Goal: Task Accomplishment & Management: Use online tool/utility

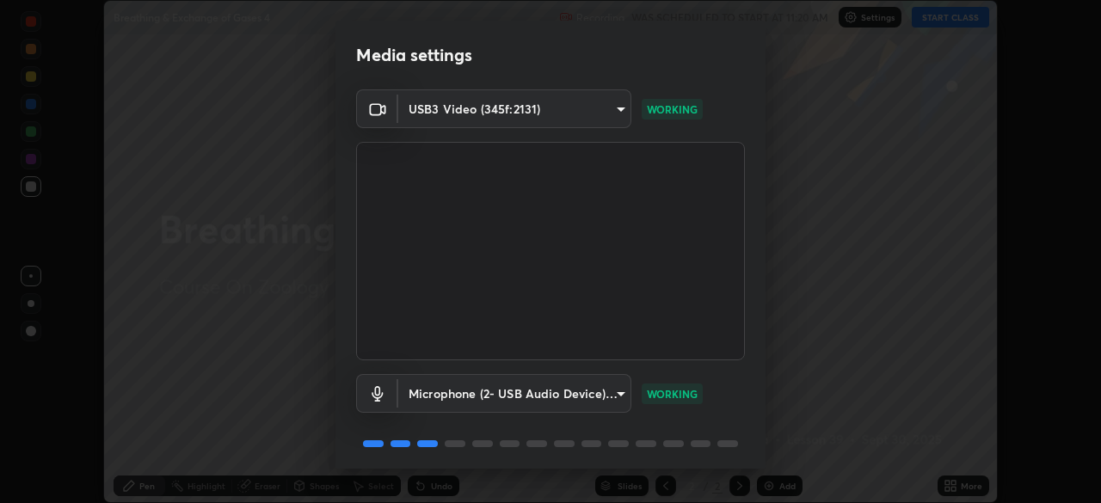
scroll to position [61, 0]
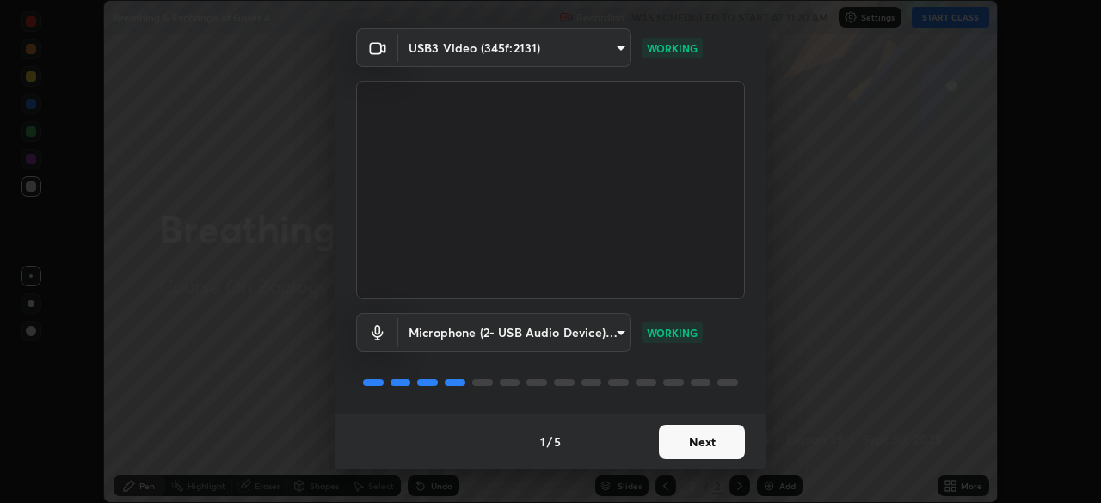
click at [691, 444] on button "Next" at bounding box center [702, 442] width 86 height 34
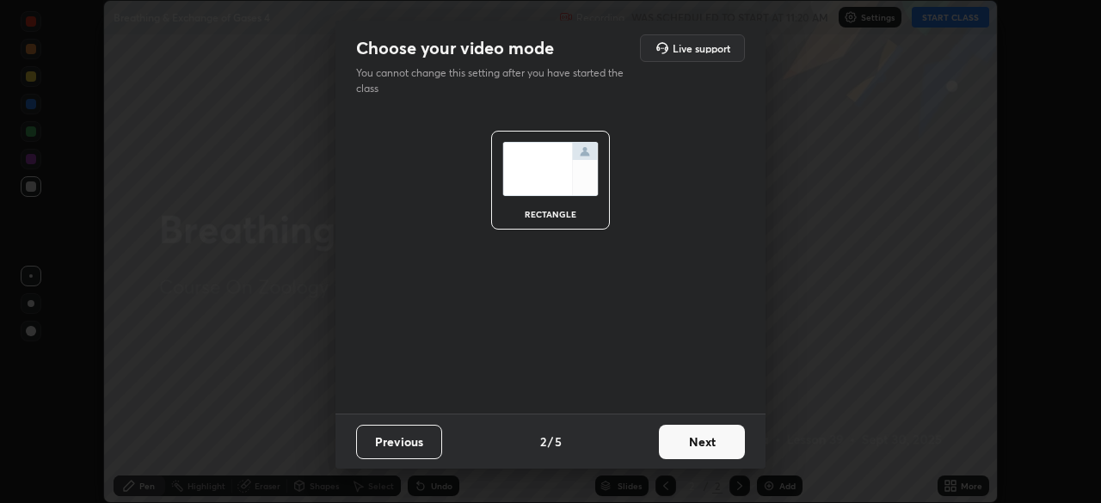
scroll to position [0, 0]
click at [695, 445] on button "Next" at bounding box center [702, 442] width 86 height 34
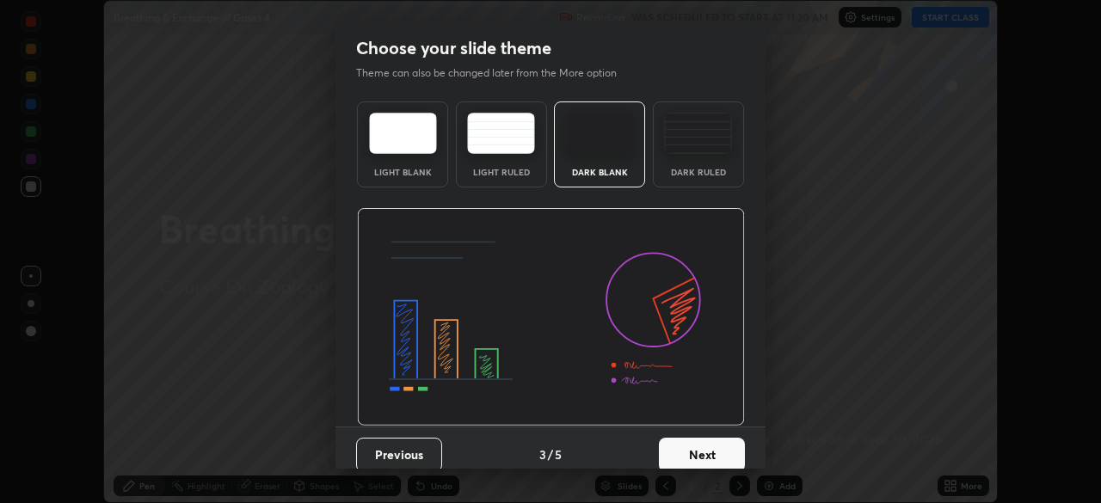
click at [700, 454] on button "Next" at bounding box center [702, 455] width 86 height 34
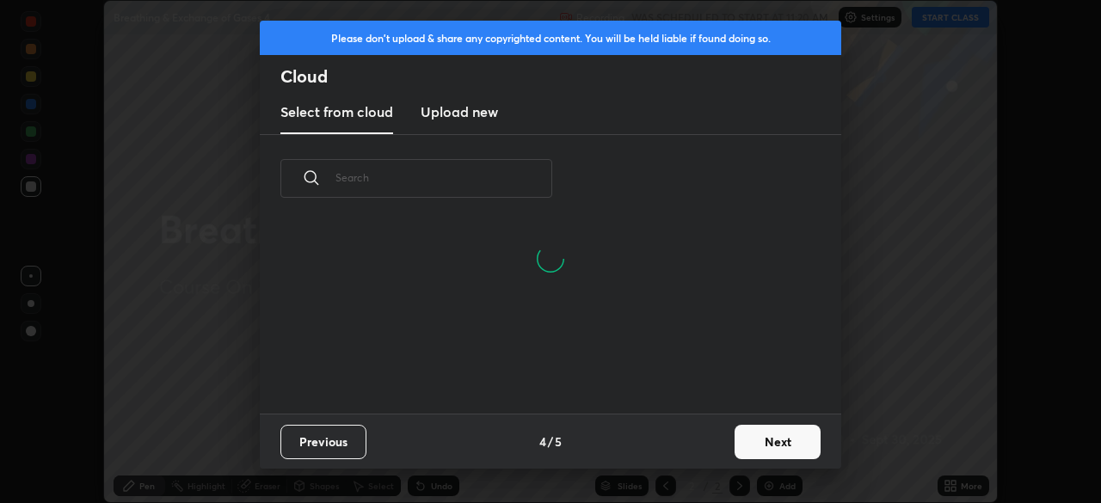
click at [744, 444] on button "Next" at bounding box center [777, 442] width 86 height 34
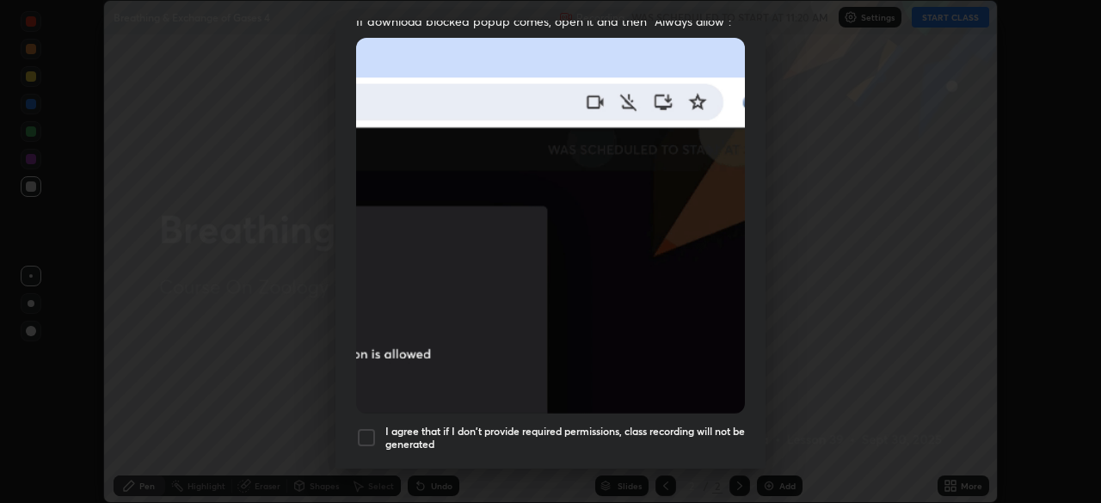
scroll to position [412, 0]
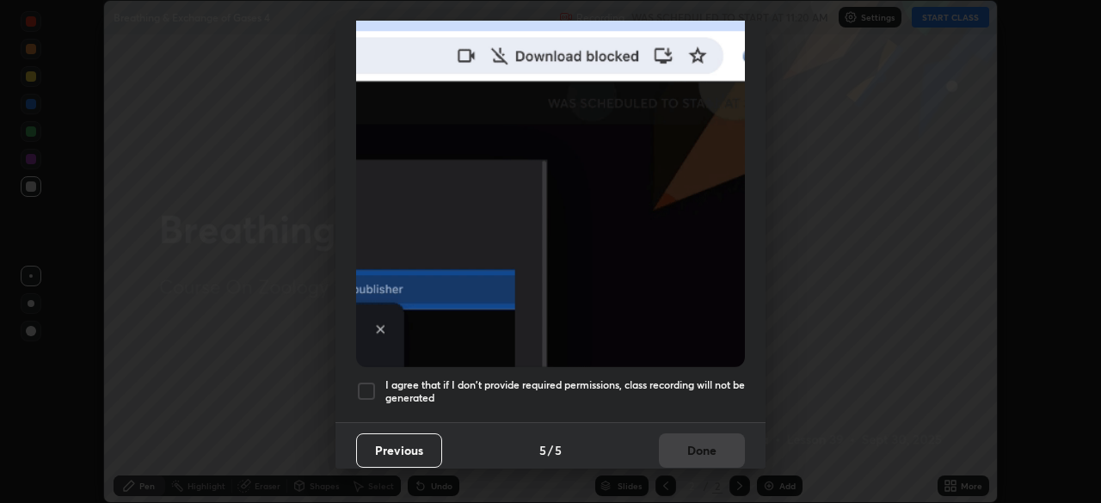
click at [670, 379] on h5 "I agree that if I don't provide required permissions, class recording will not …" at bounding box center [564, 391] width 359 height 27
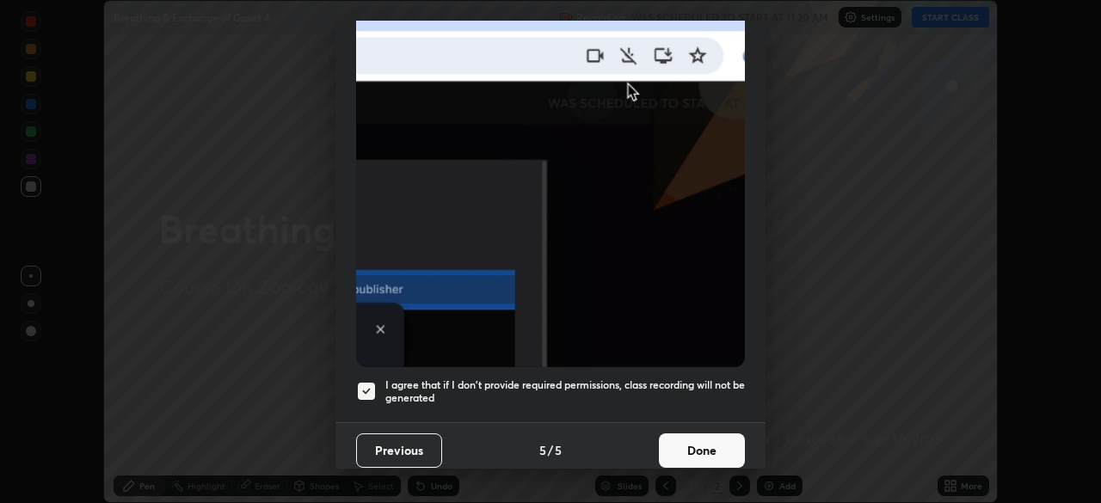
click at [685, 442] on button "Done" at bounding box center [702, 450] width 86 height 34
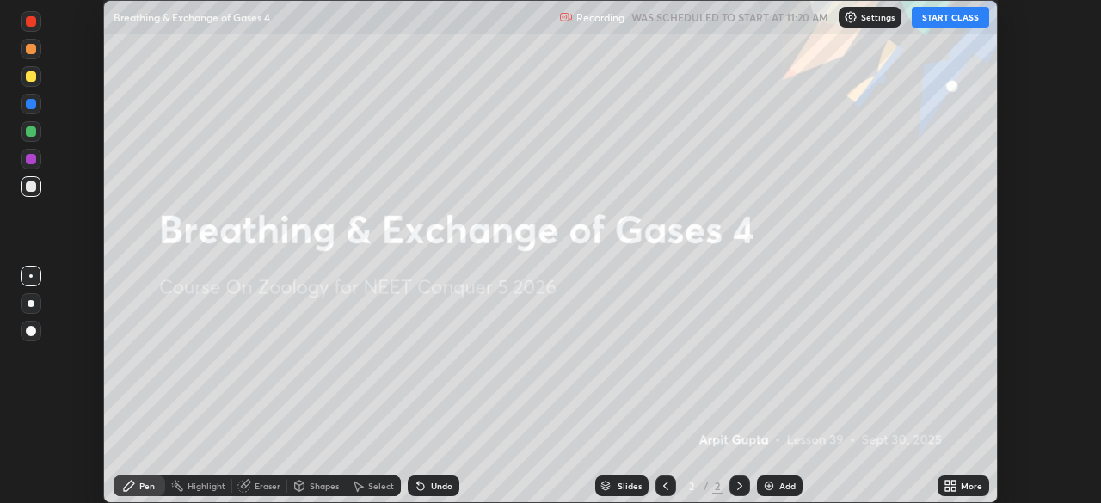
click at [942, 19] on button "START CLASS" at bounding box center [950, 17] width 77 height 21
click at [953, 482] on icon at bounding box center [953, 483] width 4 height 4
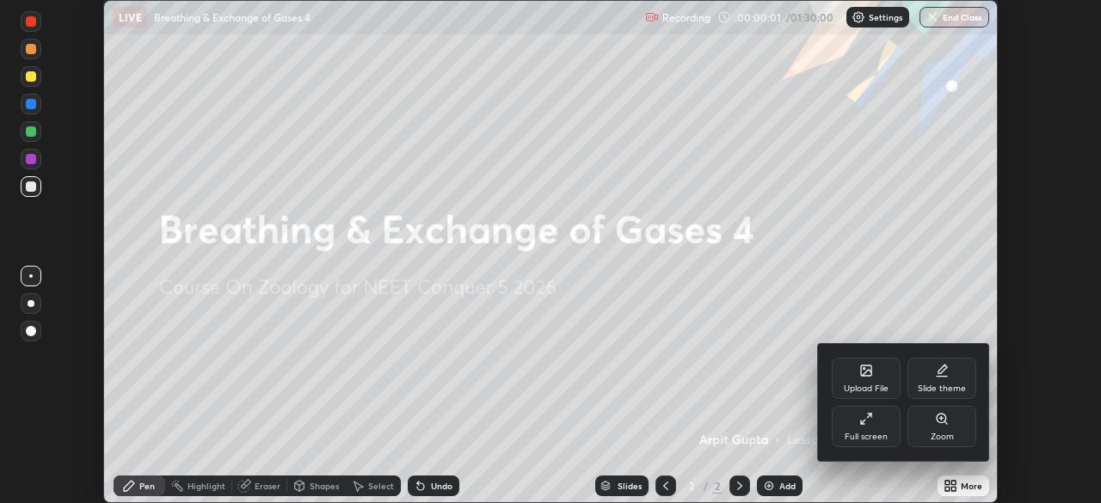
click at [861, 382] on div "Upload File" at bounding box center [866, 378] width 69 height 41
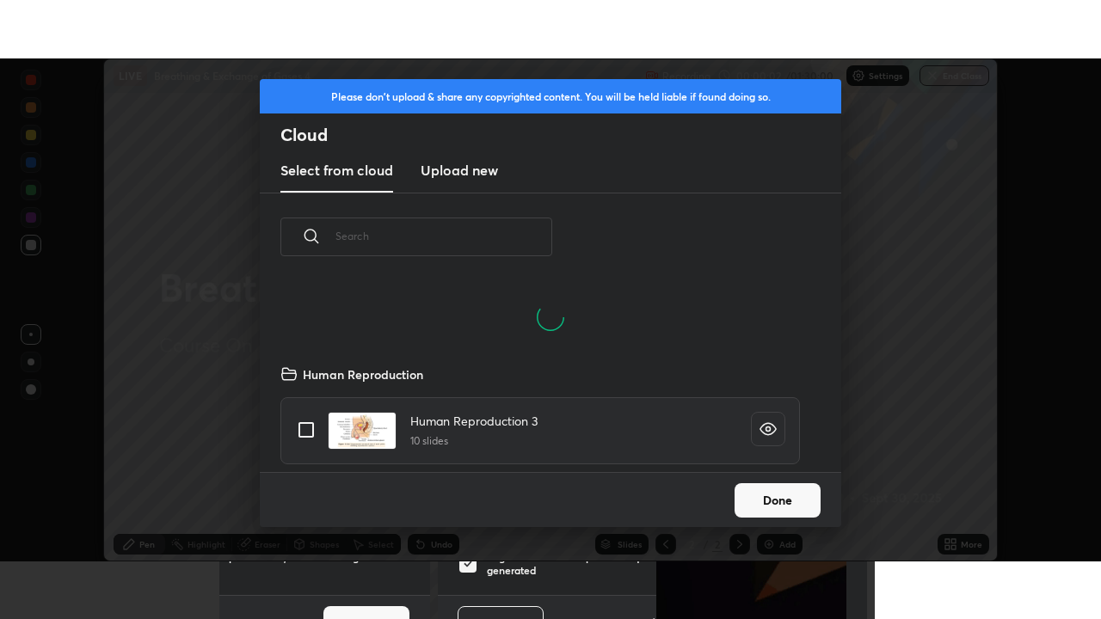
scroll to position [191, 552]
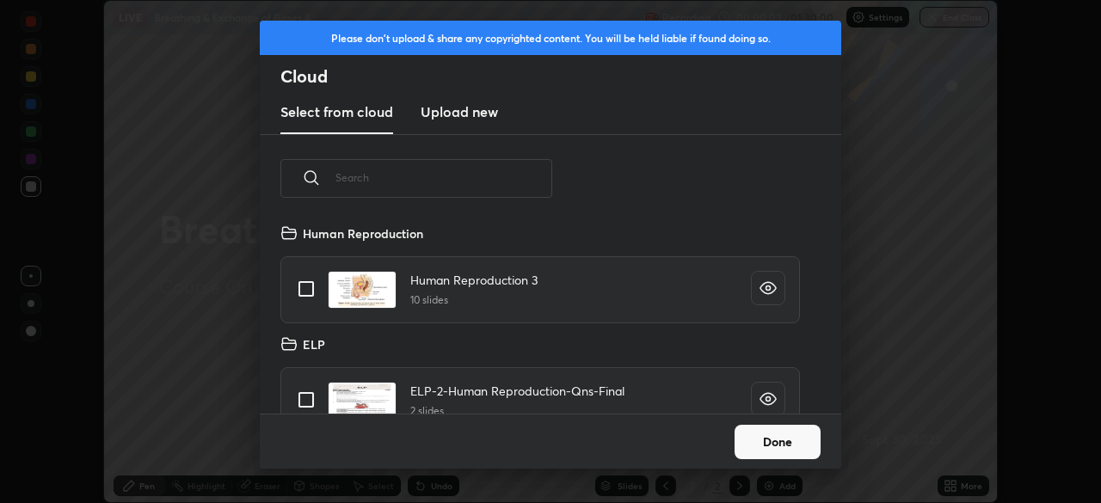
click at [470, 111] on h3 "Upload new" at bounding box center [459, 111] width 77 height 21
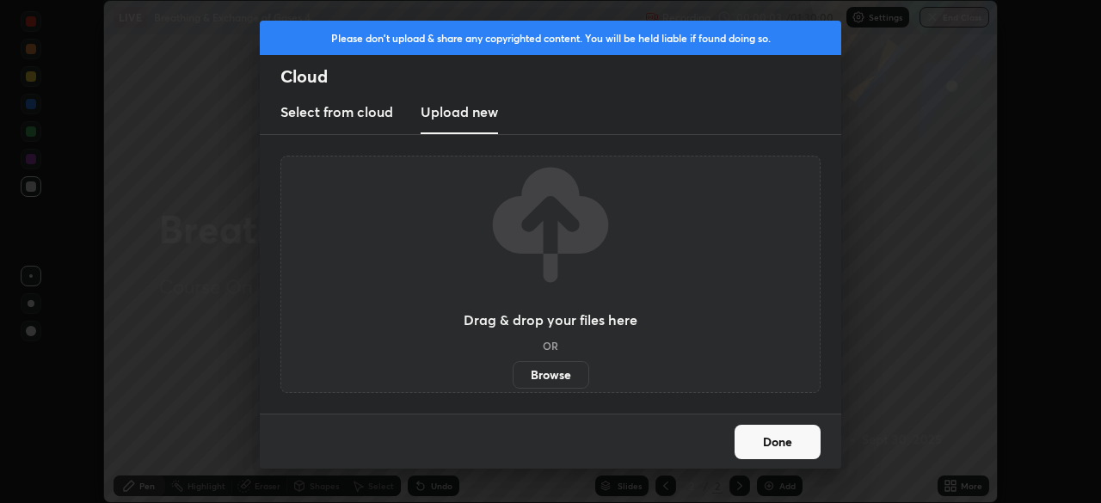
click at [539, 375] on label "Browse" at bounding box center [551, 375] width 77 height 28
click at [513, 375] on input "Browse" at bounding box center [513, 375] width 0 height 28
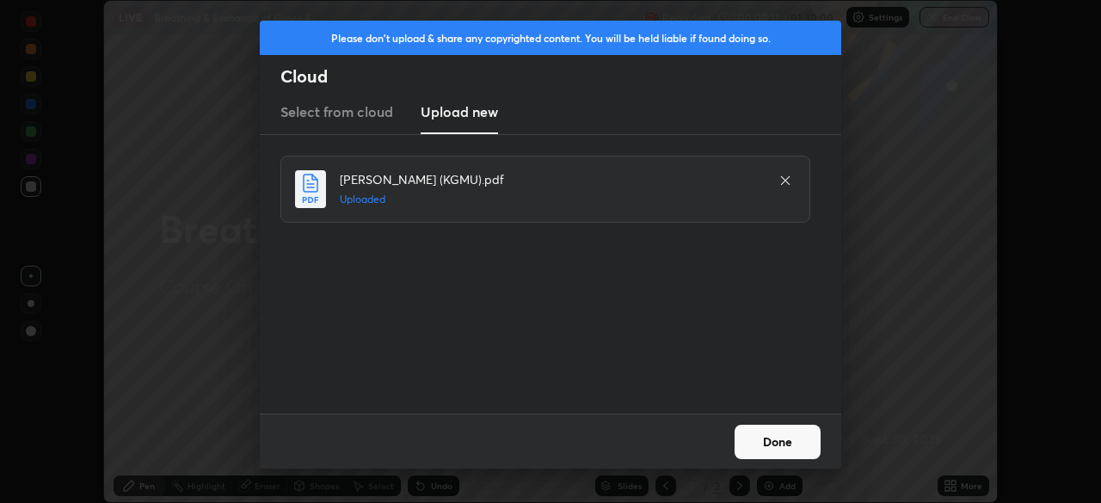
click at [760, 439] on button "Done" at bounding box center [777, 442] width 86 height 34
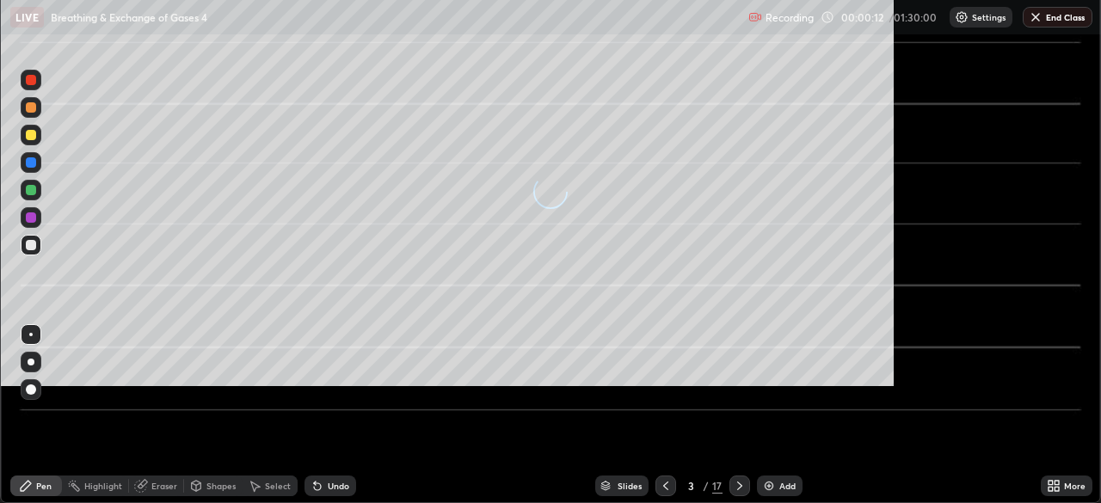
scroll to position [619, 1101]
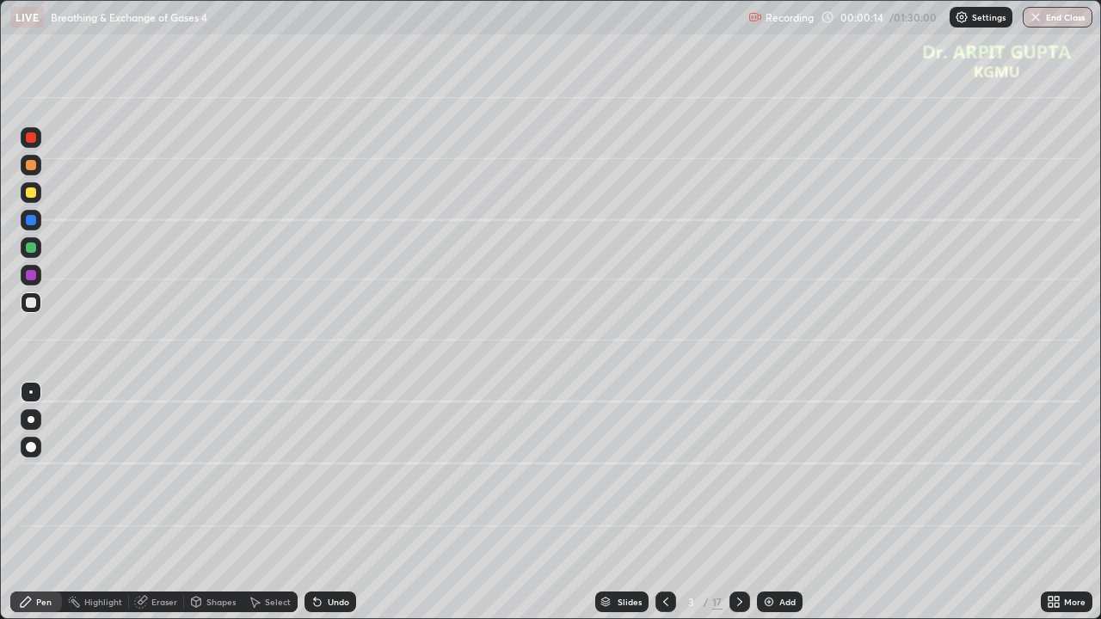
click at [315, 502] on icon at bounding box center [317, 602] width 7 height 7
click at [665, 502] on icon at bounding box center [666, 602] width 14 height 14
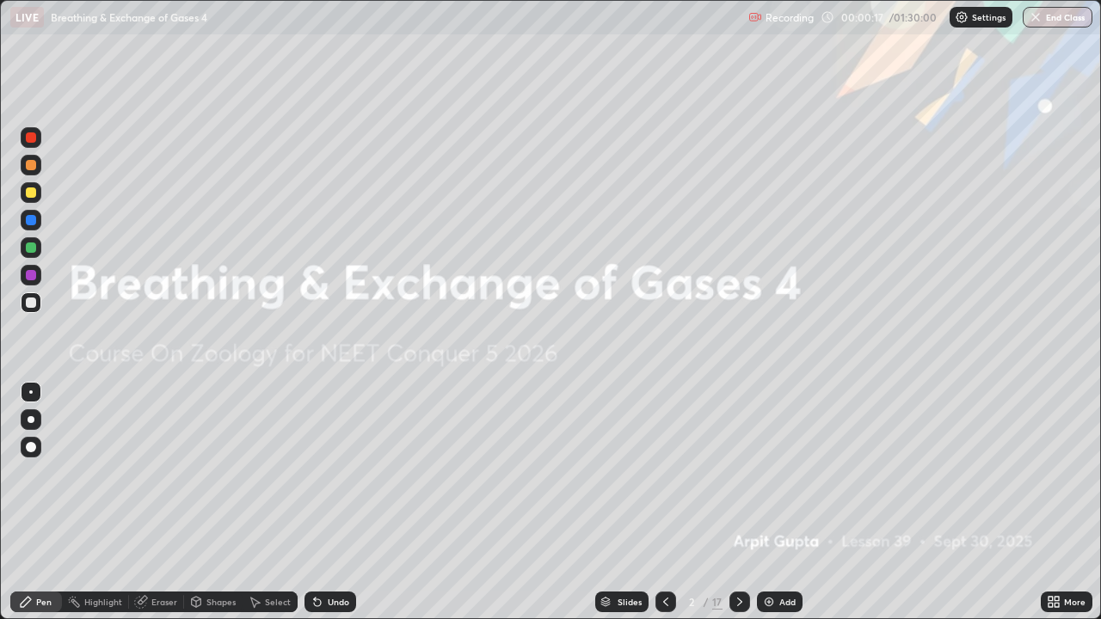
click at [735, 502] on icon at bounding box center [740, 602] width 14 height 14
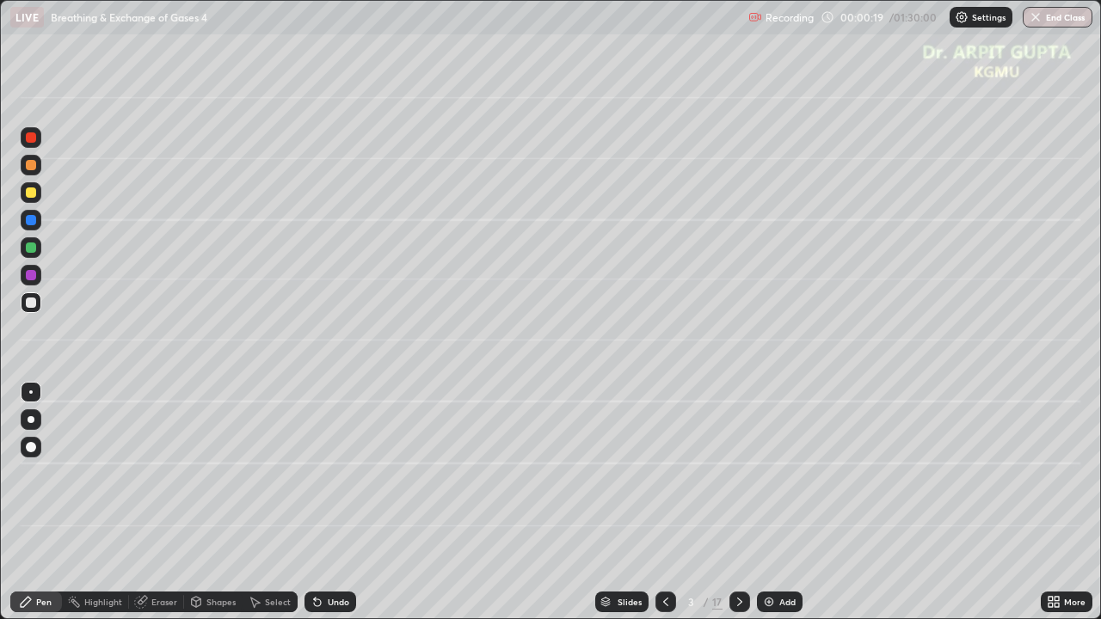
click at [660, 502] on div at bounding box center [665, 602] width 21 height 21
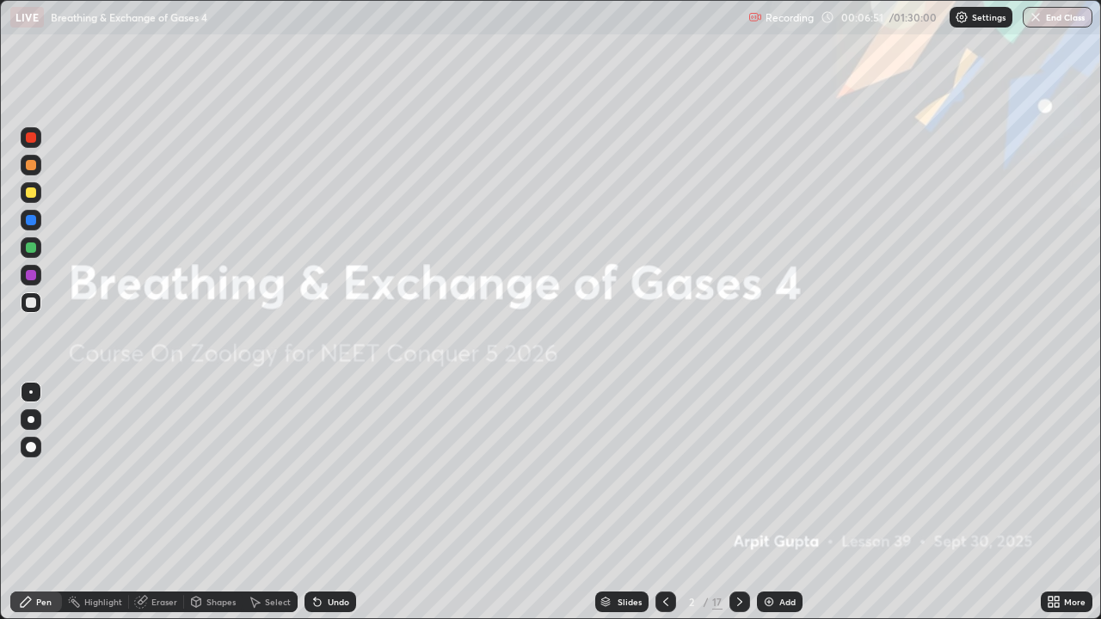
click at [738, 502] on icon at bounding box center [740, 602] width 14 height 14
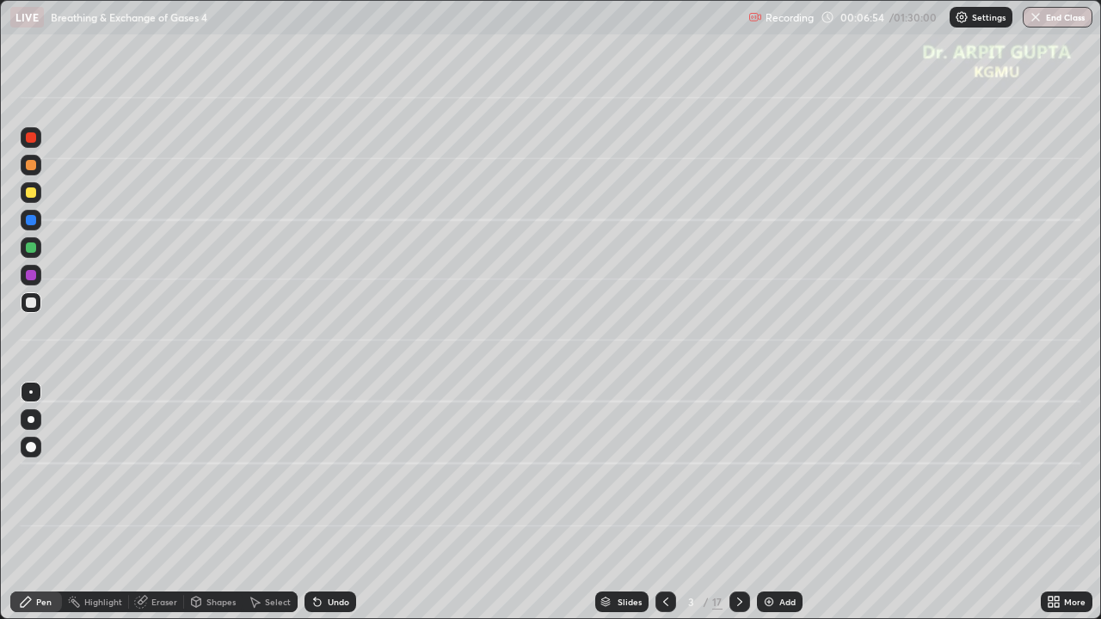
click at [34, 171] on div at bounding box center [31, 165] width 21 height 21
click at [33, 194] on div at bounding box center [31, 192] width 10 height 10
click at [31, 420] on div at bounding box center [31, 419] width 7 height 7
click at [33, 168] on div at bounding box center [31, 165] width 10 height 10
click at [33, 192] on div at bounding box center [31, 192] width 10 height 10
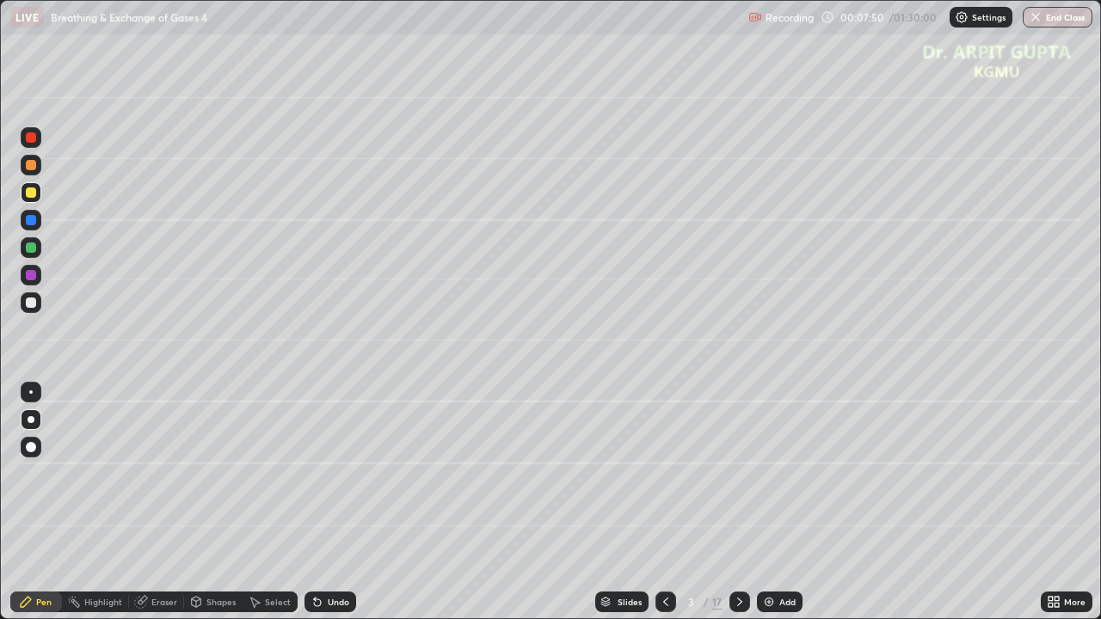
click at [332, 502] on div "Undo" at bounding box center [338, 602] width 21 height 9
click at [35, 168] on div at bounding box center [31, 165] width 21 height 21
click at [38, 251] on div at bounding box center [31, 247] width 21 height 21
click at [315, 502] on icon at bounding box center [317, 602] width 7 height 7
click at [314, 502] on icon at bounding box center [315, 599] width 2 height 2
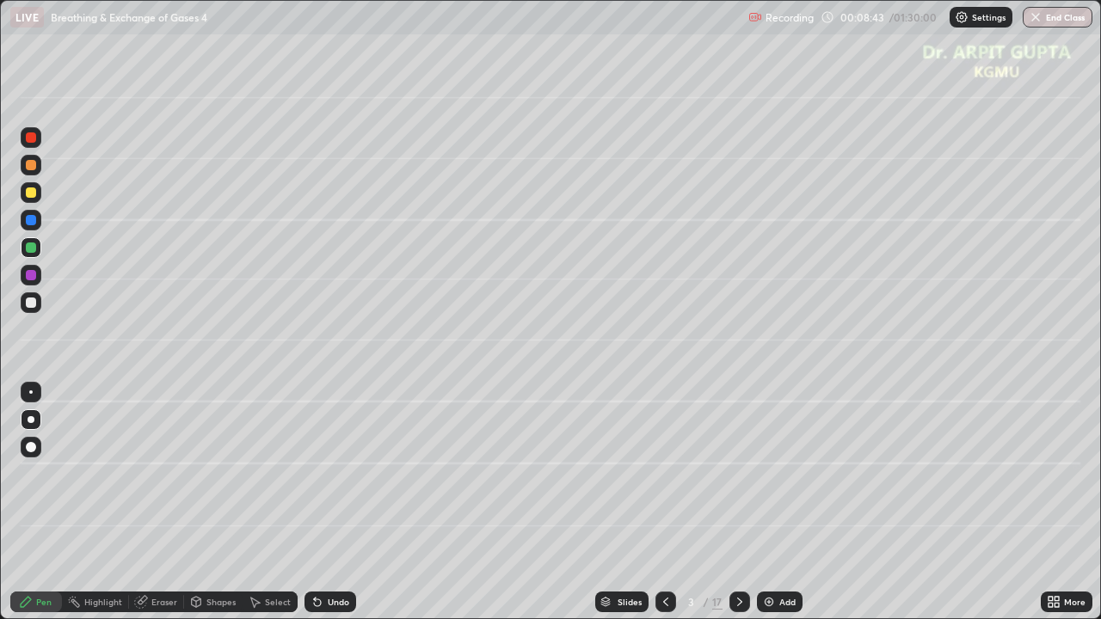
click at [39, 171] on div at bounding box center [31, 165] width 21 height 21
click at [32, 307] on div at bounding box center [31, 303] width 10 height 10
click at [314, 502] on icon at bounding box center [317, 602] width 7 height 7
click at [304, 502] on div "Undo" at bounding box center [330, 602] width 52 height 21
click at [323, 502] on div "Undo" at bounding box center [330, 602] width 52 height 21
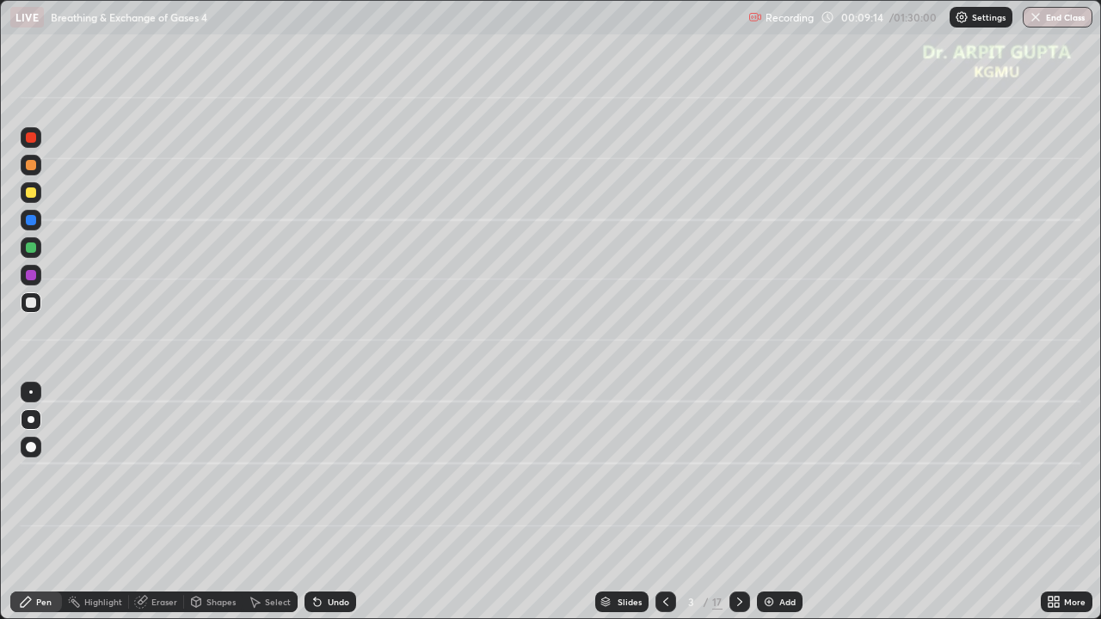
click at [321, 502] on div "Undo" at bounding box center [330, 602] width 52 height 21
click at [340, 502] on div "Undo" at bounding box center [330, 602] width 52 height 21
click at [341, 502] on div "Undo" at bounding box center [338, 602] width 21 height 9
click at [344, 502] on div "Undo" at bounding box center [338, 602] width 21 height 9
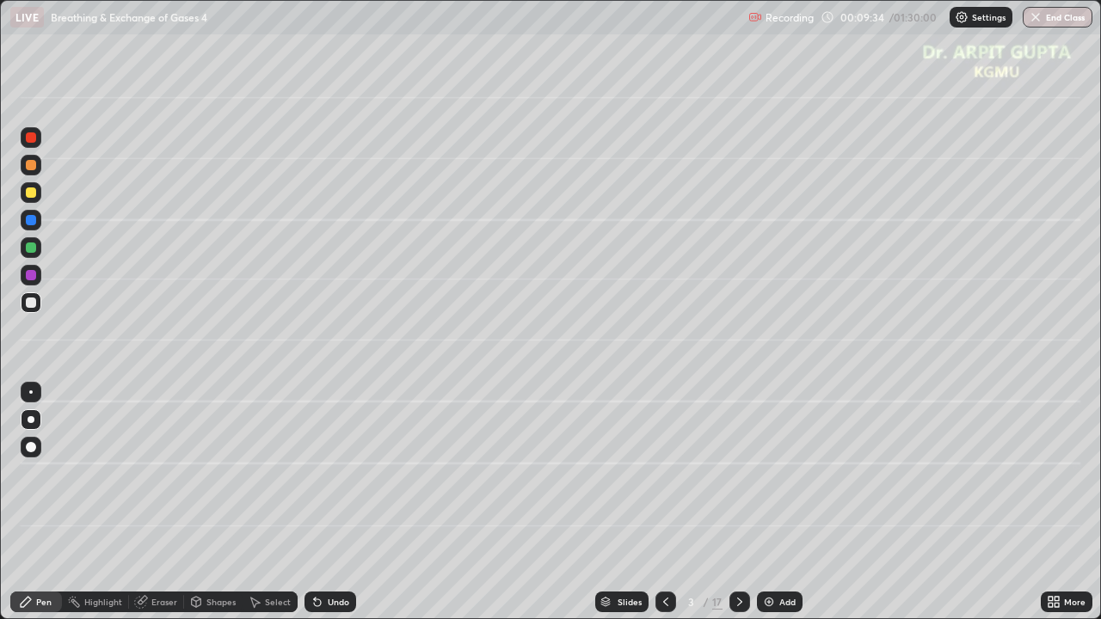
click at [323, 502] on div "Undo" at bounding box center [330, 602] width 52 height 21
click at [324, 502] on div "Undo" at bounding box center [330, 602] width 52 height 21
click at [32, 276] on div at bounding box center [31, 275] width 10 height 10
click at [321, 502] on icon at bounding box center [317, 602] width 14 height 14
click at [323, 502] on div "Undo" at bounding box center [330, 602] width 52 height 21
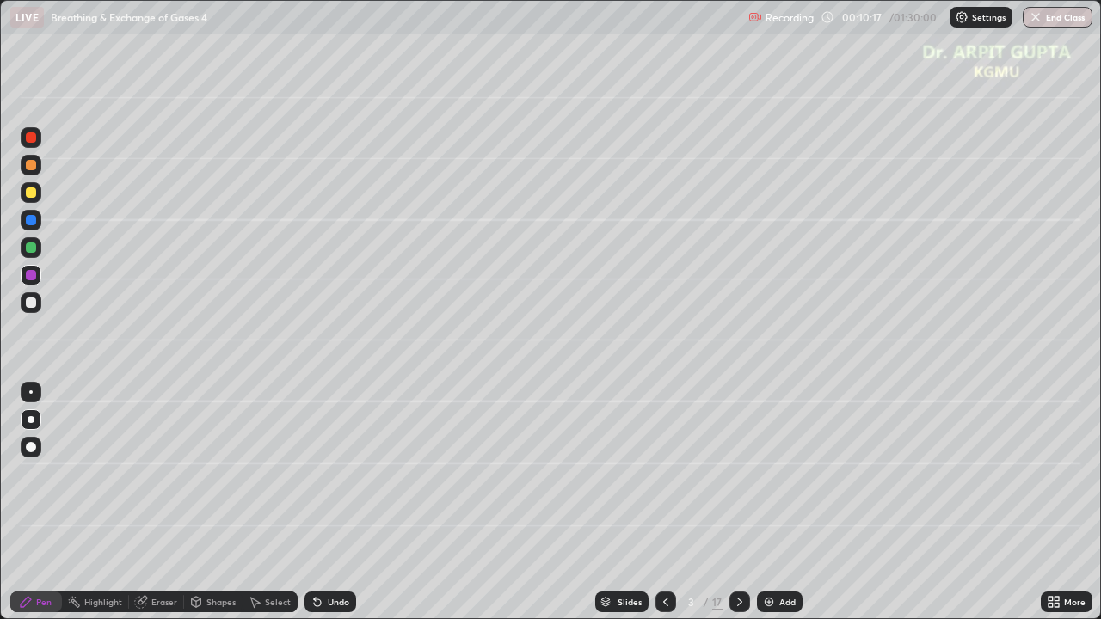
click at [161, 502] on div "Eraser" at bounding box center [164, 602] width 26 height 9
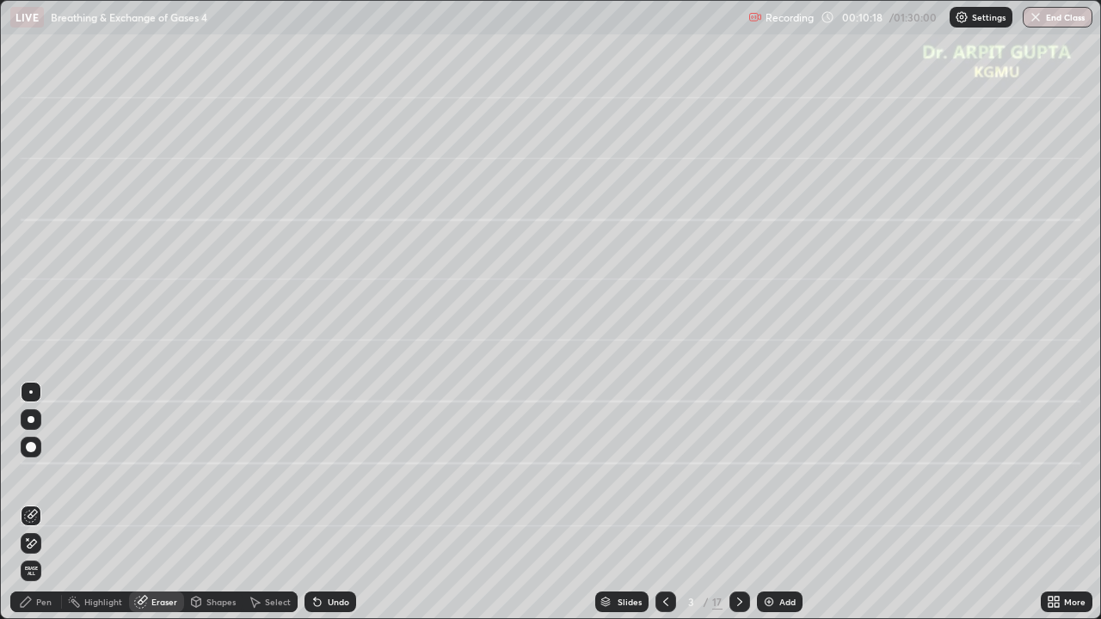
click at [53, 502] on div "Pen" at bounding box center [36, 602] width 52 height 21
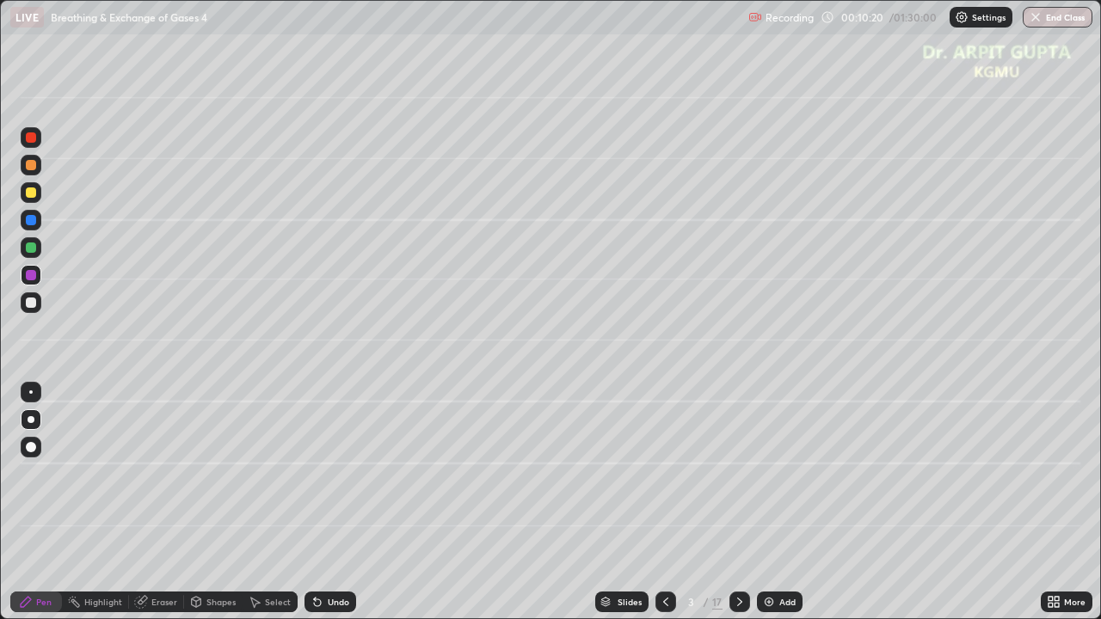
click at [159, 502] on div "Eraser" at bounding box center [164, 602] width 26 height 9
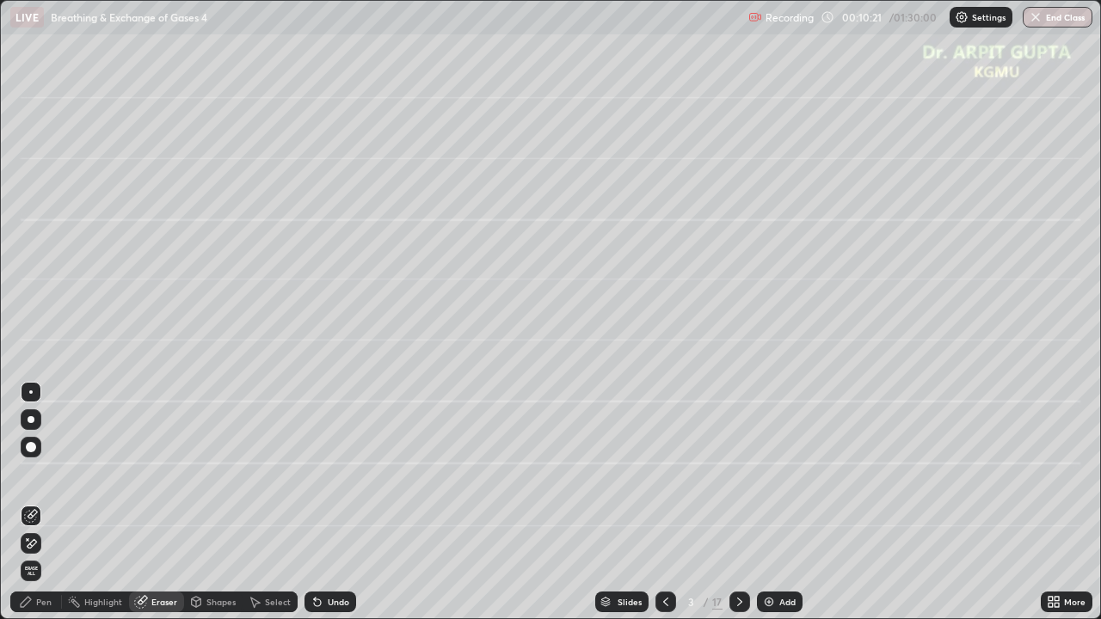
click at [46, 502] on div "Pen" at bounding box center [43, 602] width 15 height 9
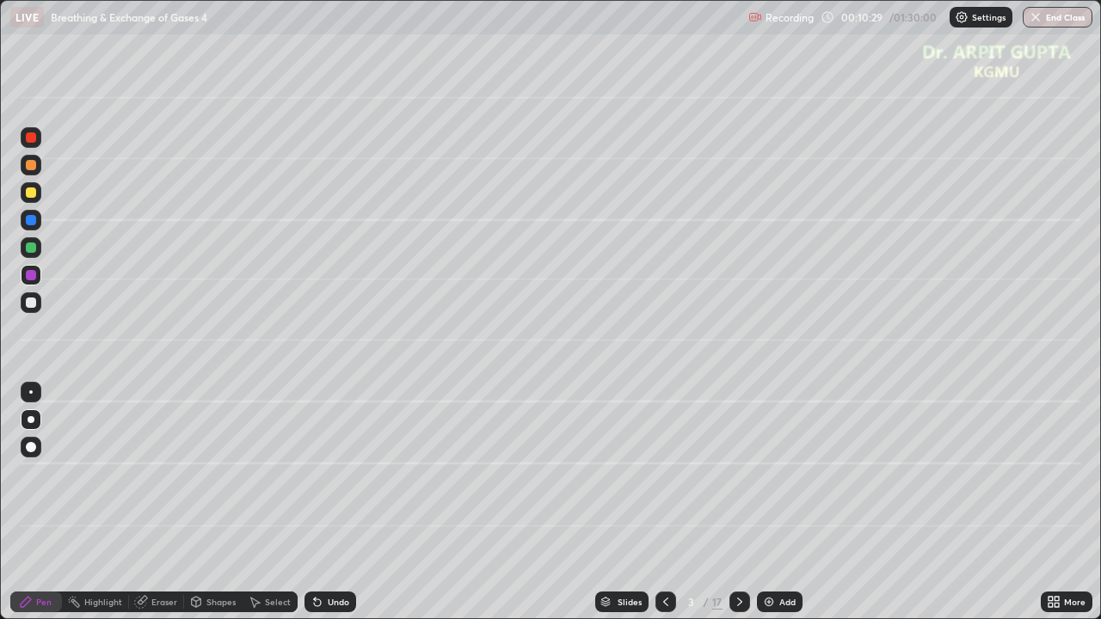
click at [332, 502] on div "Undo" at bounding box center [330, 602] width 52 height 21
click at [335, 502] on div "Undo" at bounding box center [338, 602] width 21 height 9
click at [156, 502] on div "Eraser" at bounding box center [164, 602] width 26 height 9
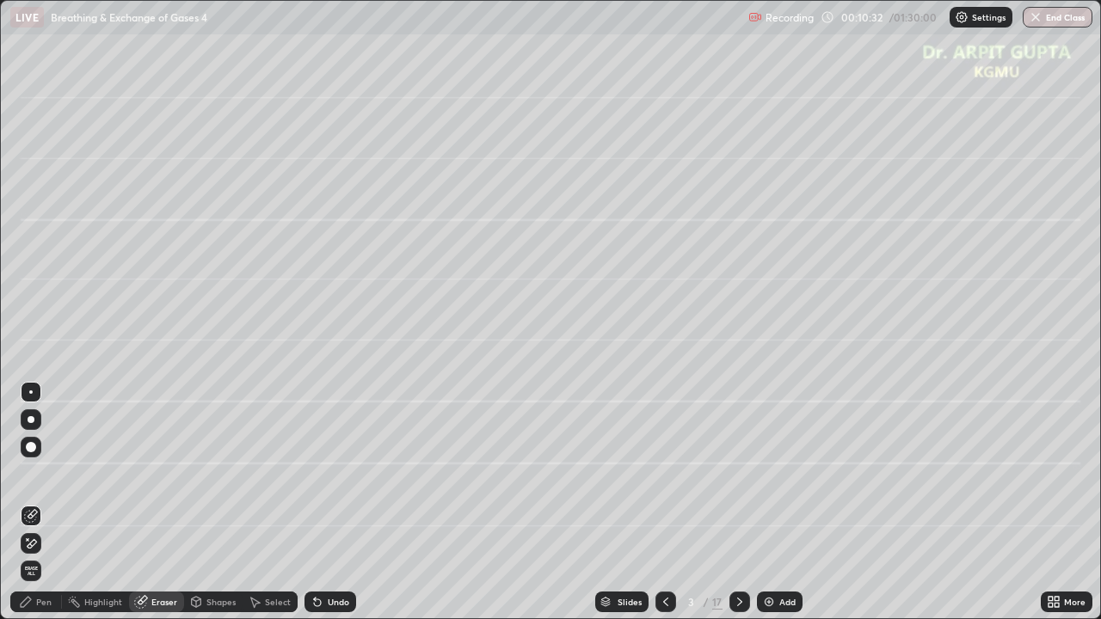
click at [49, 502] on div "Pen" at bounding box center [43, 602] width 15 height 9
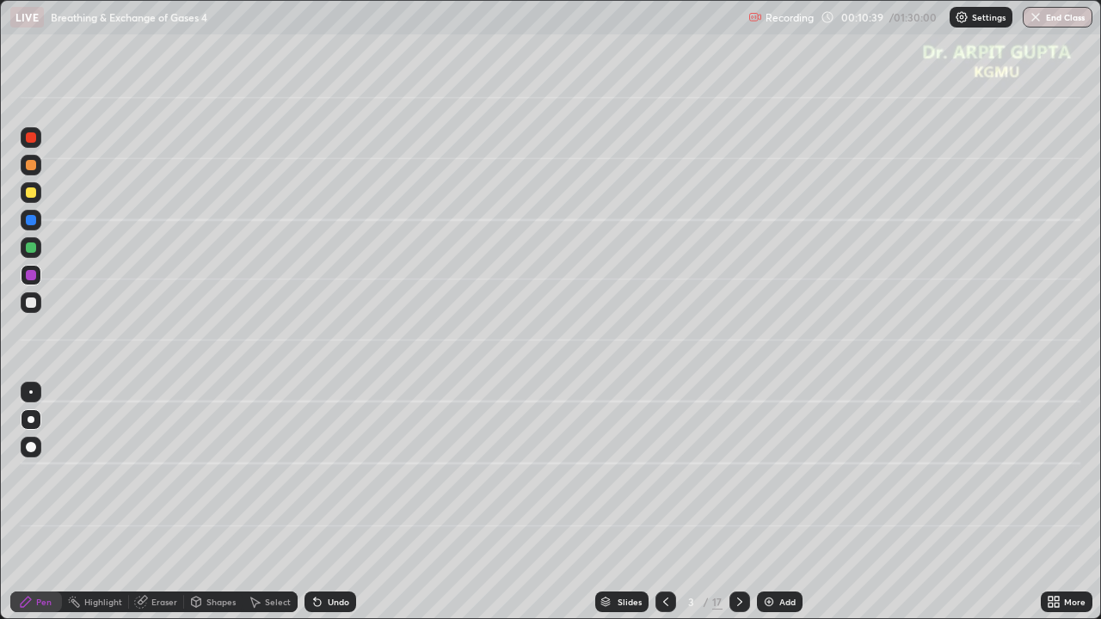
click at [34, 304] on div at bounding box center [31, 303] width 10 height 10
click at [32, 197] on div at bounding box center [31, 192] width 10 height 10
click at [35, 300] on div at bounding box center [31, 303] width 10 height 10
click at [39, 279] on div at bounding box center [31, 275] width 21 height 21
click at [31, 193] on div at bounding box center [31, 192] width 10 height 10
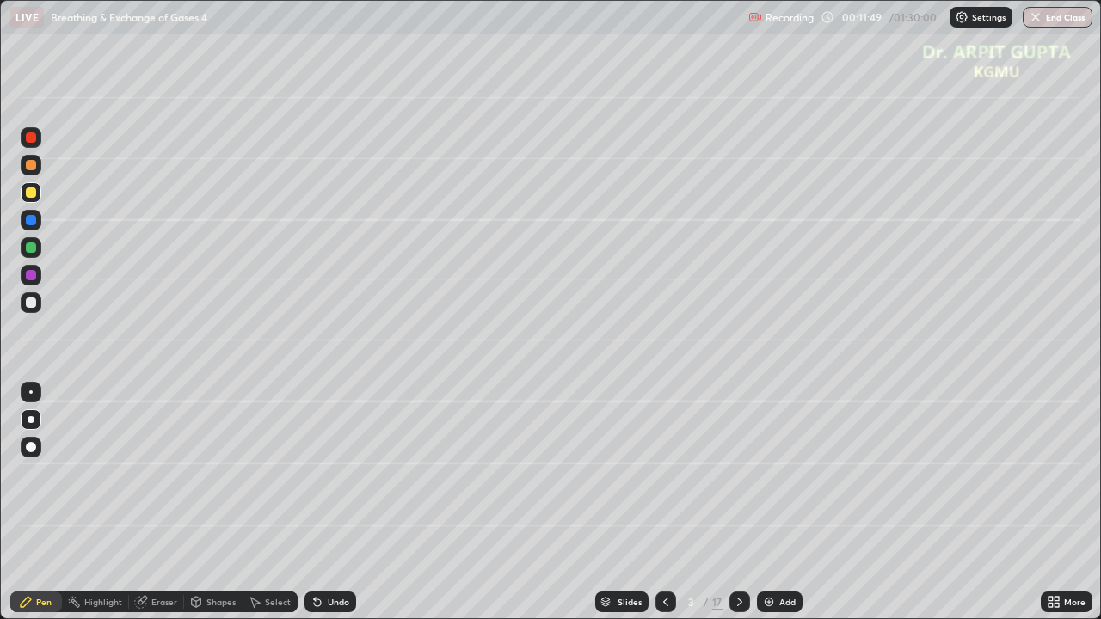
click at [314, 502] on icon at bounding box center [315, 599] width 2 height 2
click at [36, 310] on div at bounding box center [31, 302] width 21 height 21
click at [34, 224] on div at bounding box center [31, 220] width 10 height 10
click at [32, 444] on div at bounding box center [31, 447] width 10 height 10
click at [314, 502] on icon at bounding box center [317, 602] width 7 height 7
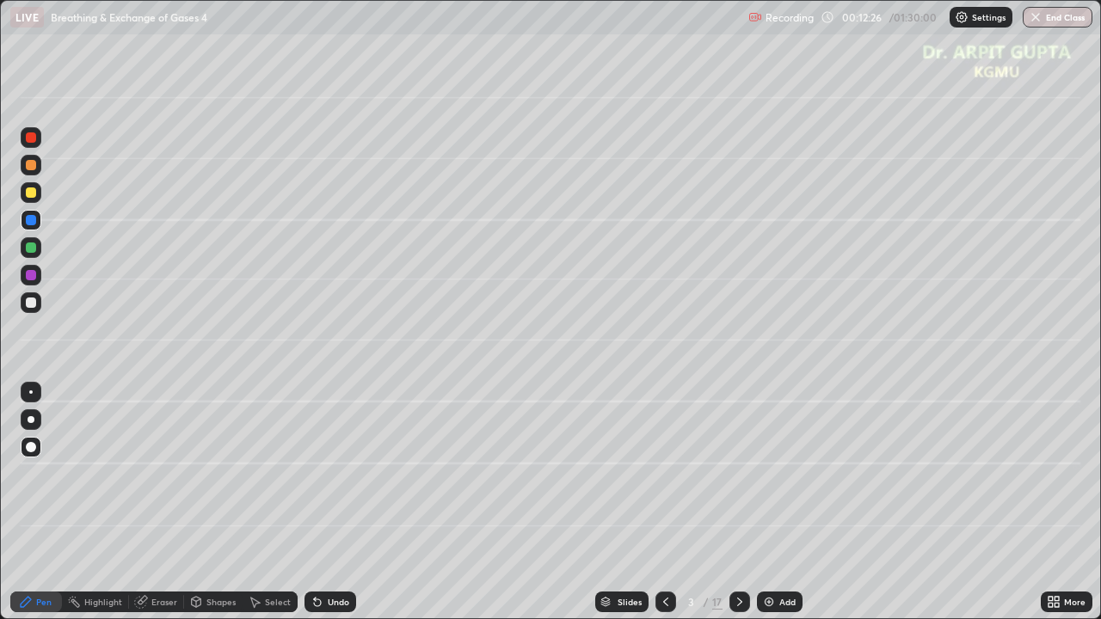
click at [314, 502] on icon at bounding box center [317, 602] width 7 height 7
click at [32, 275] on div at bounding box center [31, 275] width 10 height 10
click at [169, 502] on div "Eraser" at bounding box center [164, 602] width 26 height 9
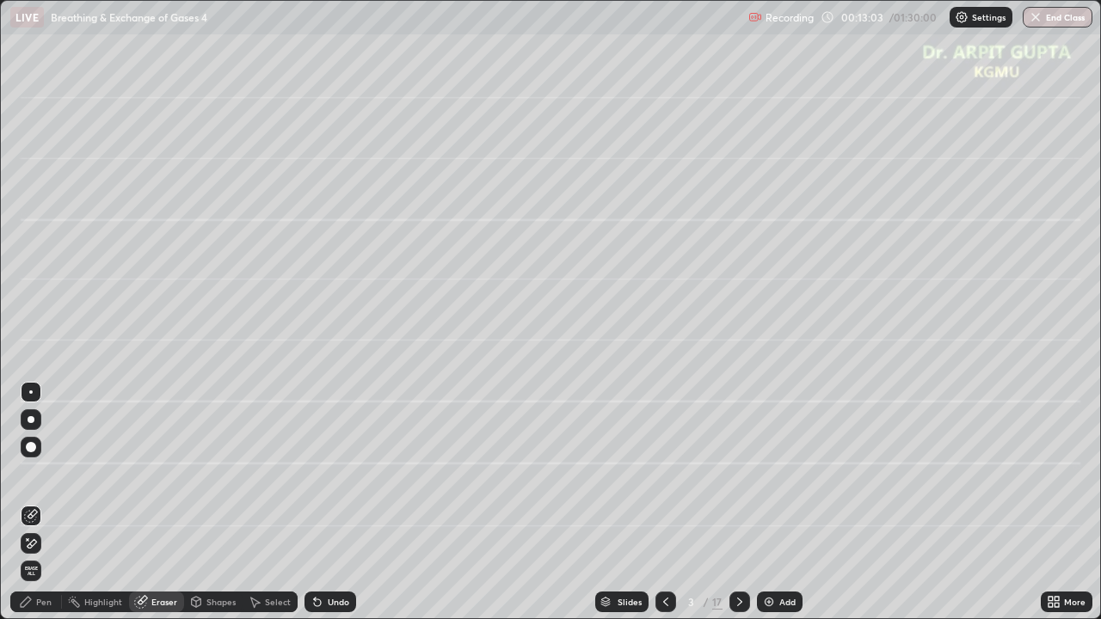
click at [51, 502] on div "Pen" at bounding box center [43, 602] width 15 height 9
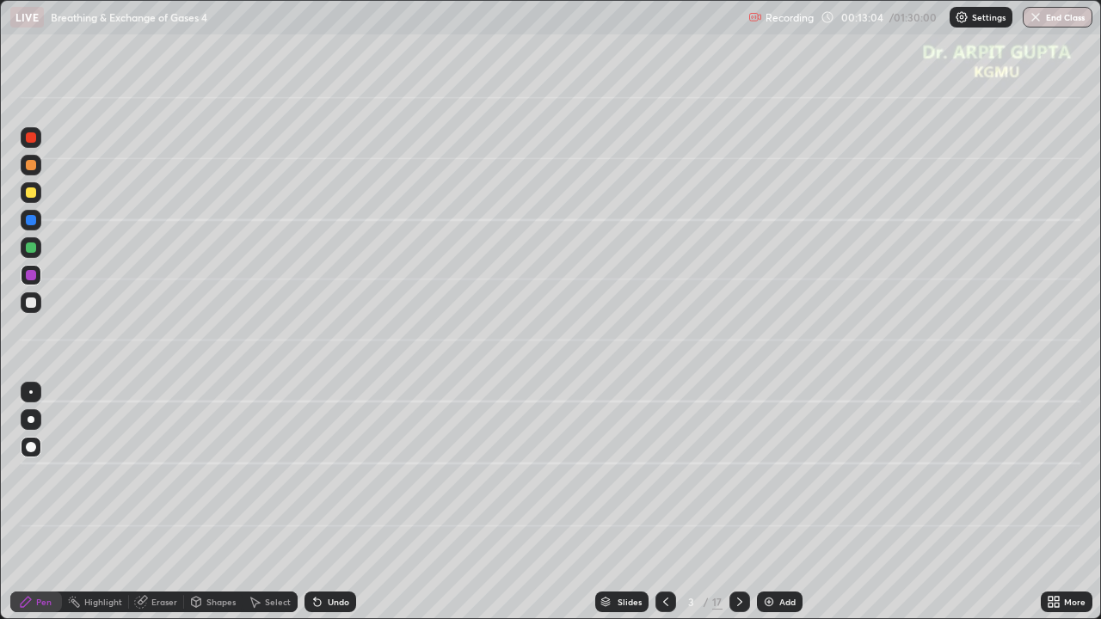
click at [31, 168] on div at bounding box center [31, 165] width 10 height 10
click at [351, 502] on div "Undo" at bounding box center [330, 602] width 52 height 21
click at [40, 421] on div at bounding box center [31, 419] width 21 height 21
click at [32, 193] on div at bounding box center [31, 192] width 10 height 10
click at [32, 303] on div at bounding box center [31, 303] width 10 height 10
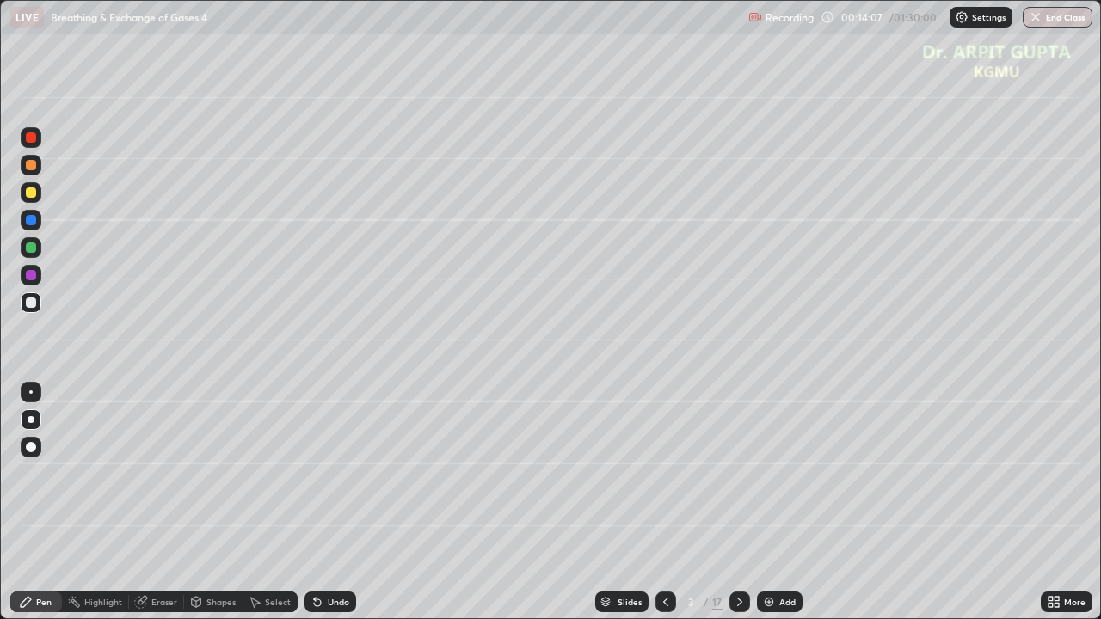
click at [39, 277] on div at bounding box center [31, 275] width 21 height 21
click at [163, 502] on div "Eraser" at bounding box center [164, 602] width 26 height 9
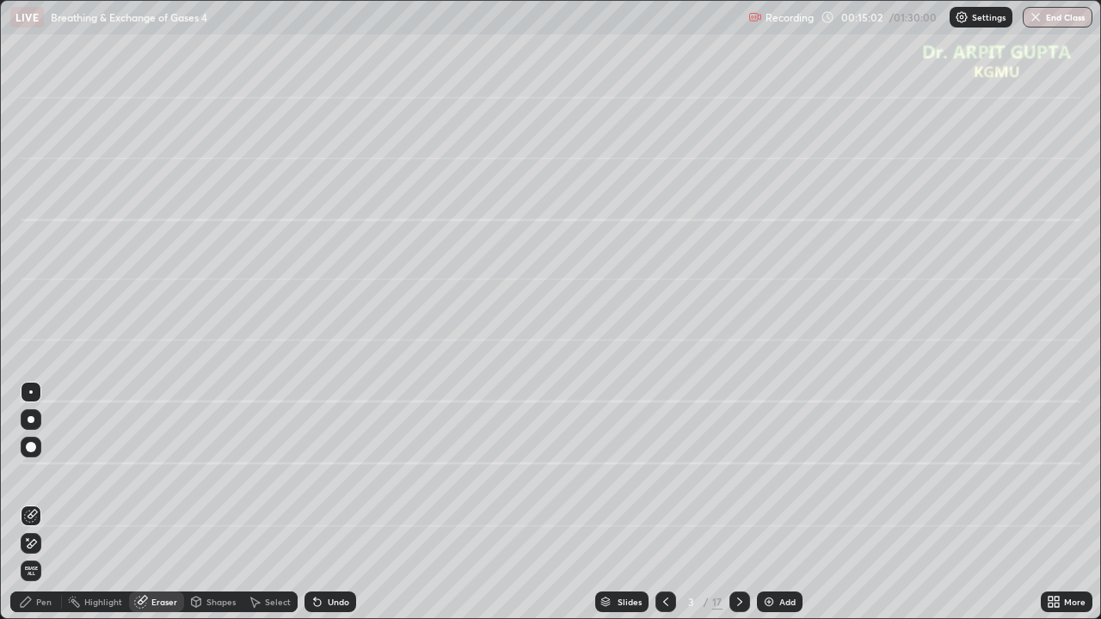
click at [31, 420] on div at bounding box center [31, 419] width 7 height 7
click at [44, 502] on div "Pen" at bounding box center [36, 602] width 52 height 21
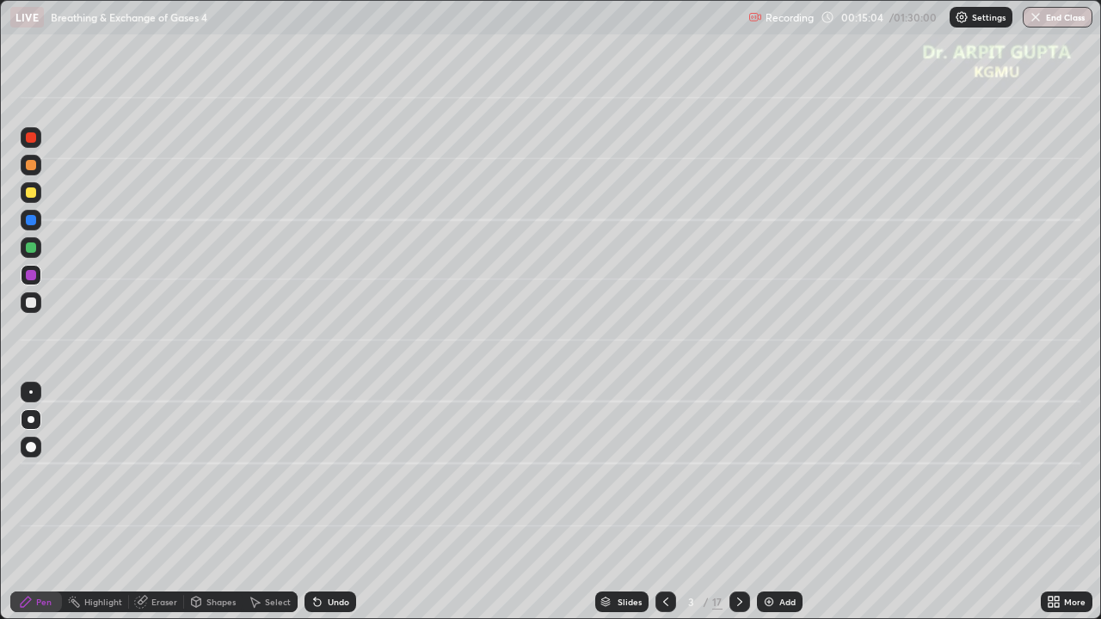
click at [28, 193] on div at bounding box center [31, 192] width 10 height 10
click at [344, 502] on div "Undo" at bounding box center [330, 602] width 52 height 21
click at [39, 299] on div at bounding box center [31, 302] width 21 height 21
click at [34, 196] on div at bounding box center [31, 192] width 10 height 10
click at [38, 302] on div at bounding box center [31, 302] width 21 height 21
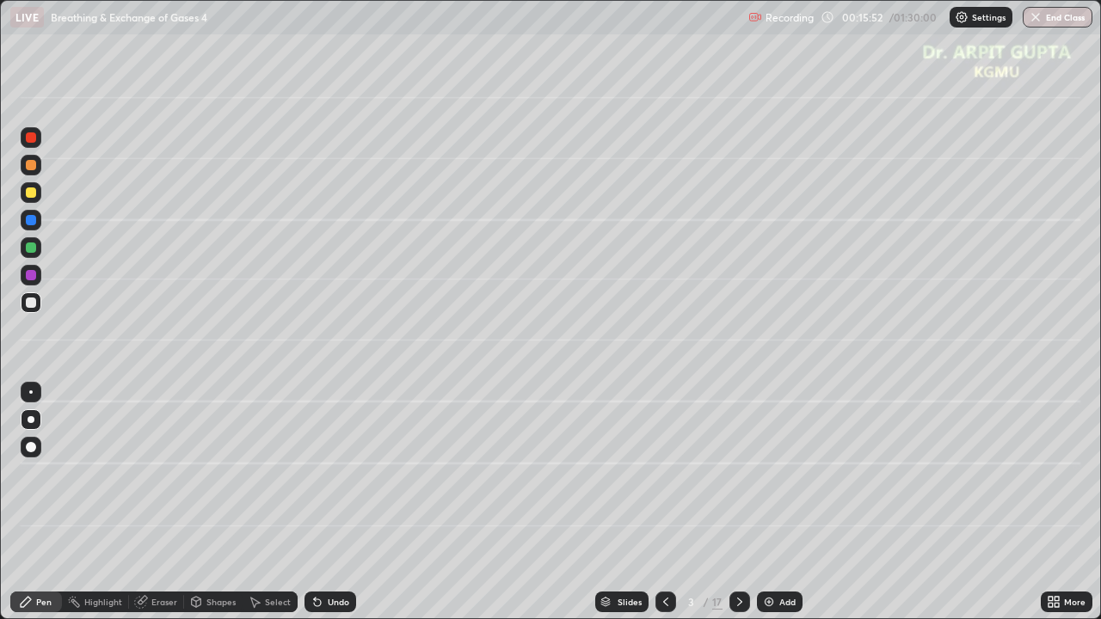
click at [37, 221] on div at bounding box center [31, 220] width 21 height 21
click at [31, 441] on div at bounding box center [31, 447] width 21 height 21
click at [31, 420] on div at bounding box center [31, 419] width 7 height 7
click at [34, 270] on div at bounding box center [31, 275] width 21 height 21
click at [212, 502] on div "Shapes" at bounding box center [213, 602] width 58 height 21
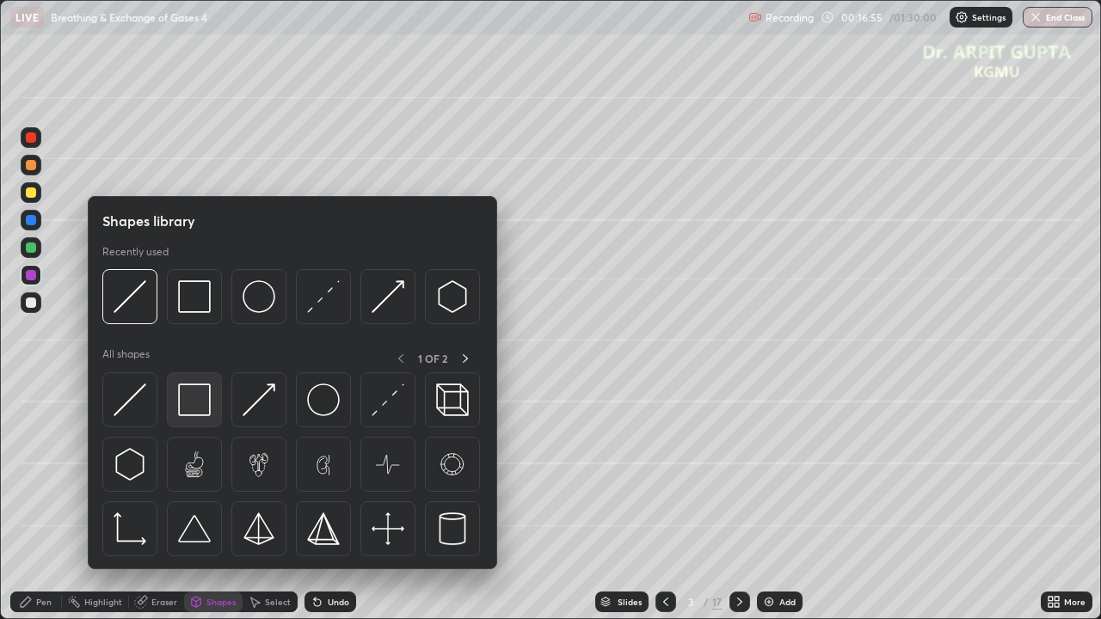
click at [194, 413] on img at bounding box center [194, 400] width 33 height 33
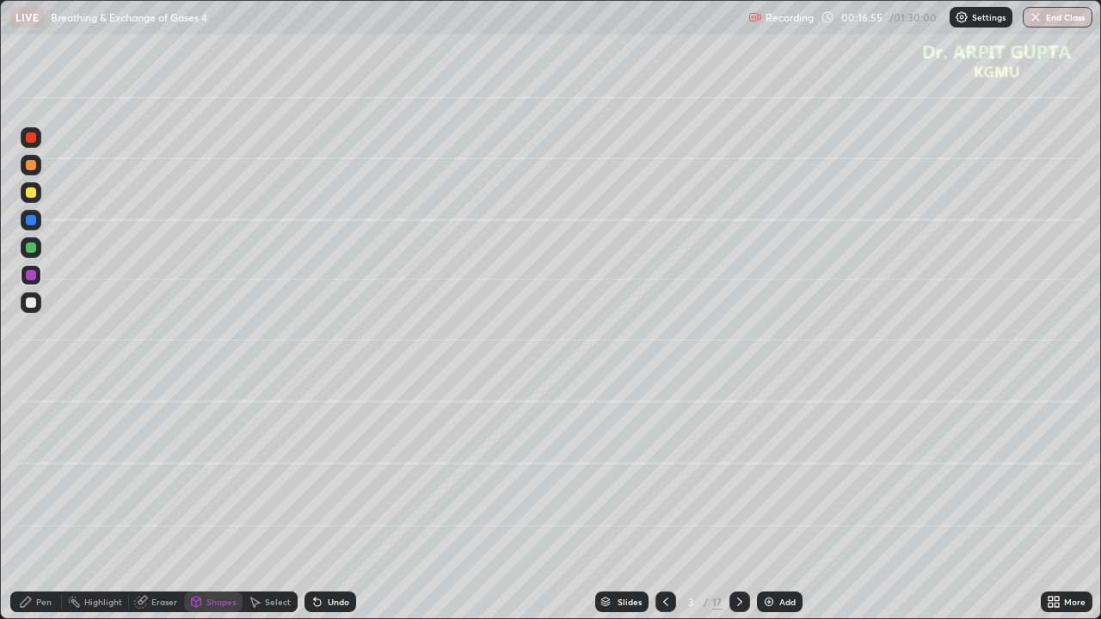
click at [33, 251] on div at bounding box center [31, 248] width 10 height 10
click at [322, 502] on div "Undo" at bounding box center [330, 602] width 52 height 21
click at [736, 502] on icon at bounding box center [740, 602] width 14 height 14
click at [33, 199] on div at bounding box center [31, 192] width 21 height 21
click at [94, 85] on icon at bounding box center [93, 85] width 7 height 7
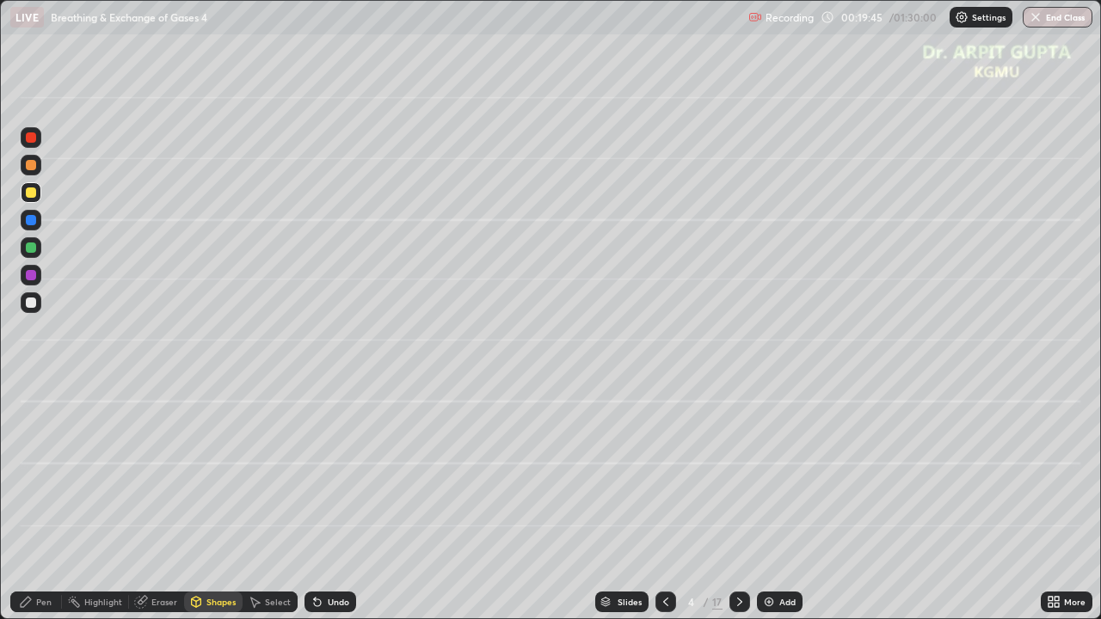
click at [49, 502] on div "Pen" at bounding box center [36, 602] width 52 height 34
click at [28, 243] on div at bounding box center [31, 248] width 10 height 10
click at [31, 419] on div at bounding box center [31, 419] width 7 height 7
click at [36, 309] on div at bounding box center [31, 302] width 21 height 21
click at [329, 502] on div "Undo" at bounding box center [330, 602] width 52 height 21
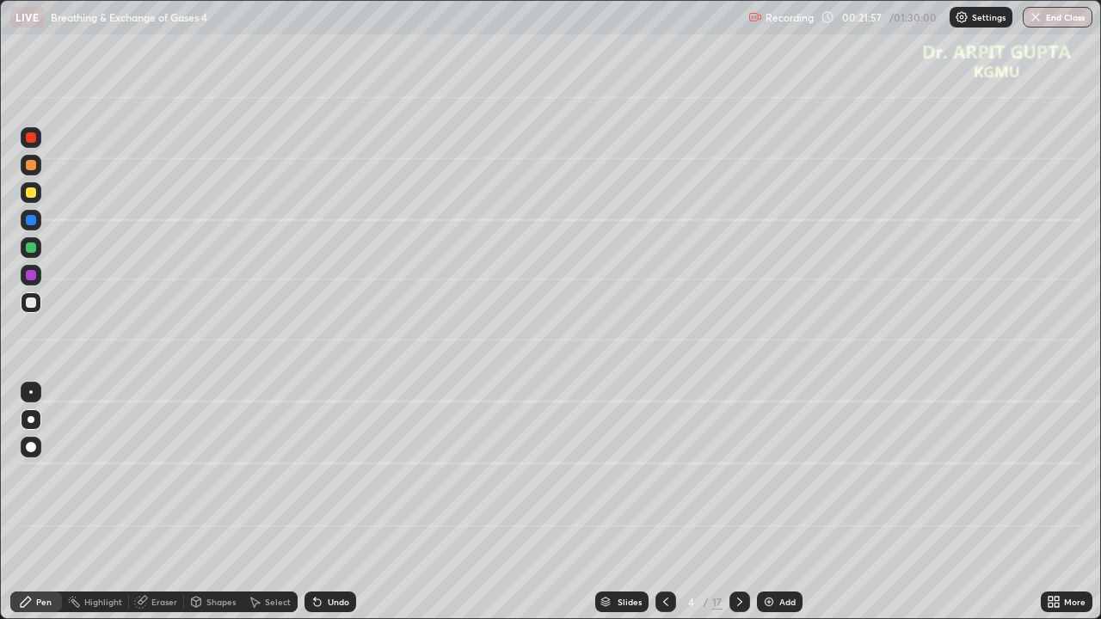
click at [310, 502] on icon at bounding box center [317, 602] width 14 height 14
click at [314, 502] on icon at bounding box center [315, 599] width 2 height 2
click at [664, 502] on icon at bounding box center [666, 602] width 14 height 14
click at [738, 502] on icon at bounding box center [740, 602] width 14 height 14
click at [664, 502] on icon at bounding box center [666, 602] width 14 height 14
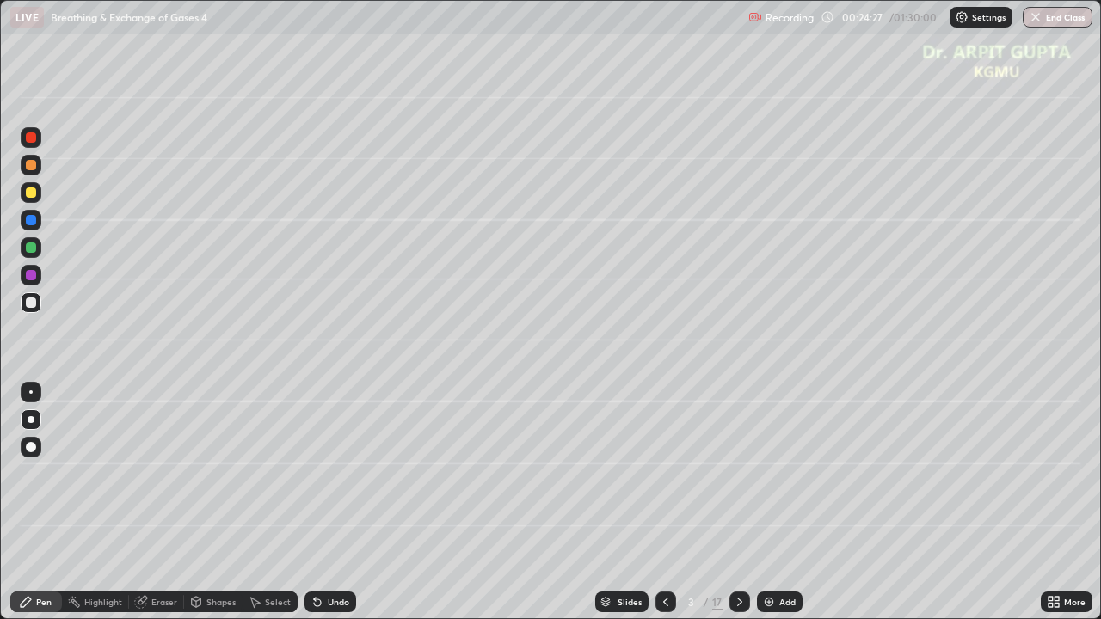
click at [738, 502] on icon at bounding box center [740, 602] width 14 height 14
click at [39, 200] on div at bounding box center [31, 192] width 21 height 21
click at [32, 303] on div at bounding box center [31, 303] width 10 height 10
click at [34, 250] on div at bounding box center [31, 248] width 10 height 10
click at [29, 200] on div at bounding box center [31, 192] width 21 height 21
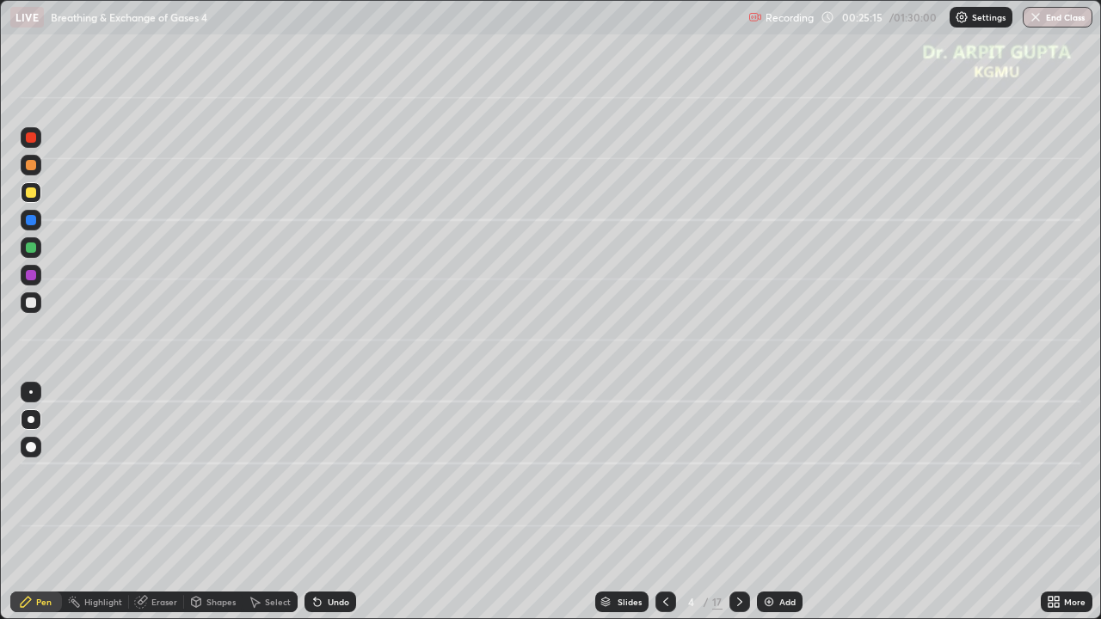
click at [153, 502] on div "Eraser" at bounding box center [164, 602] width 26 height 9
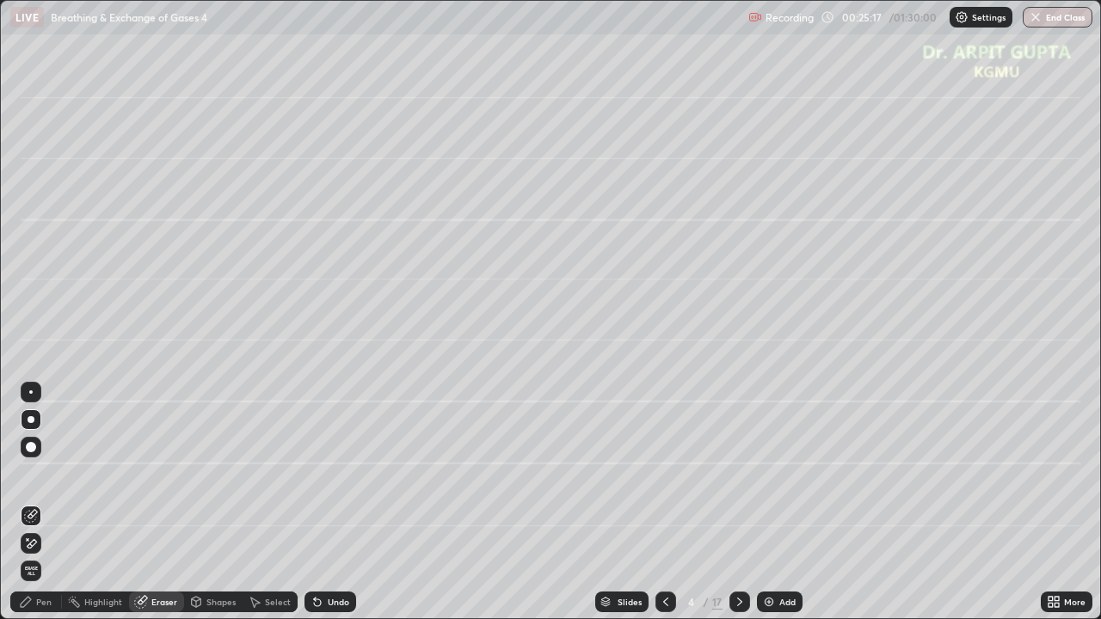
click at [740, 502] on div at bounding box center [739, 602] width 21 height 21
click at [52, 502] on div "Pen" at bounding box center [36, 602] width 52 height 21
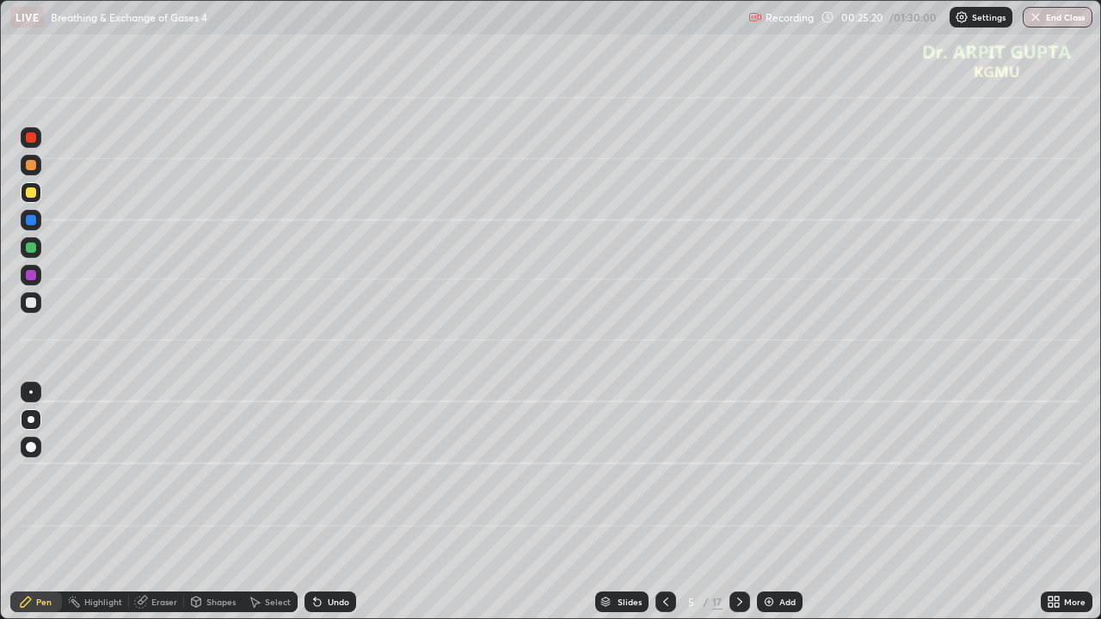
click at [33, 201] on div at bounding box center [31, 192] width 21 height 21
click at [32, 275] on div at bounding box center [31, 275] width 10 height 10
click at [33, 248] on div at bounding box center [31, 248] width 10 height 10
click at [31, 420] on div at bounding box center [31, 419] width 7 height 7
click at [33, 310] on div at bounding box center [31, 302] width 21 height 21
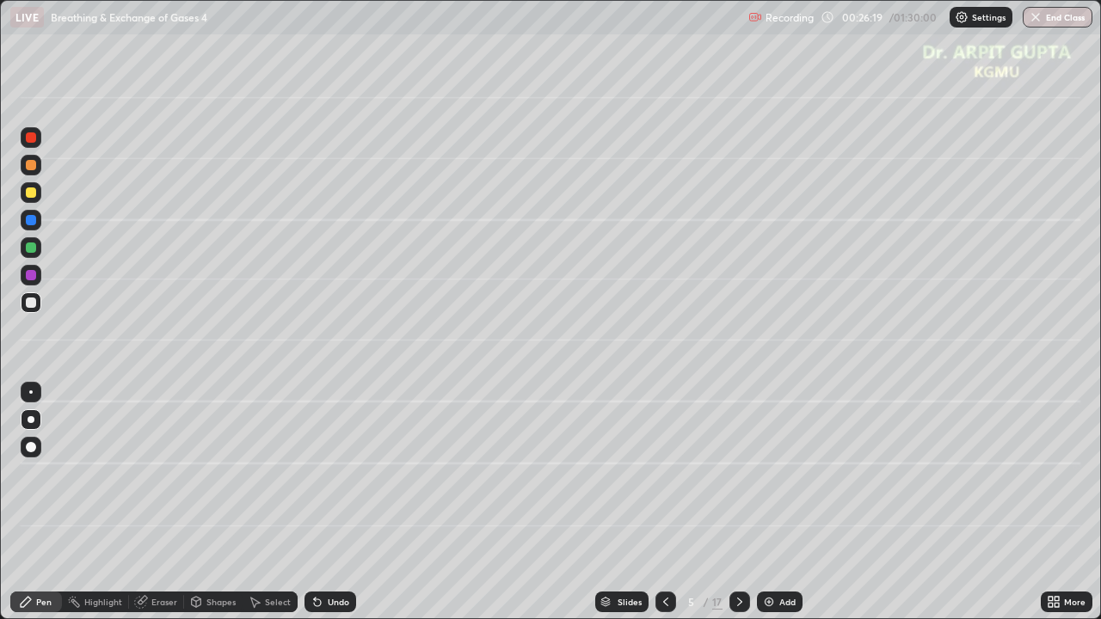
click at [35, 301] on div at bounding box center [31, 303] width 10 height 10
click at [29, 249] on div at bounding box center [31, 248] width 10 height 10
click at [40, 246] on div at bounding box center [31, 247] width 21 height 21
click at [317, 502] on div "Undo" at bounding box center [327, 602] width 58 height 34
click at [314, 502] on icon at bounding box center [315, 599] width 2 height 2
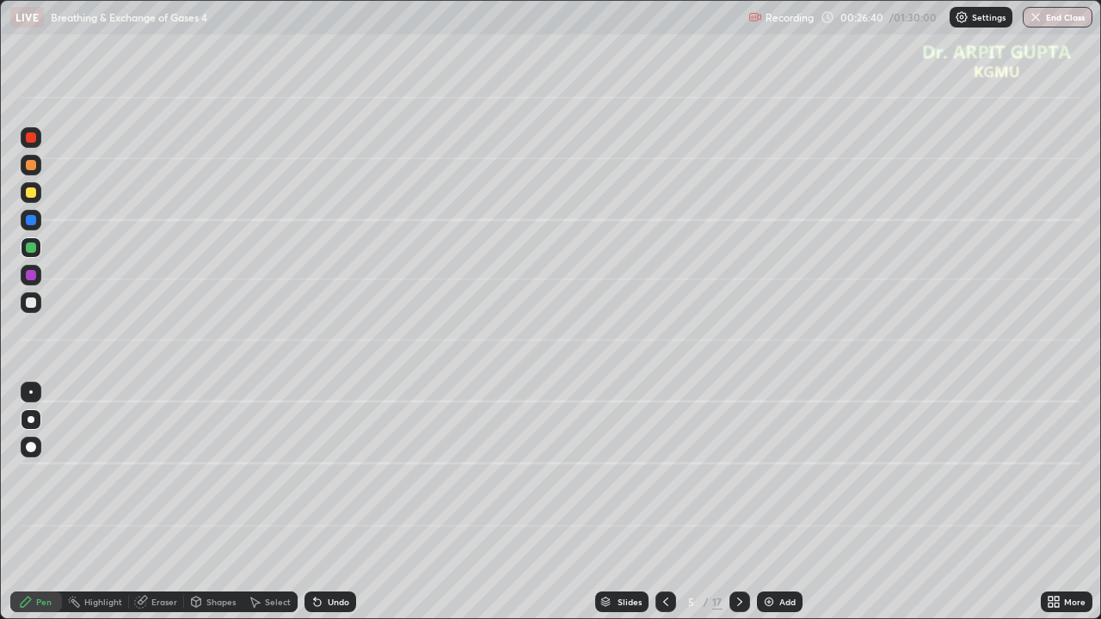
click at [316, 502] on div "Undo" at bounding box center [330, 602] width 52 height 21
click at [311, 502] on div "Undo" at bounding box center [330, 602] width 52 height 21
click at [31, 193] on div at bounding box center [31, 192] width 10 height 10
click at [155, 502] on div "Eraser" at bounding box center [164, 602] width 26 height 9
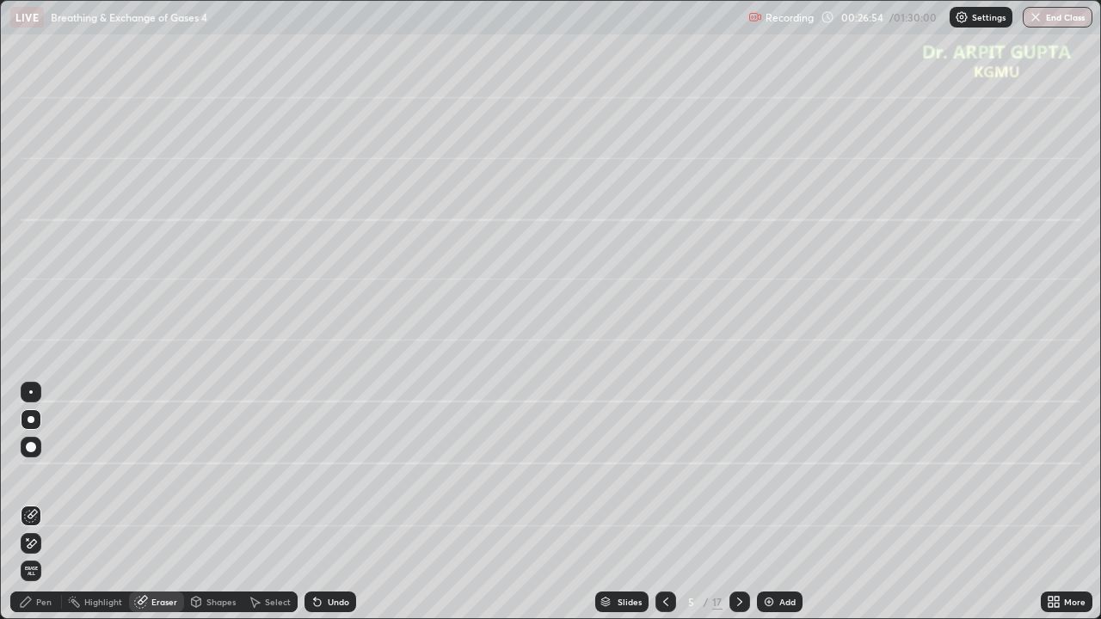
click at [46, 502] on div "Pen" at bounding box center [36, 602] width 52 height 21
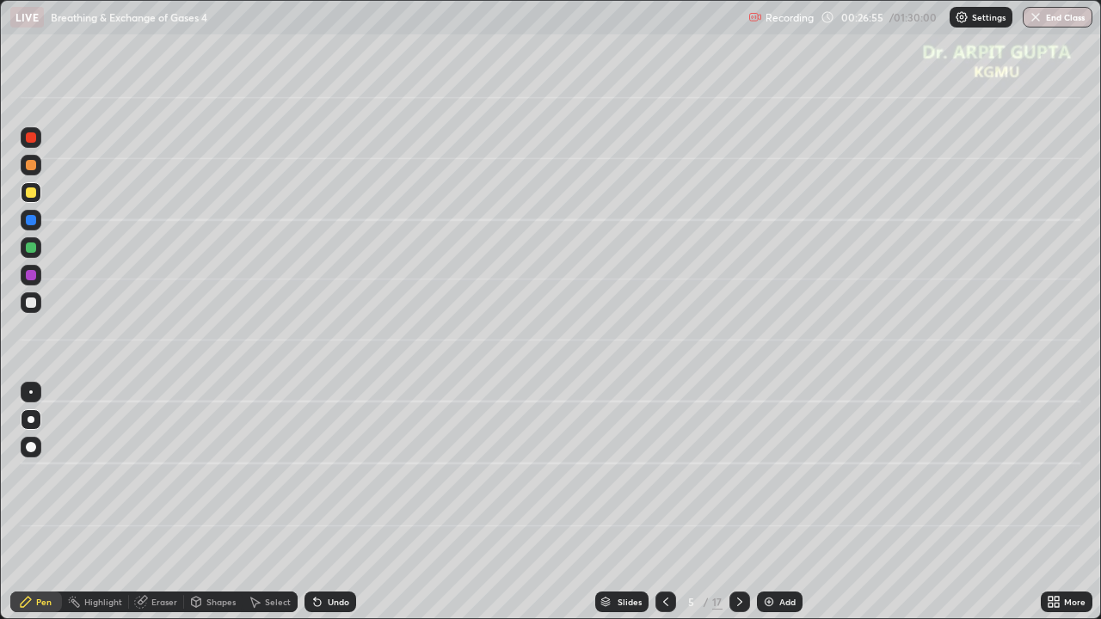
click at [33, 274] on div at bounding box center [31, 275] width 10 height 10
click at [34, 165] on div at bounding box center [31, 165] width 10 height 10
click at [34, 275] on div at bounding box center [31, 275] width 10 height 10
click at [314, 502] on icon at bounding box center [317, 602] width 7 height 7
click at [311, 502] on icon at bounding box center [317, 602] width 14 height 14
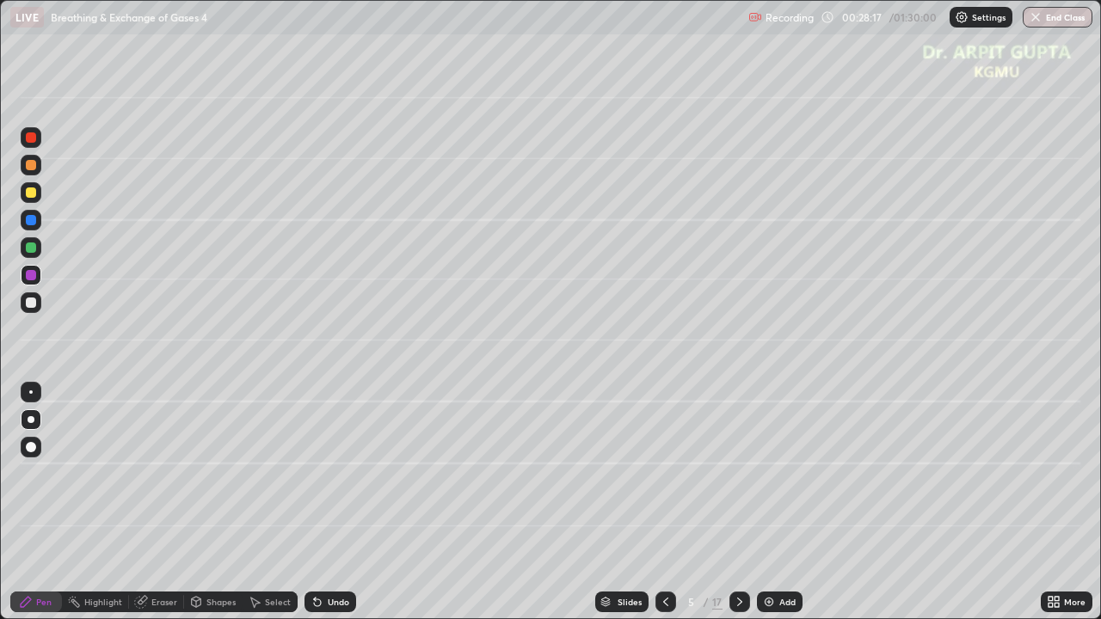
click at [29, 447] on div at bounding box center [31, 447] width 10 height 10
click at [315, 502] on icon at bounding box center [317, 602] width 7 height 7
click at [37, 304] on div at bounding box center [31, 302] width 21 height 21
click at [31, 420] on div at bounding box center [31, 419] width 7 height 7
click at [320, 502] on div "Undo" at bounding box center [330, 602] width 52 height 21
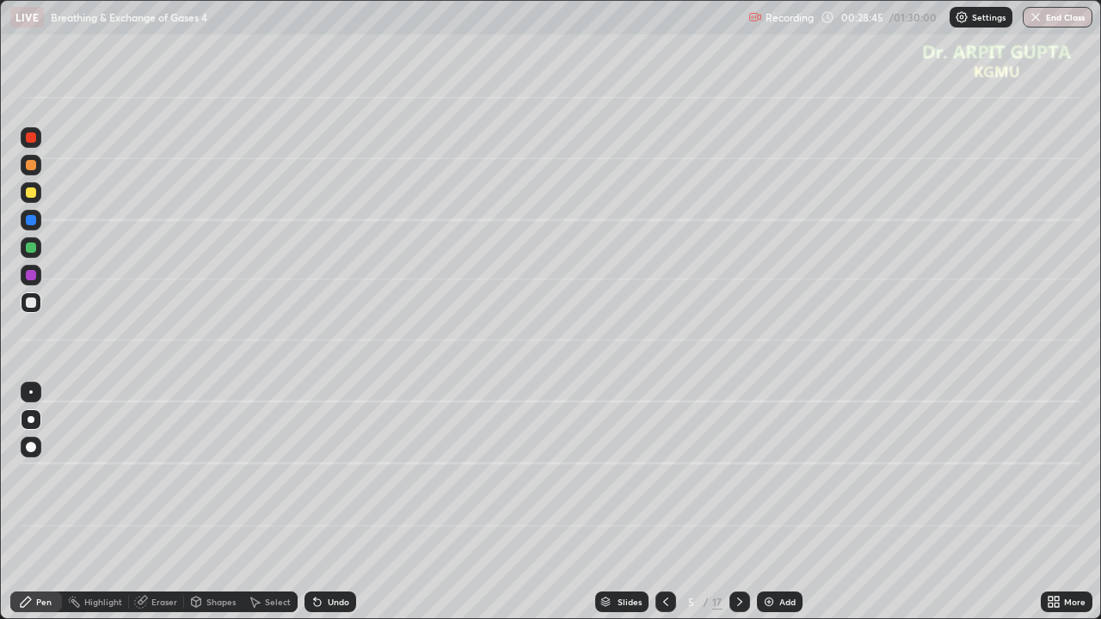
click at [318, 502] on icon at bounding box center [317, 602] width 14 height 14
click at [32, 249] on div at bounding box center [31, 248] width 10 height 10
click at [0, 284] on div "Setting up your live class" at bounding box center [550, 309] width 1101 height 619
click at [30, 223] on div at bounding box center [31, 220] width 10 height 10
click at [332, 502] on div "Undo" at bounding box center [330, 602] width 52 height 21
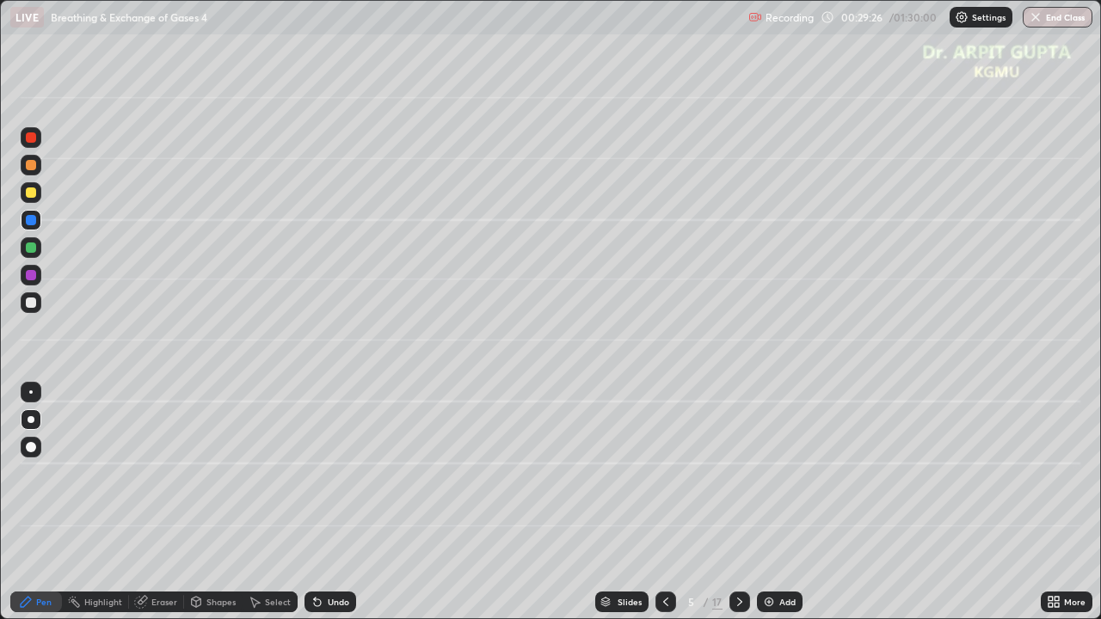
click at [326, 502] on div "Undo" at bounding box center [330, 602] width 52 height 21
click at [335, 502] on div "Undo" at bounding box center [330, 602] width 52 height 21
click at [334, 502] on div "Undo" at bounding box center [330, 602] width 52 height 21
click at [350, 502] on div "Undo" at bounding box center [330, 602] width 52 height 21
click at [351, 502] on div "Undo" at bounding box center [330, 602] width 52 height 21
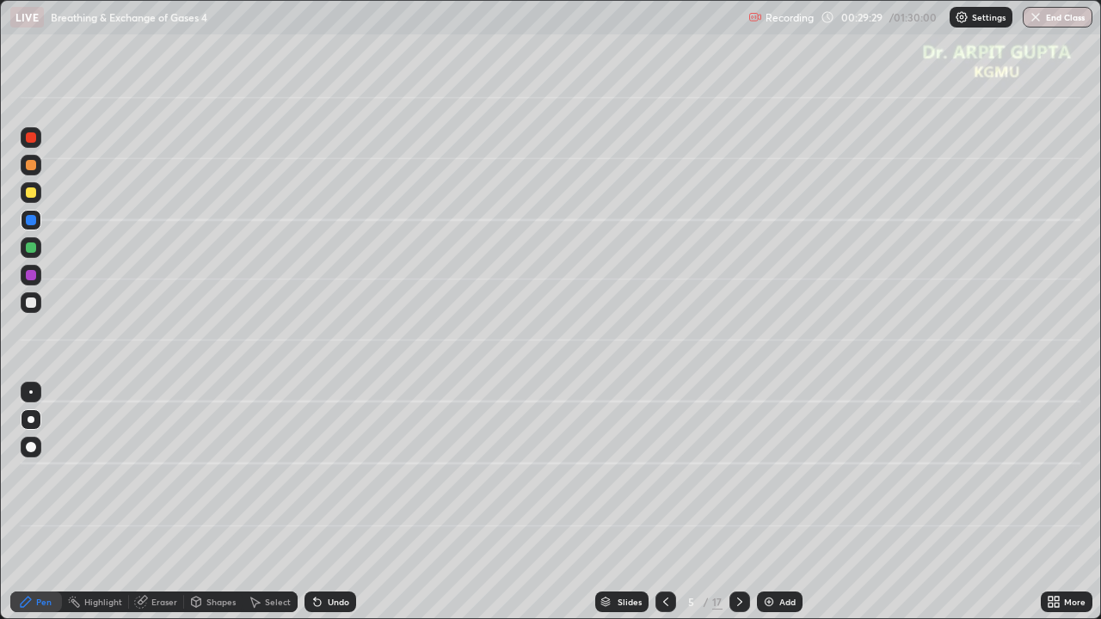
click at [351, 502] on div "Undo" at bounding box center [330, 602] width 52 height 21
click at [169, 502] on div "Eraser" at bounding box center [164, 602] width 26 height 9
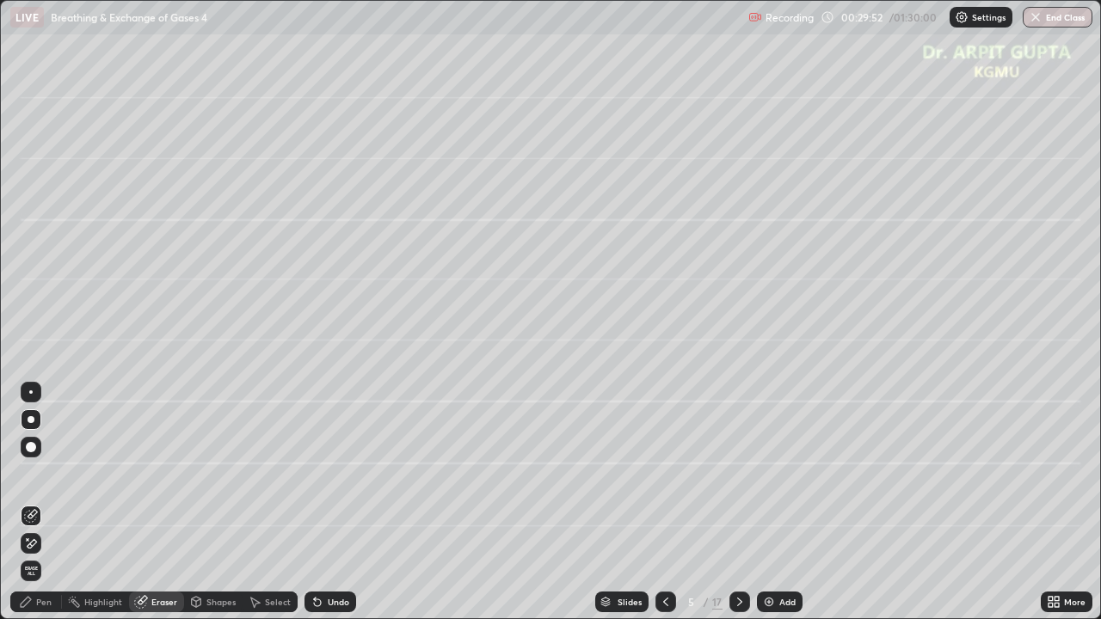
click at [50, 502] on div "Pen" at bounding box center [43, 602] width 15 height 9
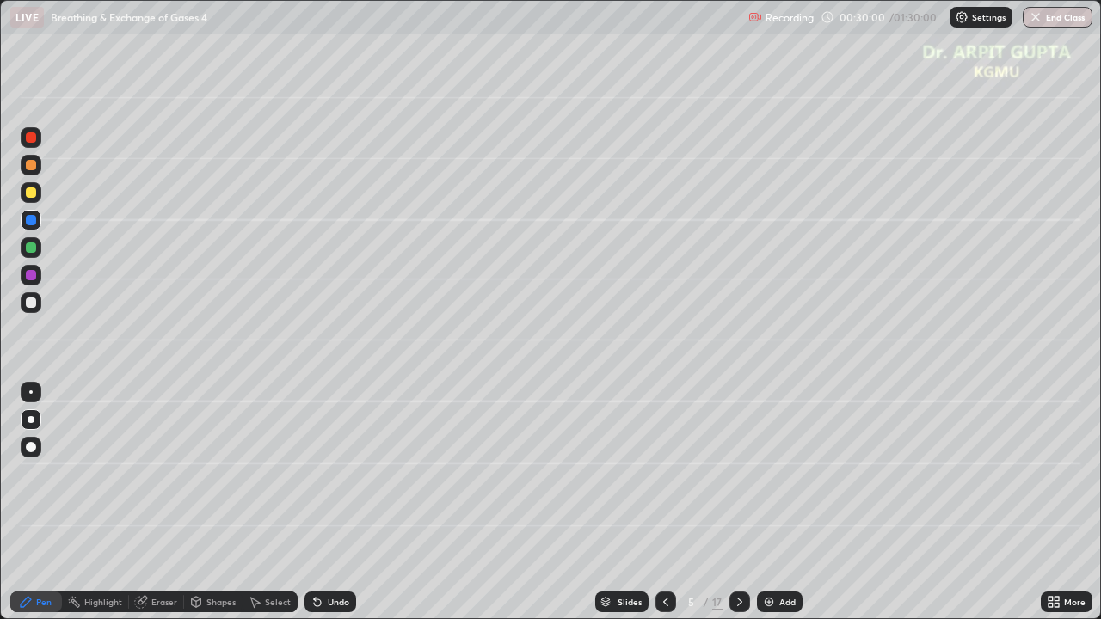
click at [315, 502] on icon at bounding box center [317, 602] width 7 height 7
click at [28, 307] on div at bounding box center [31, 303] width 10 height 10
click at [32, 193] on div at bounding box center [31, 192] width 10 height 10
click at [322, 502] on div "Undo" at bounding box center [330, 602] width 52 height 21
click at [28, 218] on div at bounding box center [31, 220] width 10 height 10
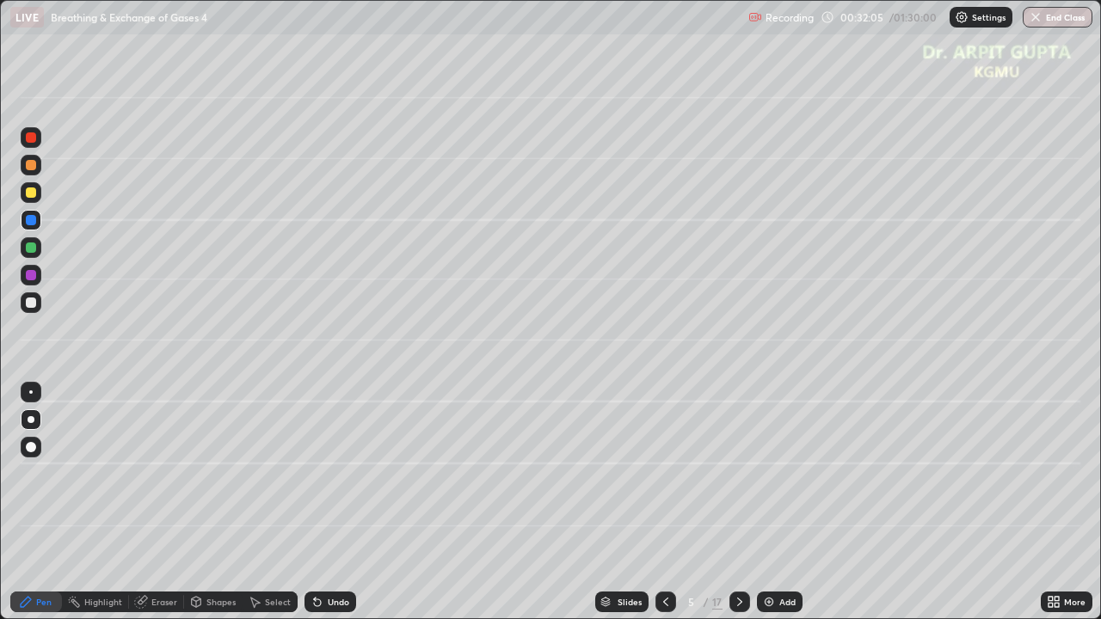
click at [167, 502] on div "Eraser" at bounding box center [164, 602] width 26 height 9
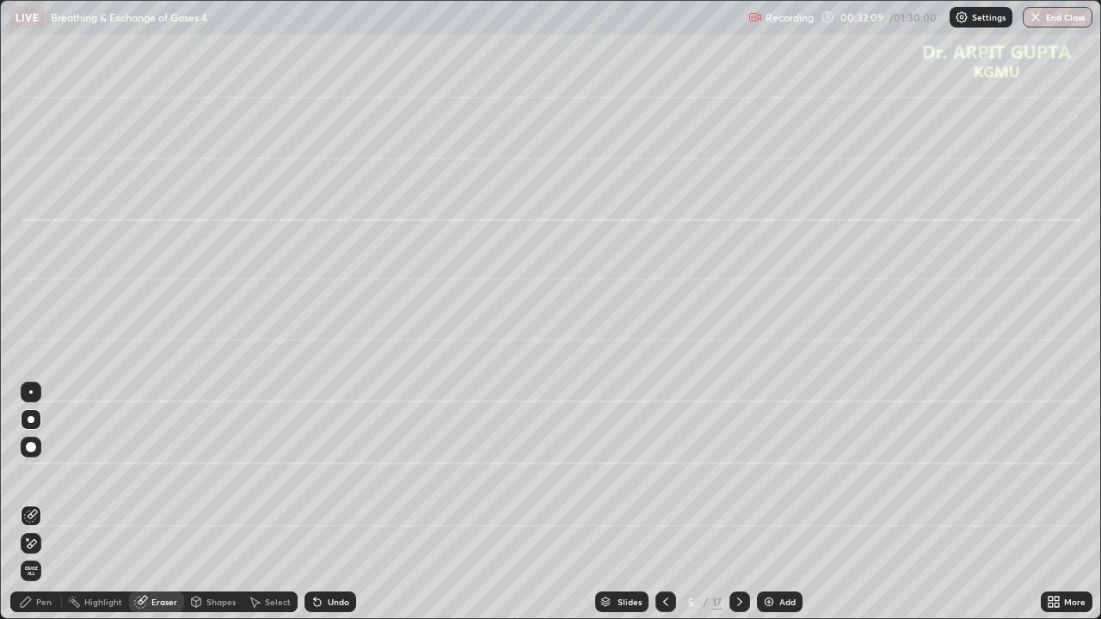
click at [53, 502] on div "Pen" at bounding box center [36, 602] width 52 height 21
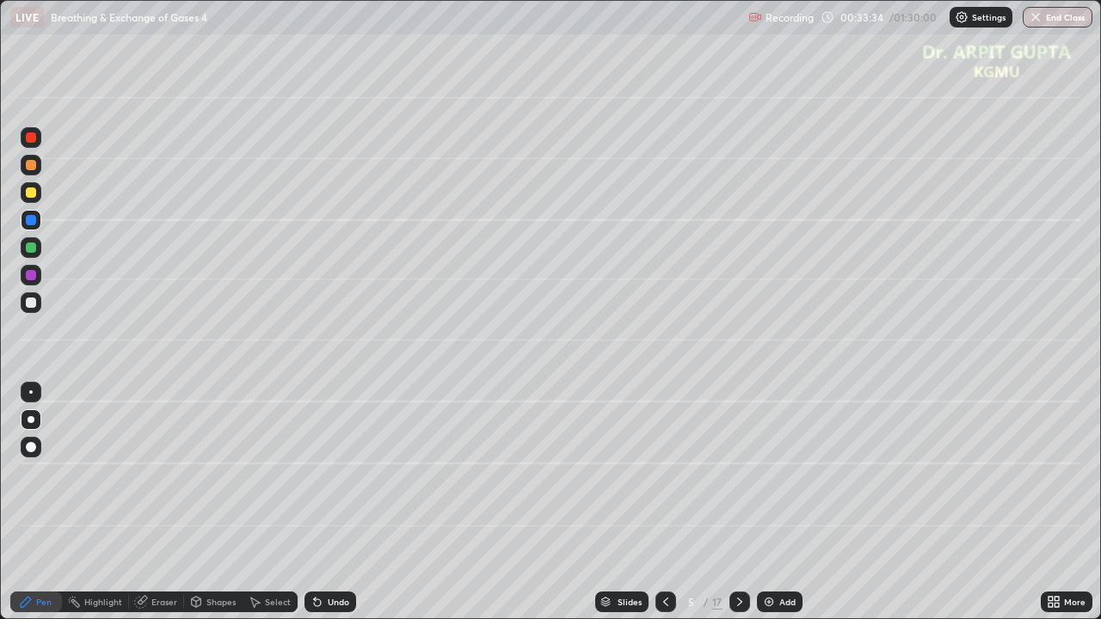
click at [737, 502] on icon at bounding box center [740, 602] width 14 height 14
click at [32, 193] on div at bounding box center [31, 192] width 10 height 10
click at [34, 302] on div at bounding box center [31, 303] width 10 height 10
click at [29, 247] on div at bounding box center [31, 248] width 10 height 10
click at [330, 502] on div "Undo" at bounding box center [338, 602] width 21 height 9
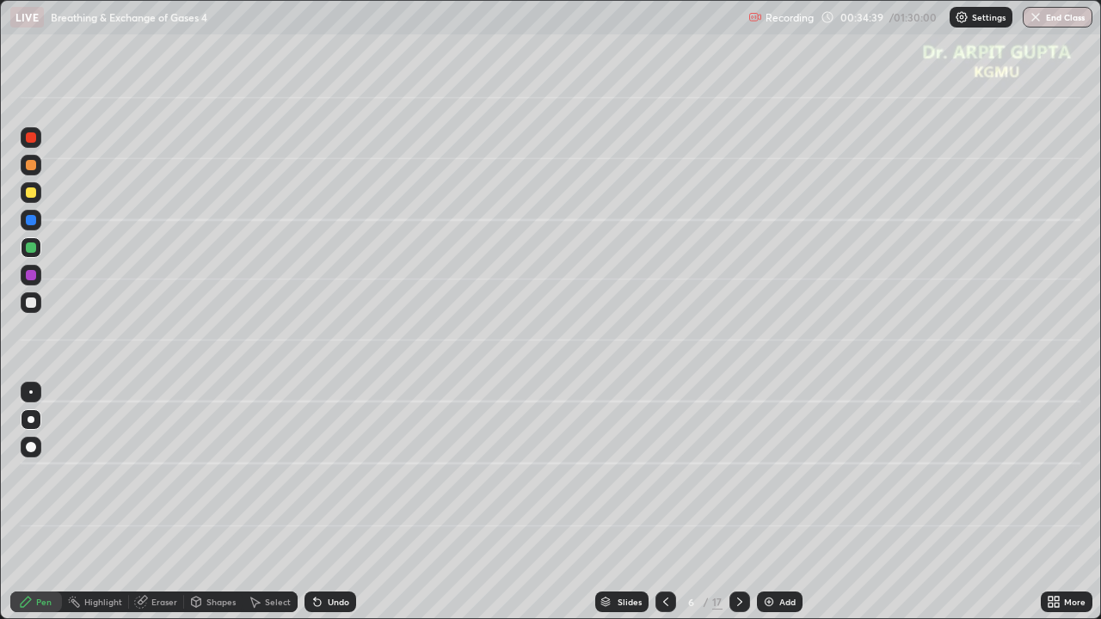
click at [664, 502] on icon at bounding box center [666, 602] width 14 height 14
click at [738, 502] on icon at bounding box center [740, 602] width 14 height 14
click at [329, 502] on div "Undo" at bounding box center [338, 602] width 21 height 9
click at [333, 502] on div "Undo" at bounding box center [330, 602] width 52 height 21
click at [333, 502] on div "Undo" at bounding box center [338, 602] width 21 height 9
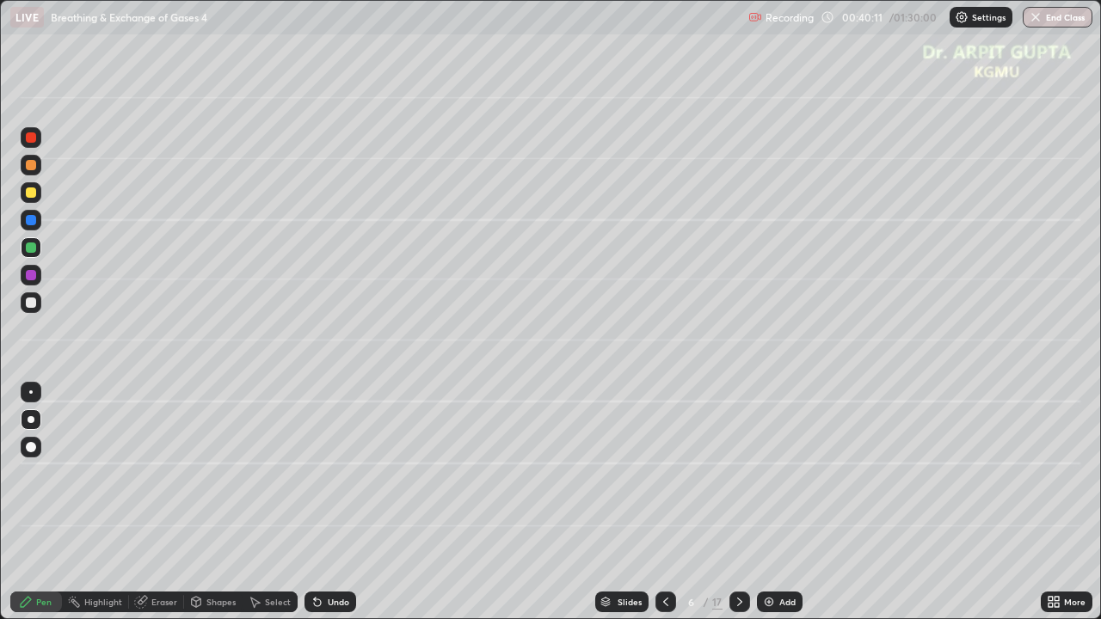
click at [334, 502] on div "Undo" at bounding box center [338, 602] width 21 height 9
click at [331, 502] on div "Undo" at bounding box center [338, 602] width 21 height 9
click at [330, 502] on div "Undo" at bounding box center [338, 602] width 21 height 9
click at [328, 502] on div "Undo" at bounding box center [338, 602] width 21 height 9
click at [314, 502] on icon at bounding box center [317, 602] width 7 height 7
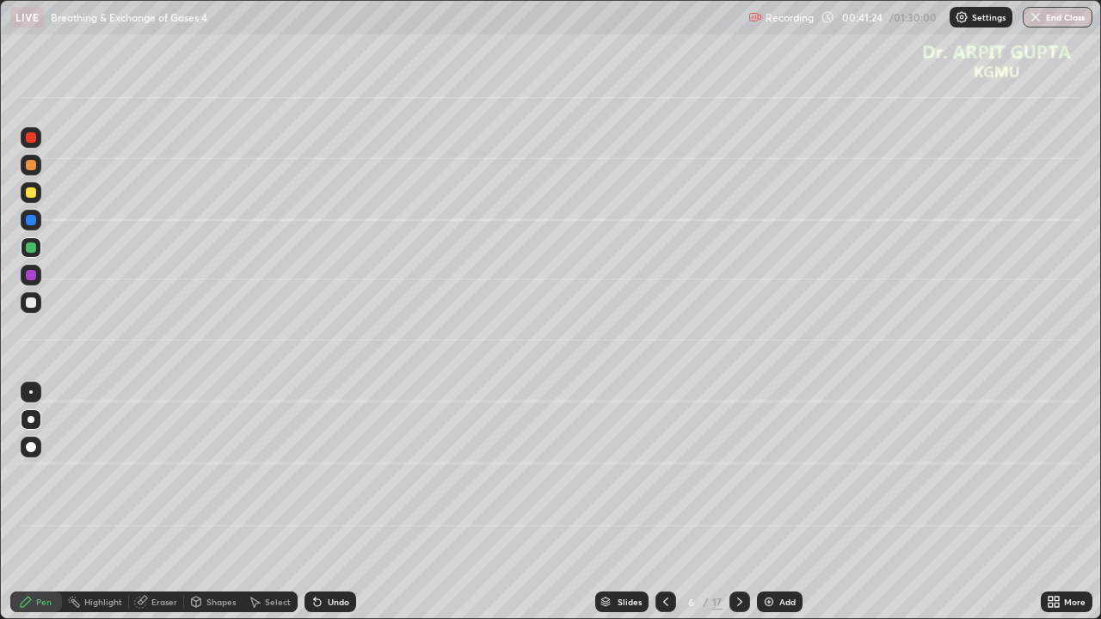
click at [314, 502] on icon at bounding box center [317, 602] width 7 height 7
click at [315, 502] on icon at bounding box center [317, 602] width 7 height 7
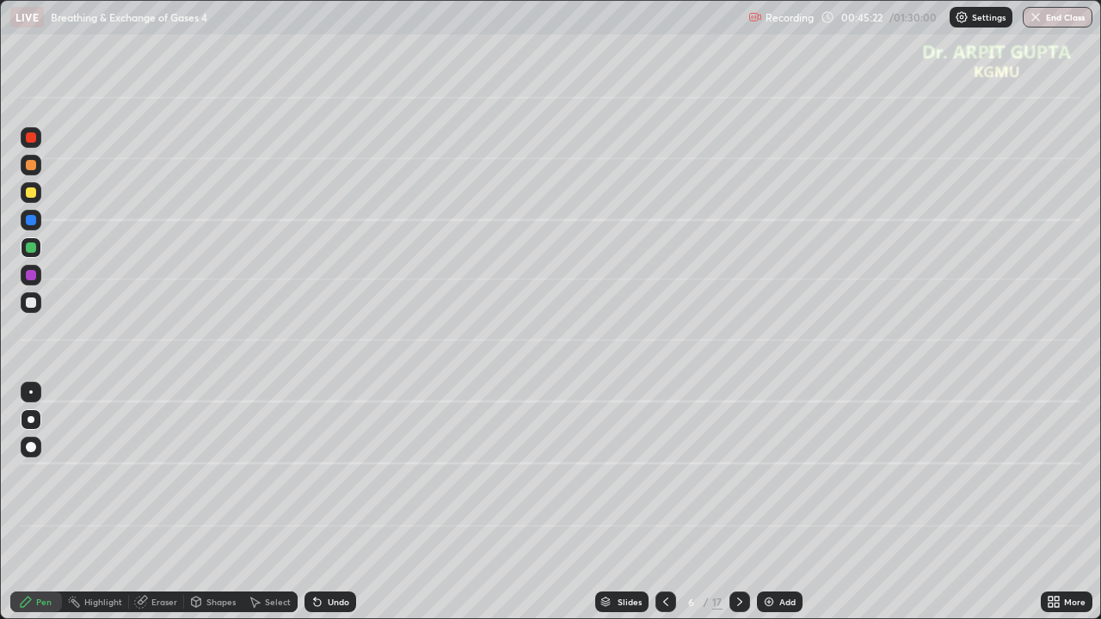
click at [314, 502] on icon at bounding box center [317, 602] width 7 height 7
click at [314, 502] on icon at bounding box center [315, 599] width 2 height 2
click at [321, 502] on icon at bounding box center [317, 602] width 14 height 14
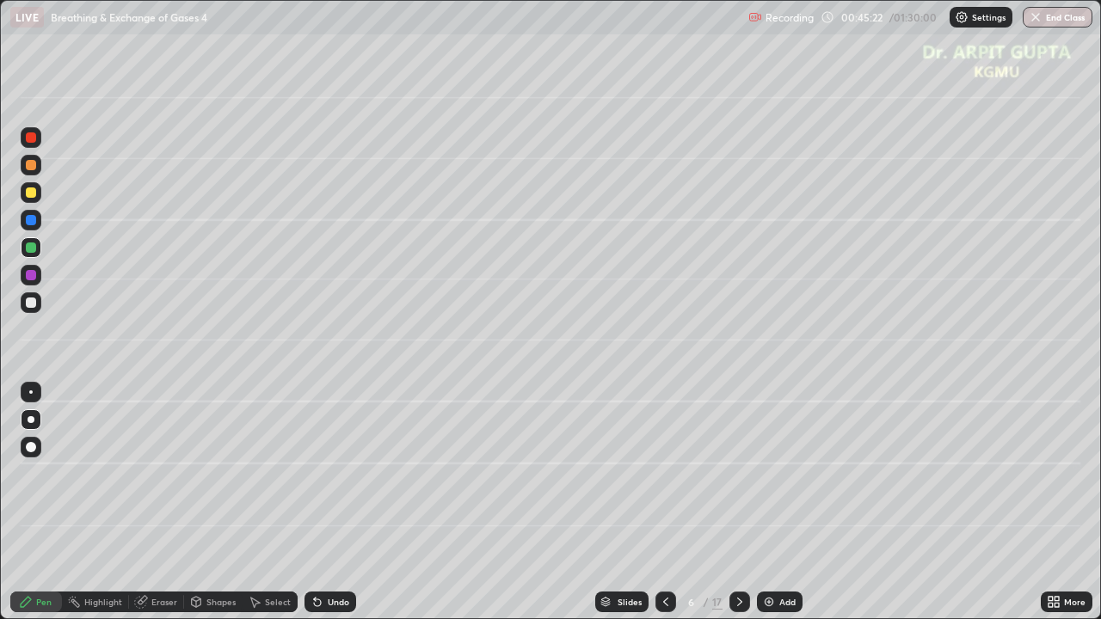
click at [322, 502] on div "Undo" at bounding box center [330, 602] width 52 height 21
click at [321, 502] on icon at bounding box center [317, 602] width 14 height 14
click at [324, 502] on div "Undo" at bounding box center [330, 602] width 52 height 21
click at [326, 502] on div "Undo" at bounding box center [330, 602] width 52 height 21
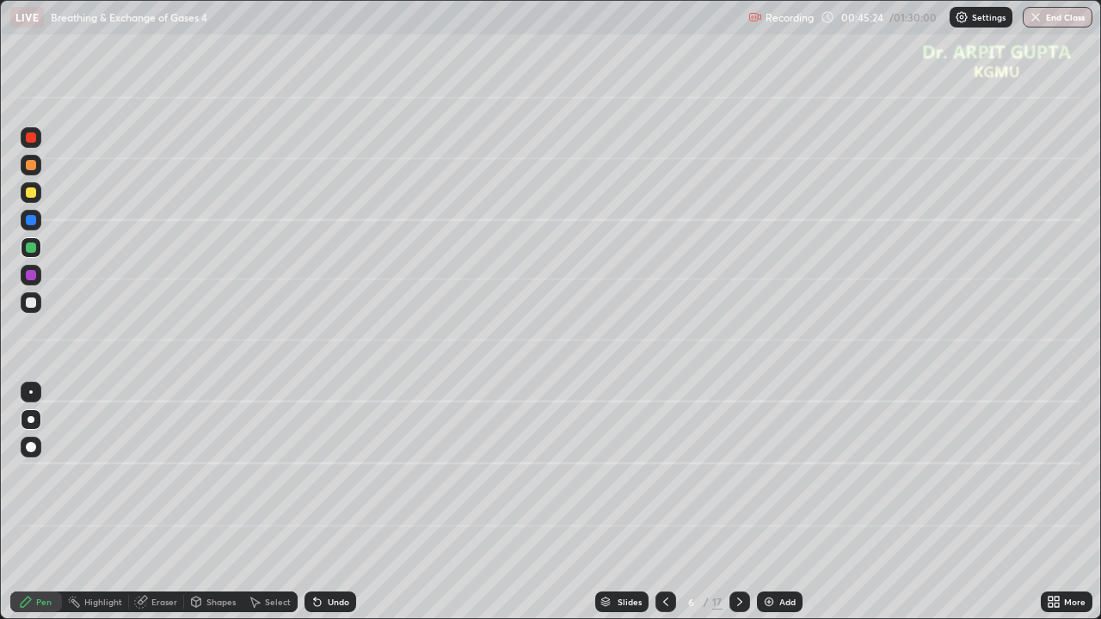
click at [173, 502] on div "Eraser" at bounding box center [156, 602] width 55 height 21
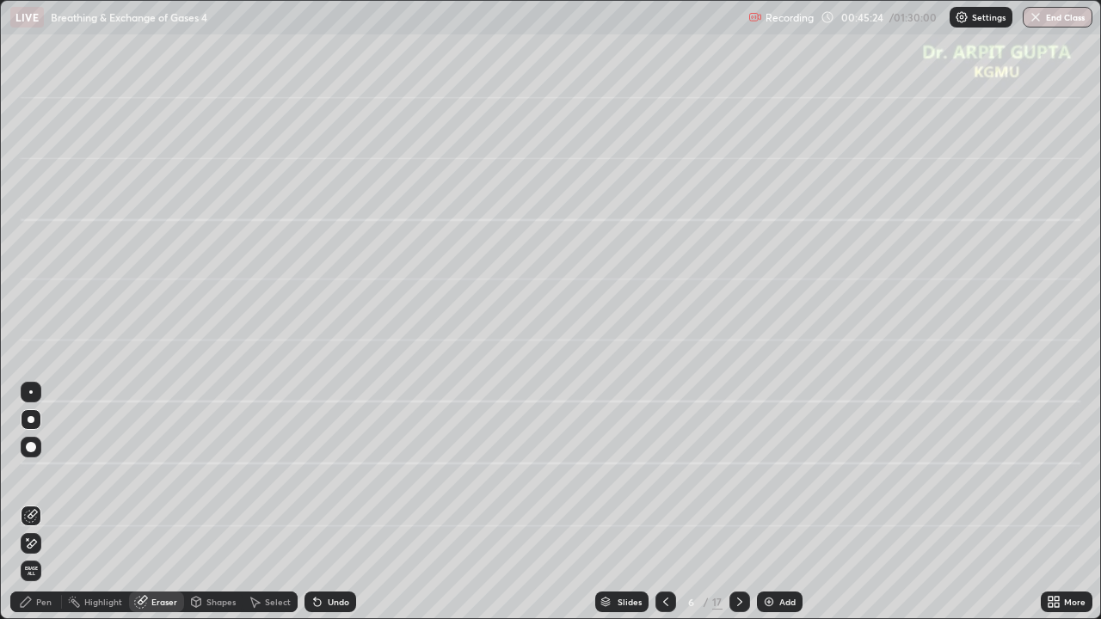
click at [35, 444] on div at bounding box center [31, 447] width 21 height 21
click at [47, 502] on div "Pen" at bounding box center [36, 602] width 52 height 21
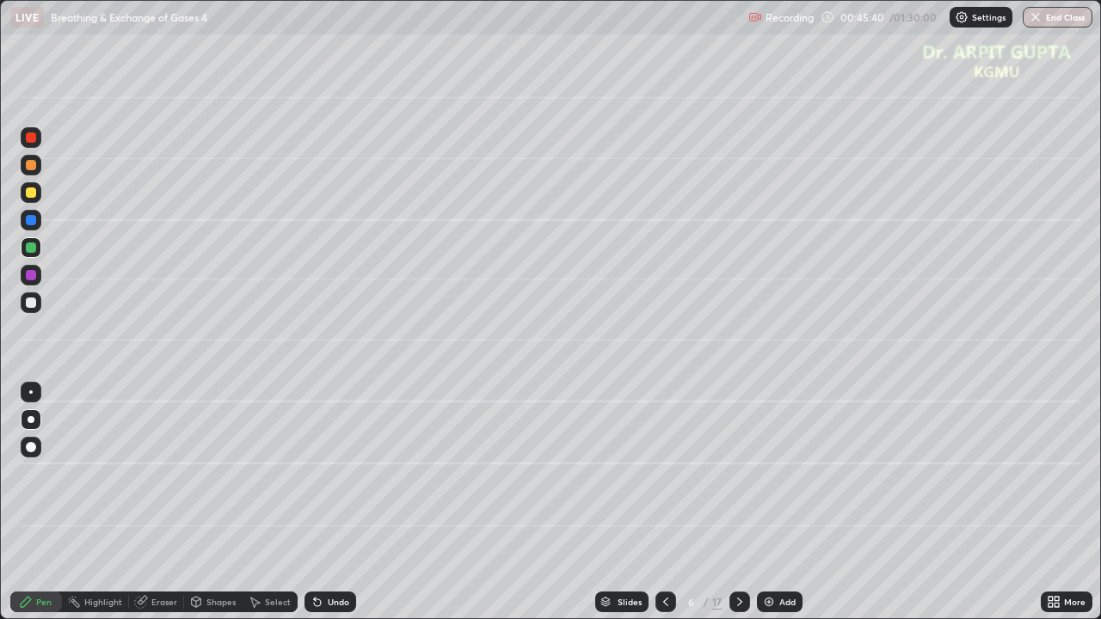
click at [35, 194] on div at bounding box center [31, 192] width 10 height 10
click at [31, 304] on div at bounding box center [31, 303] width 10 height 10
click at [342, 502] on div "Undo" at bounding box center [338, 602] width 21 height 9
click at [32, 251] on div at bounding box center [31, 248] width 10 height 10
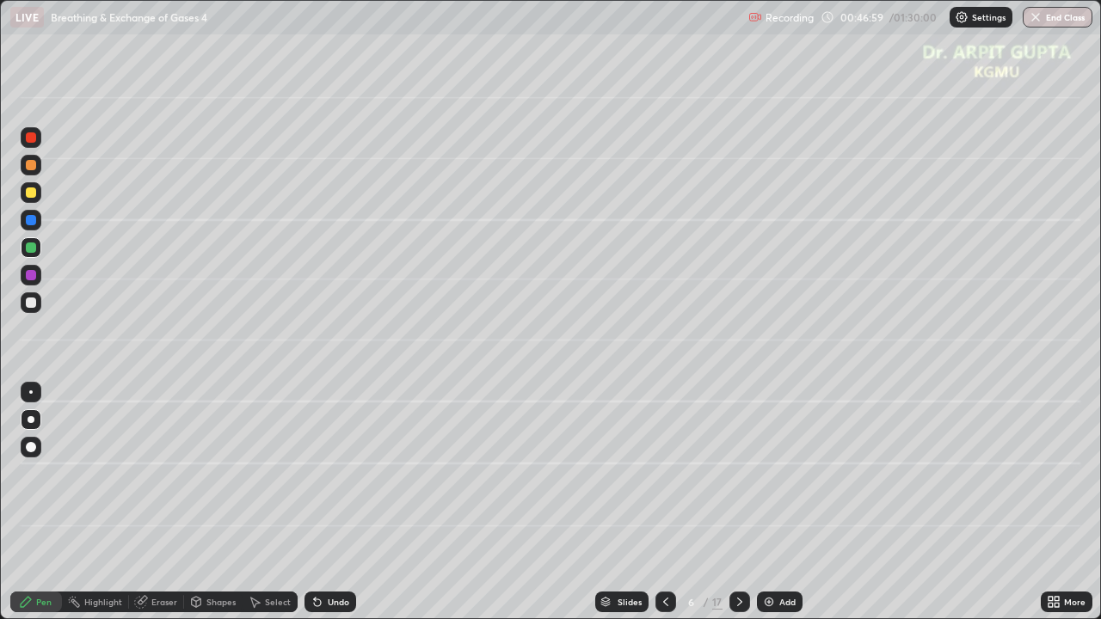
click at [314, 502] on icon at bounding box center [315, 599] width 2 height 2
click at [31, 193] on div at bounding box center [31, 192] width 10 height 10
click at [340, 502] on div "Undo" at bounding box center [330, 602] width 52 height 21
click at [160, 502] on div "Eraser" at bounding box center [164, 602] width 26 height 9
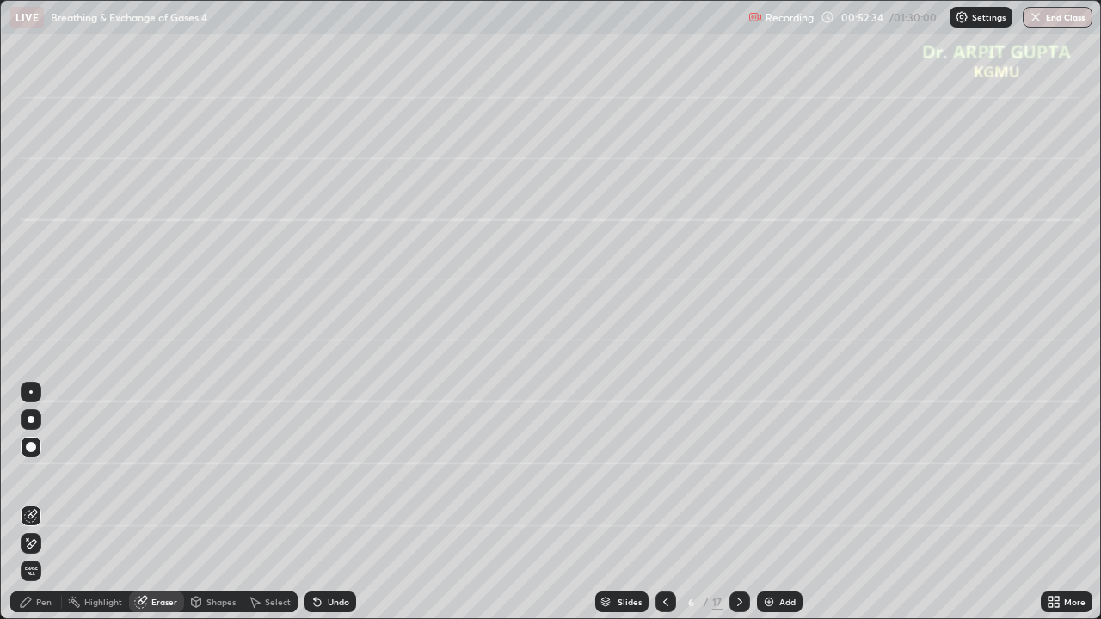
click at [31, 392] on div at bounding box center [30, 391] width 3 height 3
click at [28, 437] on div at bounding box center [31, 447] width 21 height 21
click at [36, 353] on div "Erase all" at bounding box center [30, 309] width 41 height 550
click at [46, 502] on div "Pen" at bounding box center [43, 602] width 15 height 9
click at [47, 502] on div "Pen" at bounding box center [36, 602] width 52 height 21
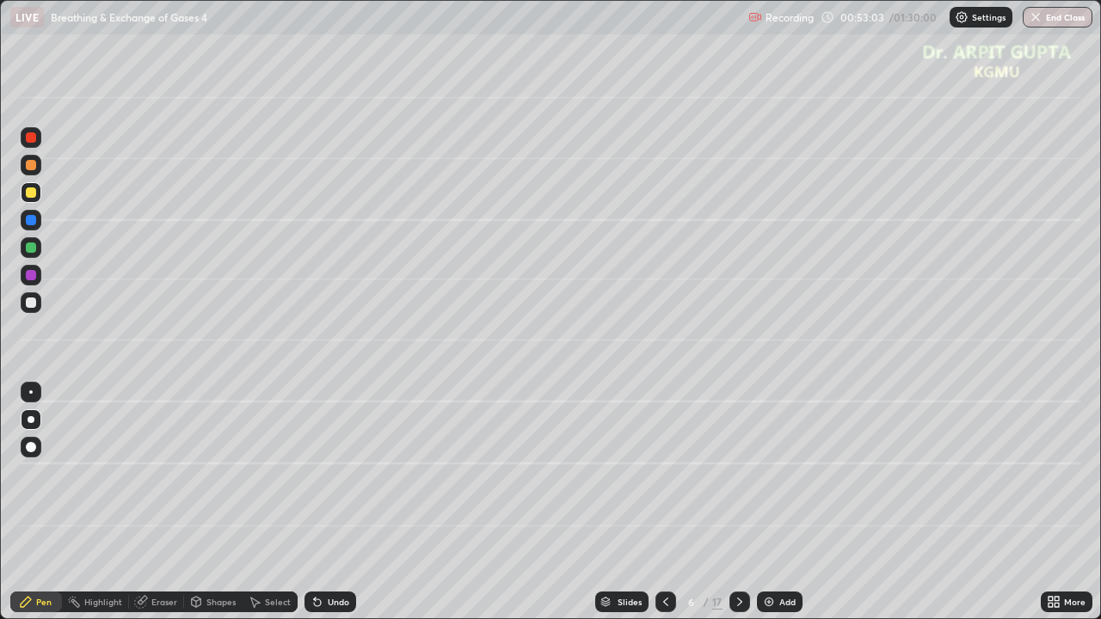
click at [166, 502] on div "Eraser" at bounding box center [164, 602] width 26 height 9
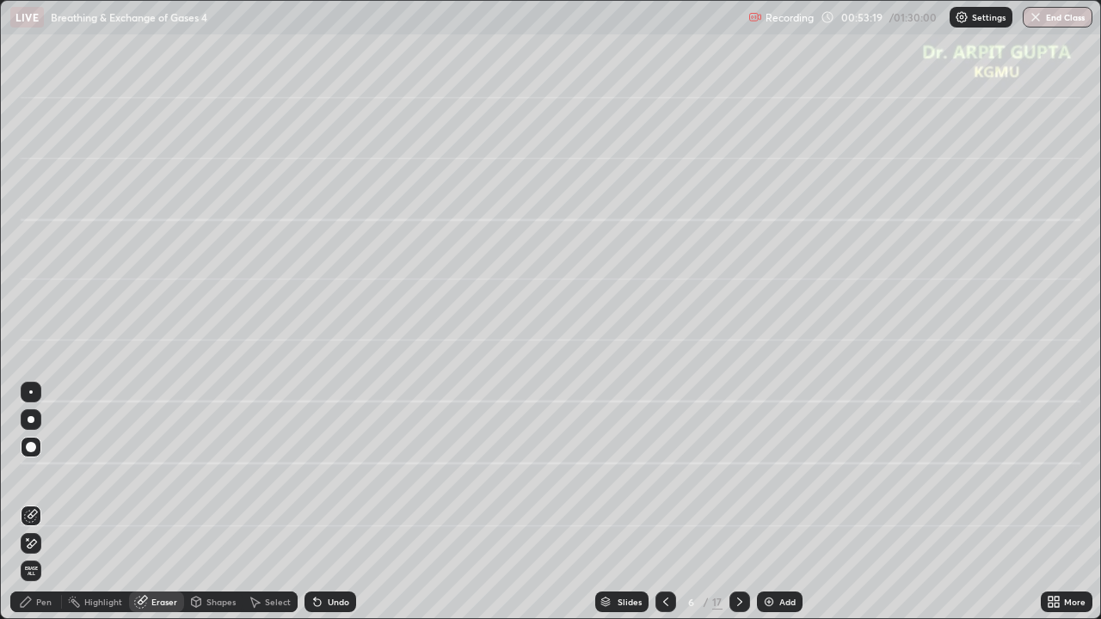
click at [738, 502] on icon at bounding box center [740, 602] width 14 height 14
click at [31, 445] on div at bounding box center [31, 447] width 10 height 10
click at [34, 502] on div "Pen" at bounding box center [36, 602] width 52 height 21
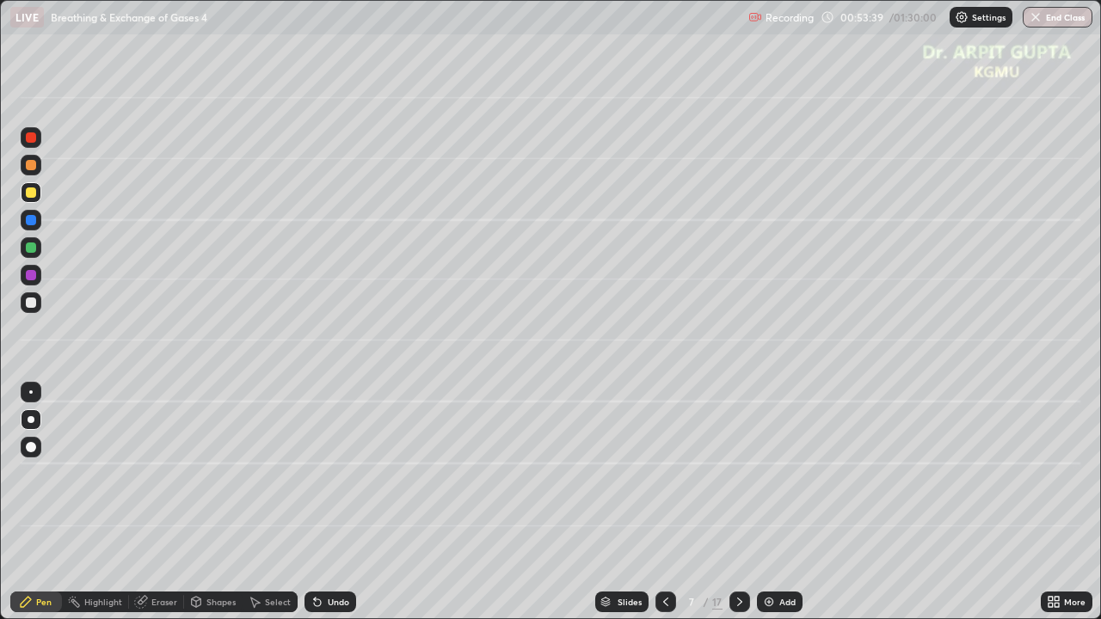
click at [34, 194] on div at bounding box center [31, 192] width 10 height 10
click at [33, 248] on div at bounding box center [31, 248] width 10 height 10
click at [29, 306] on div at bounding box center [31, 303] width 10 height 10
click at [325, 502] on div "Undo" at bounding box center [330, 602] width 52 height 21
click at [316, 502] on div "Undo" at bounding box center [330, 602] width 52 height 21
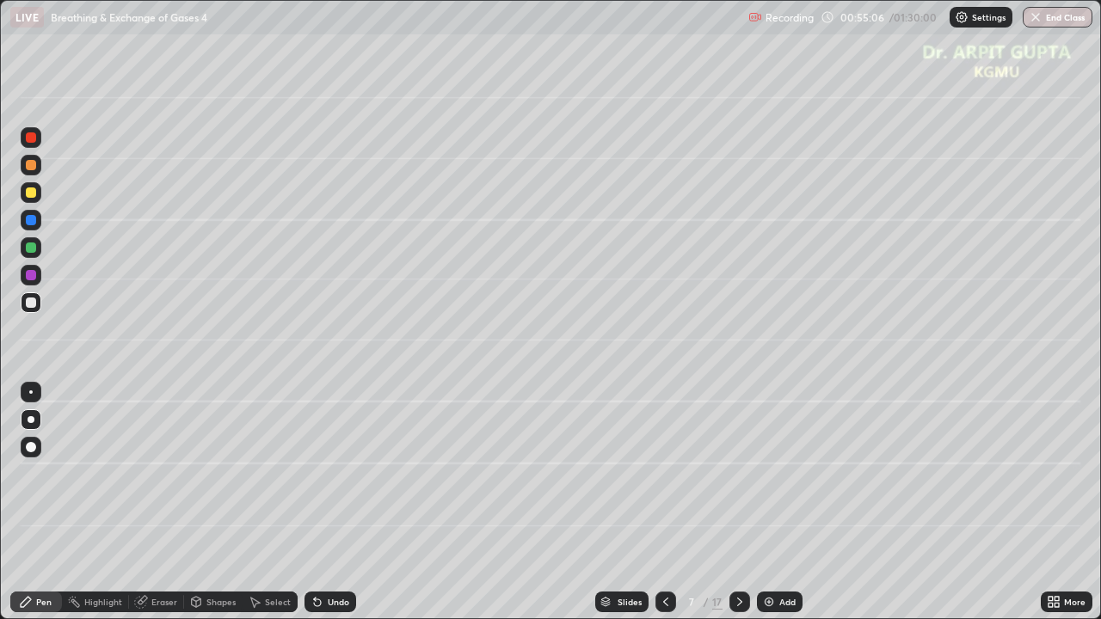
click at [321, 502] on div "Undo" at bounding box center [330, 602] width 52 height 21
click at [328, 502] on div "Undo" at bounding box center [338, 602] width 21 height 9
click at [32, 193] on div at bounding box center [31, 192] width 10 height 10
click at [32, 165] on div at bounding box center [31, 165] width 10 height 10
click at [329, 502] on div "Undo" at bounding box center [330, 602] width 52 height 21
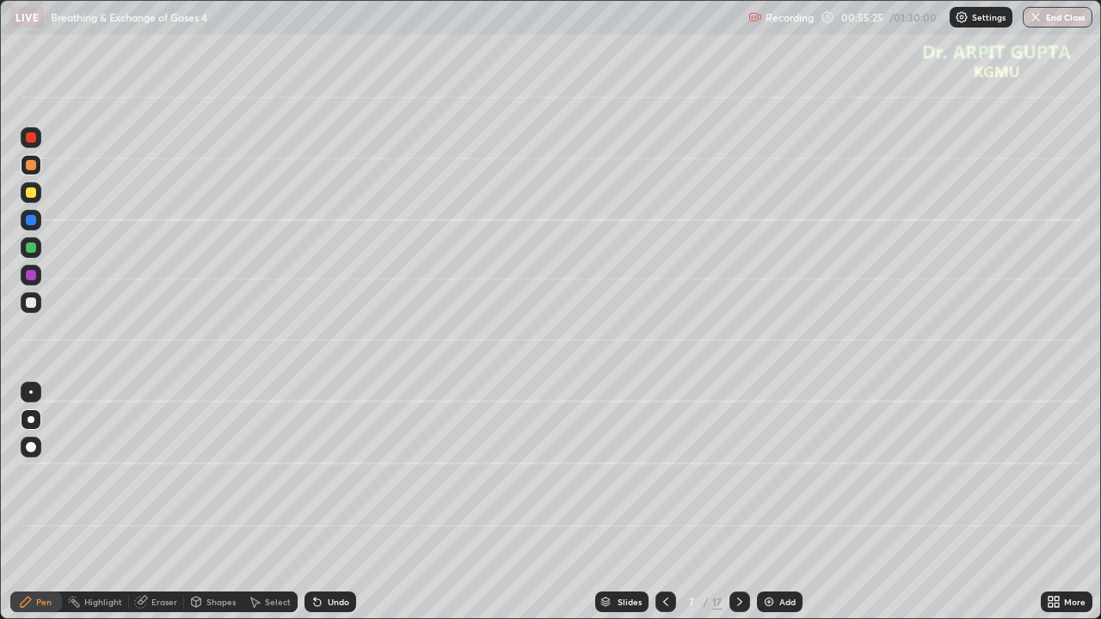
click at [30, 249] on div at bounding box center [31, 248] width 10 height 10
click at [30, 297] on div at bounding box center [31, 302] width 21 height 21
click at [34, 185] on div at bounding box center [31, 192] width 21 height 21
click at [32, 165] on div at bounding box center [31, 165] width 10 height 10
click at [32, 303] on div at bounding box center [31, 303] width 10 height 10
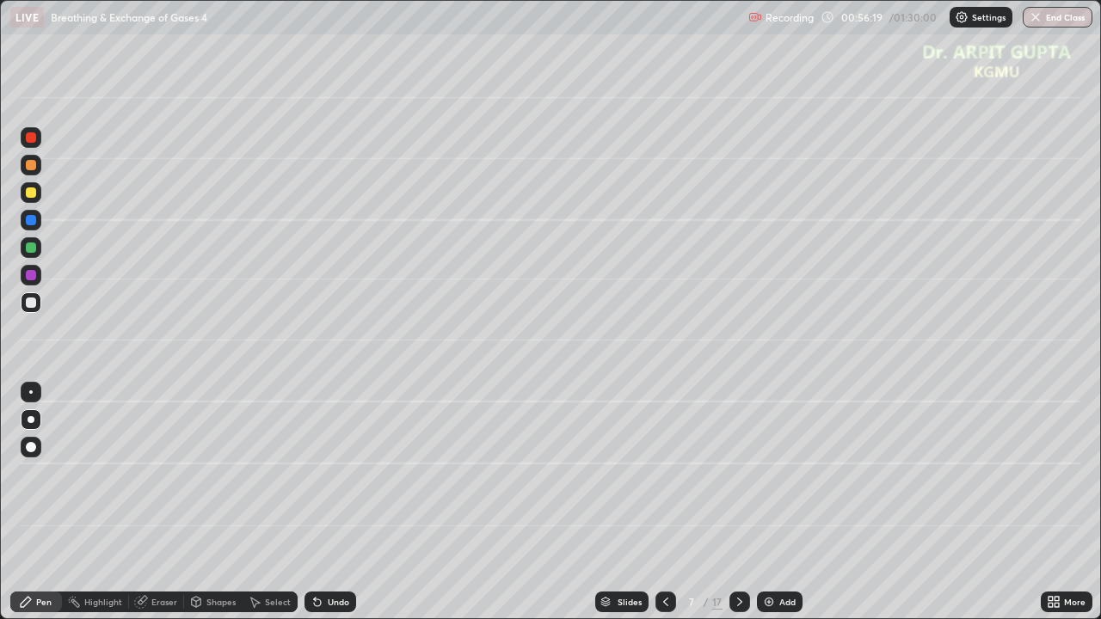
click at [329, 502] on div "Undo" at bounding box center [338, 602] width 21 height 9
click at [28, 272] on div at bounding box center [31, 275] width 10 height 10
click at [36, 304] on div at bounding box center [31, 302] width 21 height 21
click at [31, 193] on div at bounding box center [31, 192] width 10 height 10
click at [742, 502] on div at bounding box center [739, 602] width 21 height 21
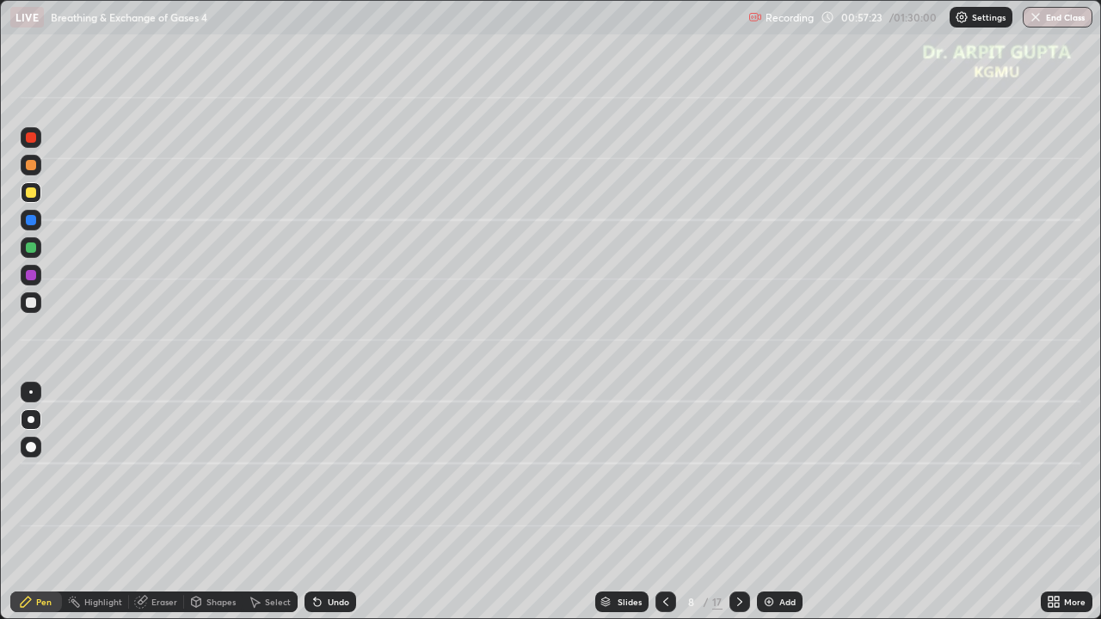
click at [664, 502] on icon at bounding box center [666, 602] width 14 height 14
click at [731, 502] on div at bounding box center [739, 602] width 21 height 21
click at [32, 165] on div at bounding box center [31, 165] width 10 height 10
click at [34, 453] on div at bounding box center [31, 447] width 21 height 21
click at [27, 248] on div at bounding box center [31, 248] width 10 height 10
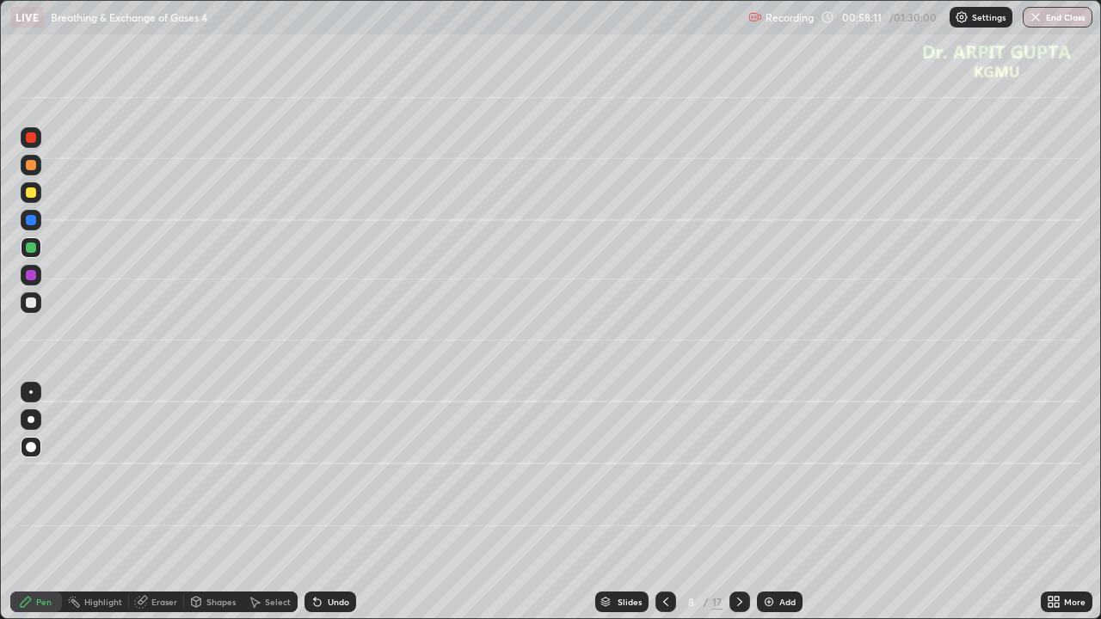
click at [28, 427] on div at bounding box center [31, 419] width 21 height 21
click at [38, 302] on div at bounding box center [31, 302] width 21 height 21
click at [347, 502] on div "Undo" at bounding box center [330, 602] width 52 height 21
click at [151, 502] on div "Eraser" at bounding box center [164, 602] width 26 height 9
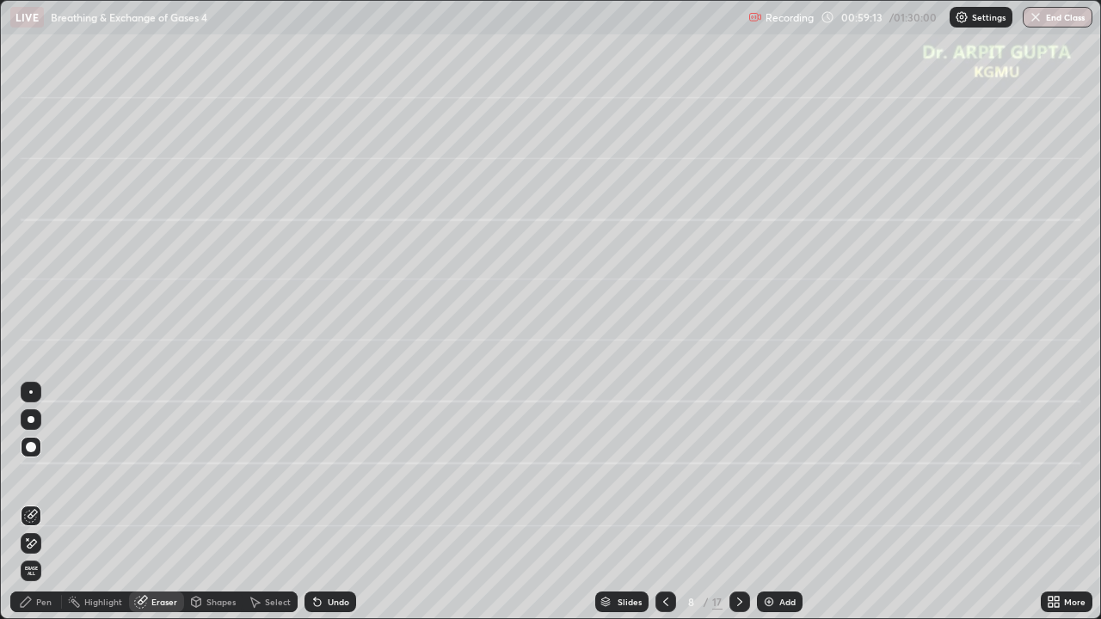
click at [34, 502] on div "Pen" at bounding box center [36, 602] width 52 height 21
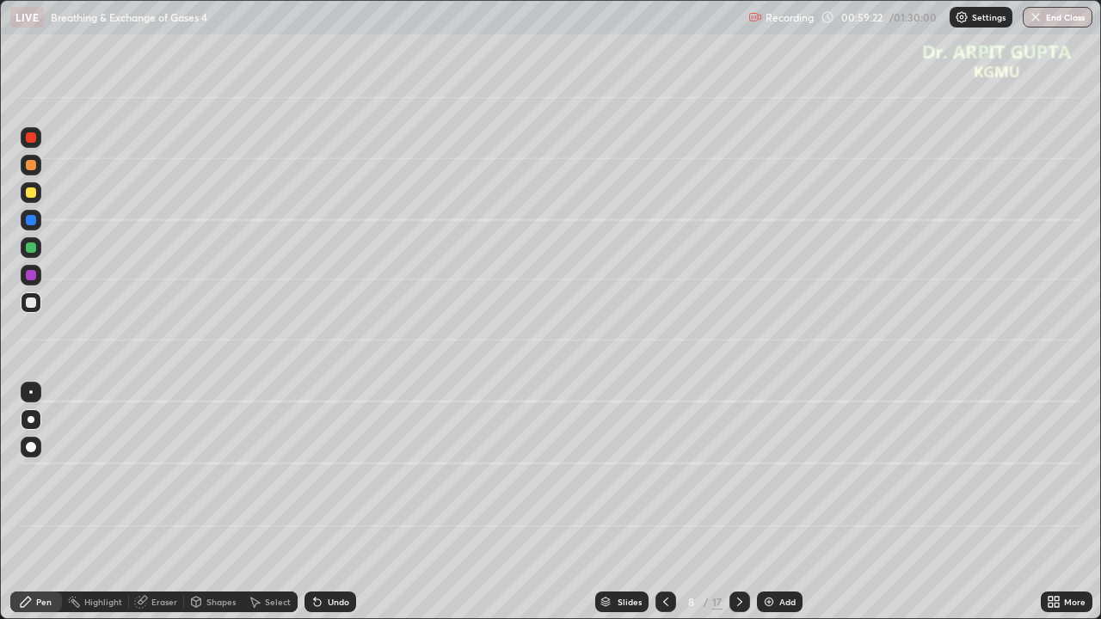
click at [314, 502] on icon at bounding box center [317, 602] width 7 height 7
click at [323, 502] on div "Undo" at bounding box center [330, 602] width 52 height 21
click at [314, 502] on icon at bounding box center [315, 599] width 2 height 2
click at [329, 502] on div "Undo" at bounding box center [338, 602] width 21 height 9
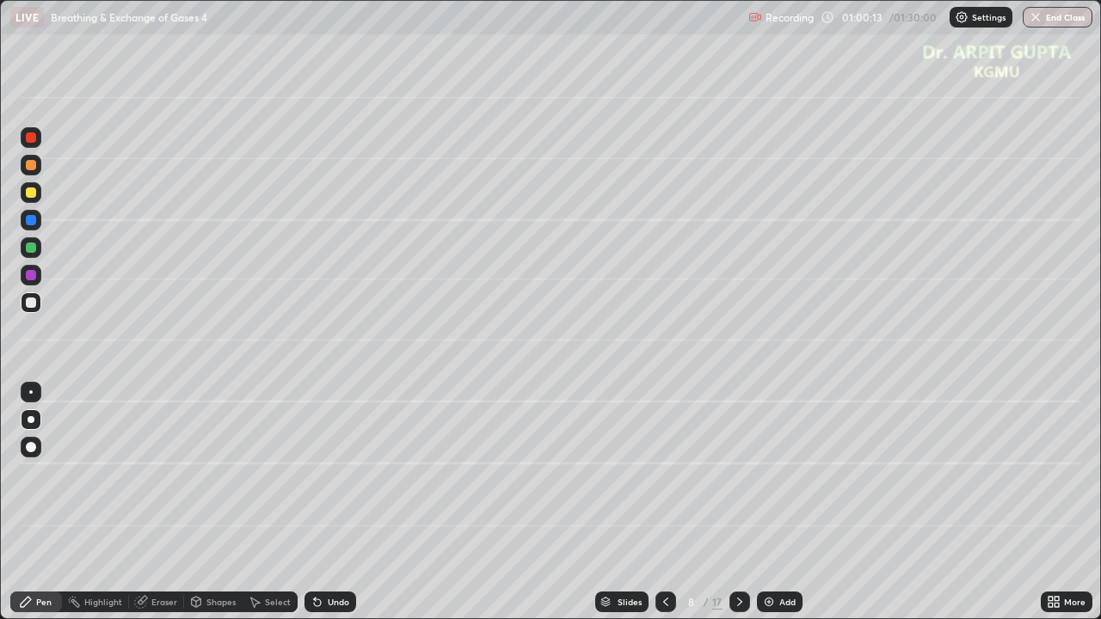
click at [33, 250] on div at bounding box center [31, 248] width 10 height 10
click at [32, 303] on div at bounding box center [31, 303] width 10 height 10
click at [29, 191] on div at bounding box center [31, 192] width 10 height 10
click at [39, 252] on div at bounding box center [31, 247] width 21 height 21
click at [33, 303] on div at bounding box center [31, 303] width 10 height 10
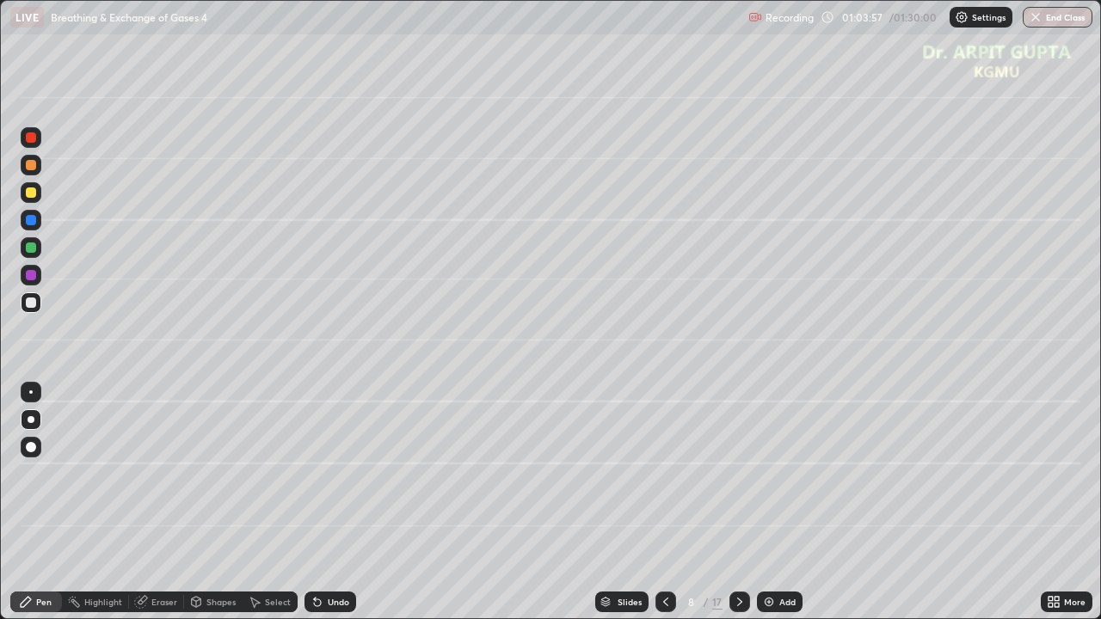
click at [666, 502] on icon at bounding box center [666, 602] width 14 height 14
click at [738, 502] on icon at bounding box center [740, 602] width 14 height 14
click at [744, 502] on icon at bounding box center [740, 602] width 14 height 14
click at [30, 200] on div at bounding box center [31, 192] width 21 height 21
click at [671, 502] on div at bounding box center [665, 602] width 21 height 21
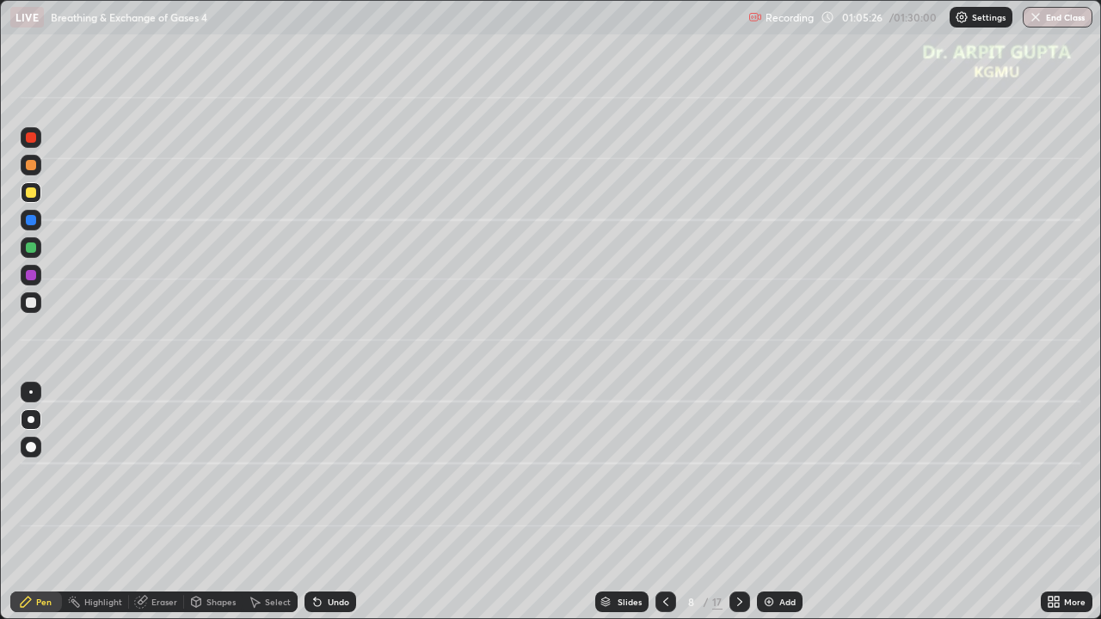
click at [738, 502] on icon at bounding box center [740, 602] width 14 height 14
click at [664, 502] on icon at bounding box center [666, 602] width 14 height 14
click at [738, 502] on icon at bounding box center [740, 602] width 14 height 14
click at [34, 193] on div at bounding box center [31, 192] width 10 height 10
click at [314, 502] on icon at bounding box center [317, 602] width 7 height 7
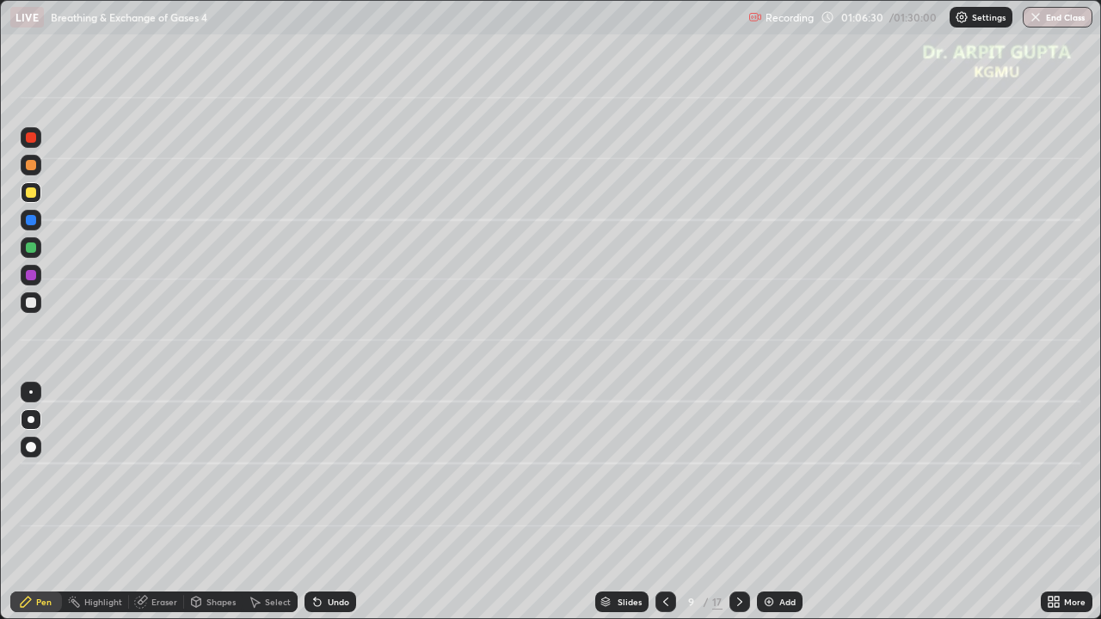
click at [315, 502] on icon at bounding box center [317, 602] width 7 height 7
click at [314, 502] on icon at bounding box center [317, 602] width 7 height 7
click at [311, 502] on icon at bounding box center [317, 602] width 14 height 14
click at [315, 502] on icon at bounding box center [317, 602] width 7 height 7
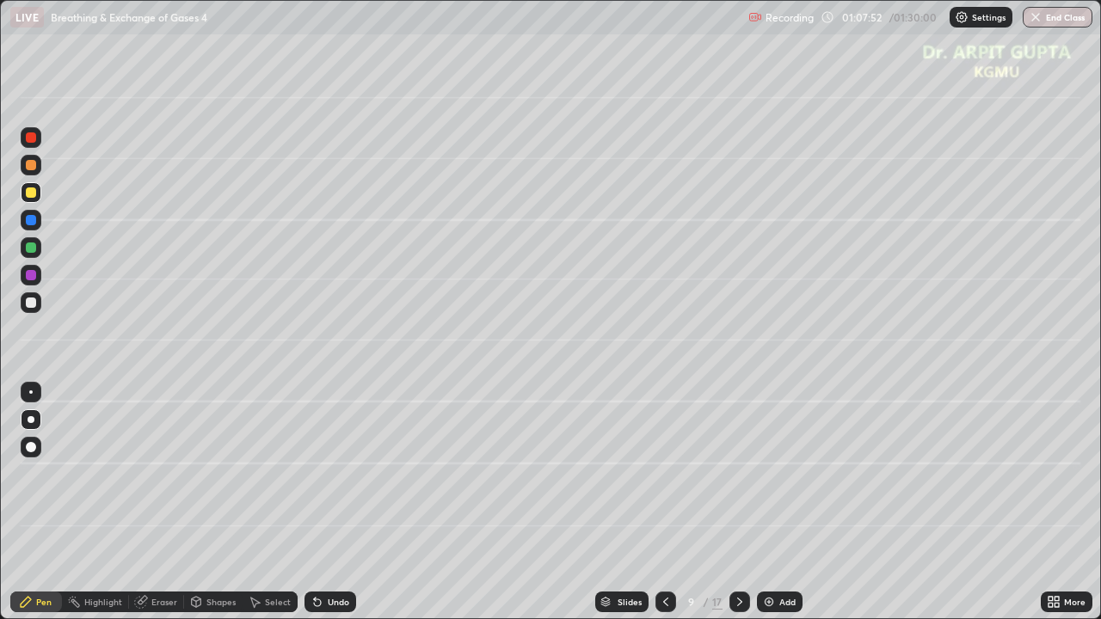
click at [314, 502] on icon at bounding box center [317, 602] width 7 height 7
click at [322, 502] on icon at bounding box center [317, 602] width 14 height 14
click at [214, 502] on div "Shapes" at bounding box center [220, 602] width 29 height 9
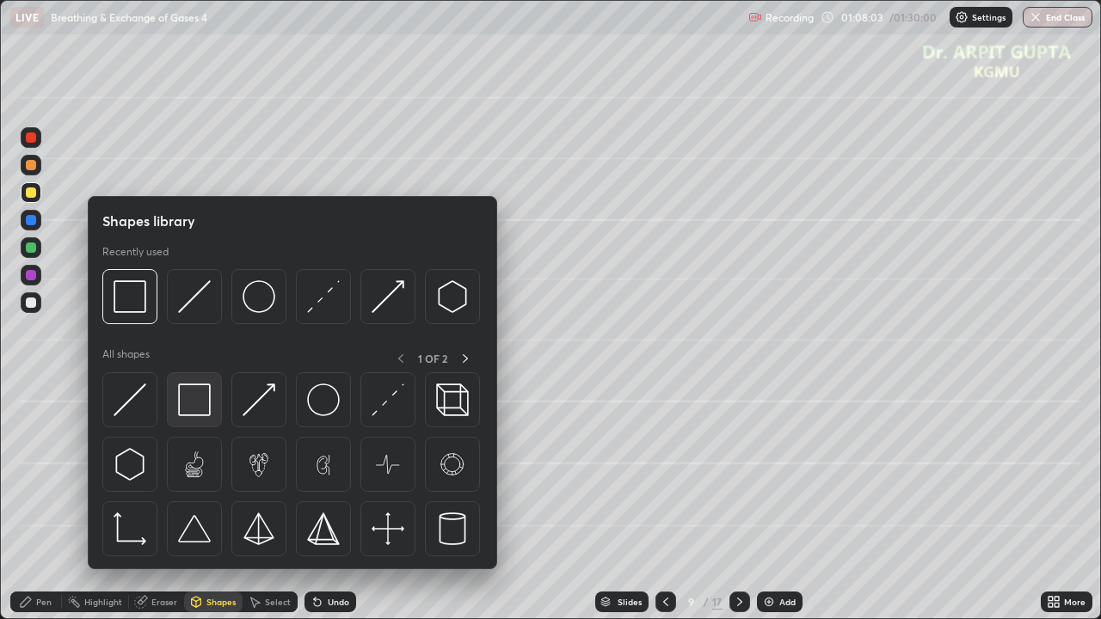
click at [205, 413] on img at bounding box center [194, 400] width 33 height 33
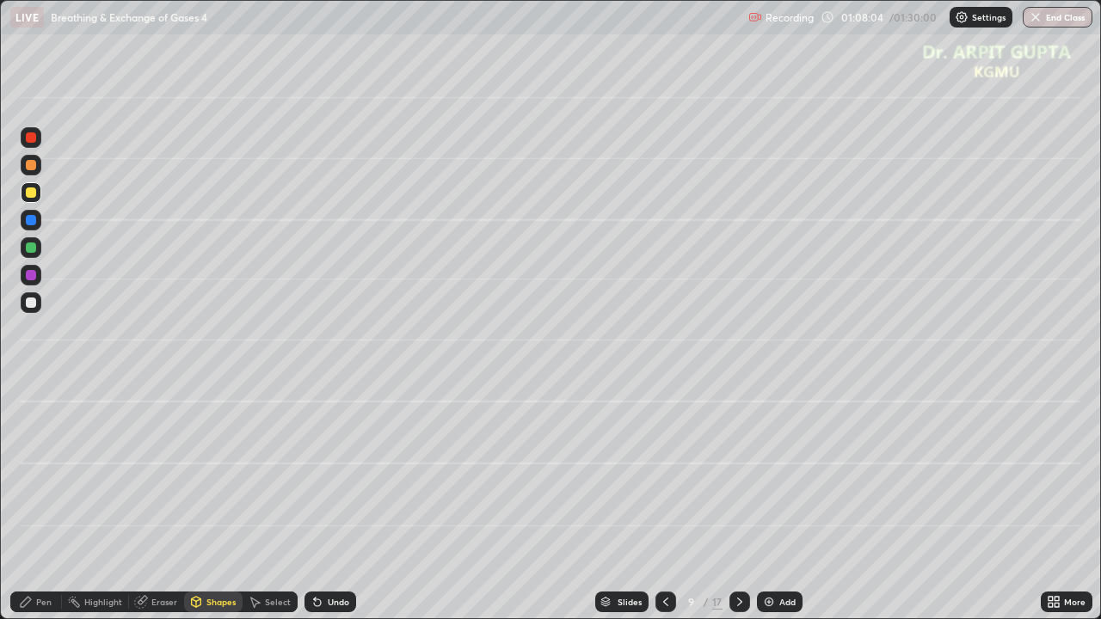
click at [31, 249] on div at bounding box center [31, 248] width 10 height 10
click at [664, 502] on icon at bounding box center [666, 602] width 14 height 14
click at [738, 502] on icon at bounding box center [740, 602] width 14 height 14
click at [664, 502] on icon at bounding box center [666, 602] width 14 height 14
click at [738, 502] on icon at bounding box center [740, 602] width 14 height 14
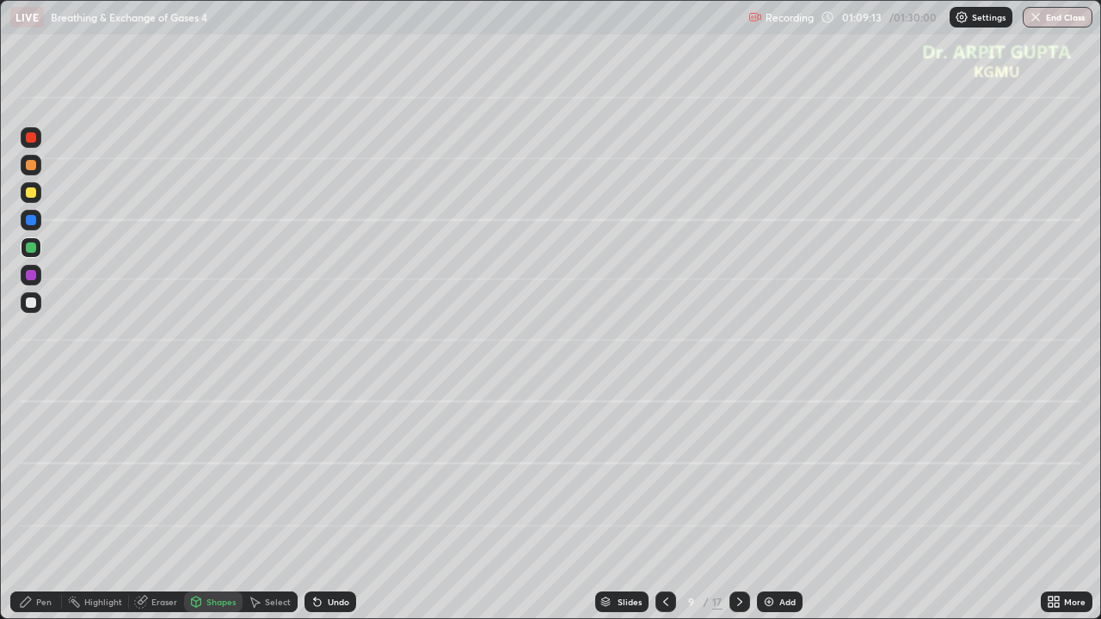
click at [34, 224] on div at bounding box center [31, 220] width 10 height 10
click at [45, 502] on div "Pen" at bounding box center [43, 602] width 15 height 9
click at [32, 245] on div at bounding box center [31, 248] width 10 height 10
click at [664, 502] on icon at bounding box center [666, 602] width 14 height 14
click at [738, 502] on icon at bounding box center [740, 602] width 14 height 14
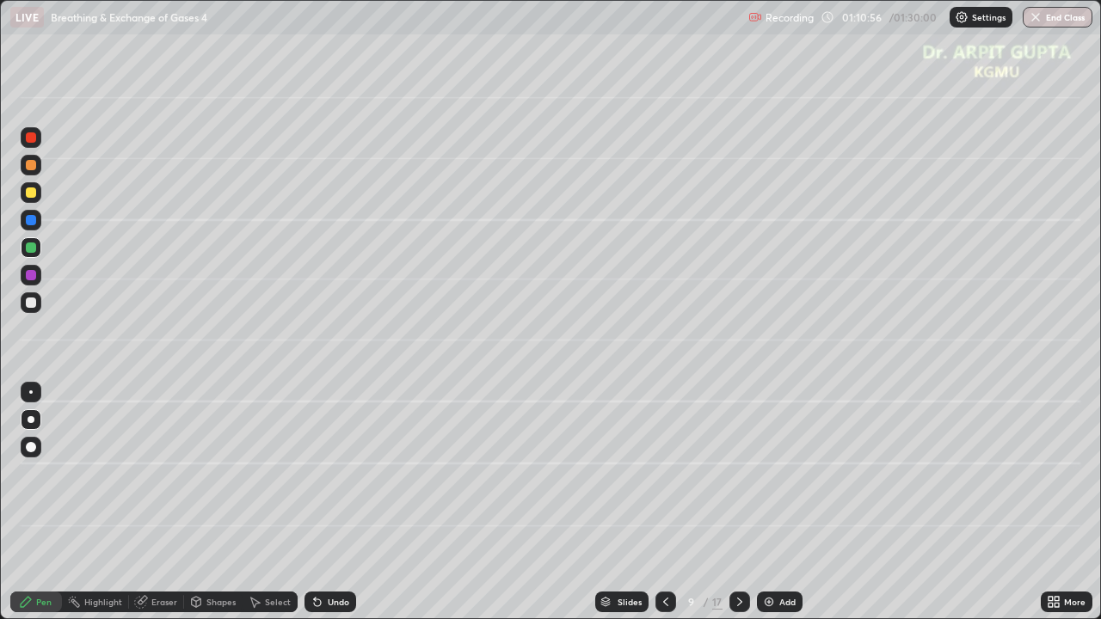
click at [739, 502] on icon at bounding box center [739, 602] width 5 height 9
click at [27, 249] on div at bounding box center [31, 248] width 10 height 10
click at [316, 502] on icon at bounding box center [317, 602] width 7 height 7
click at [304, 502] on div "Undo" at bounding box center [330, 602] width 52 height 21
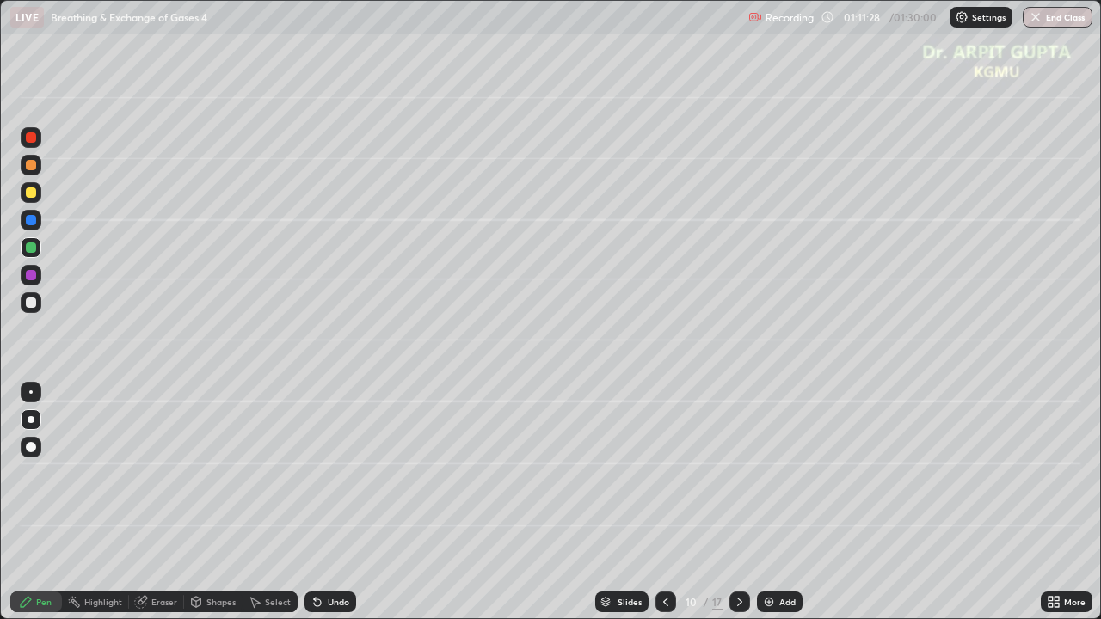
click at [35, 304] on div at bounding box center [31, 303] width 10 height 10
click at [31, 276] on div at bounding box center [31, 275] width 10 height 10
click at [31, 193] on div at bounding box center [31, 192] width 10 height 10
click at [671, 502] on div at bounding box center [665, 602] width 21 height 21
click at [666, 502] on icon at bounding box center [665, 602] width 5 height 9
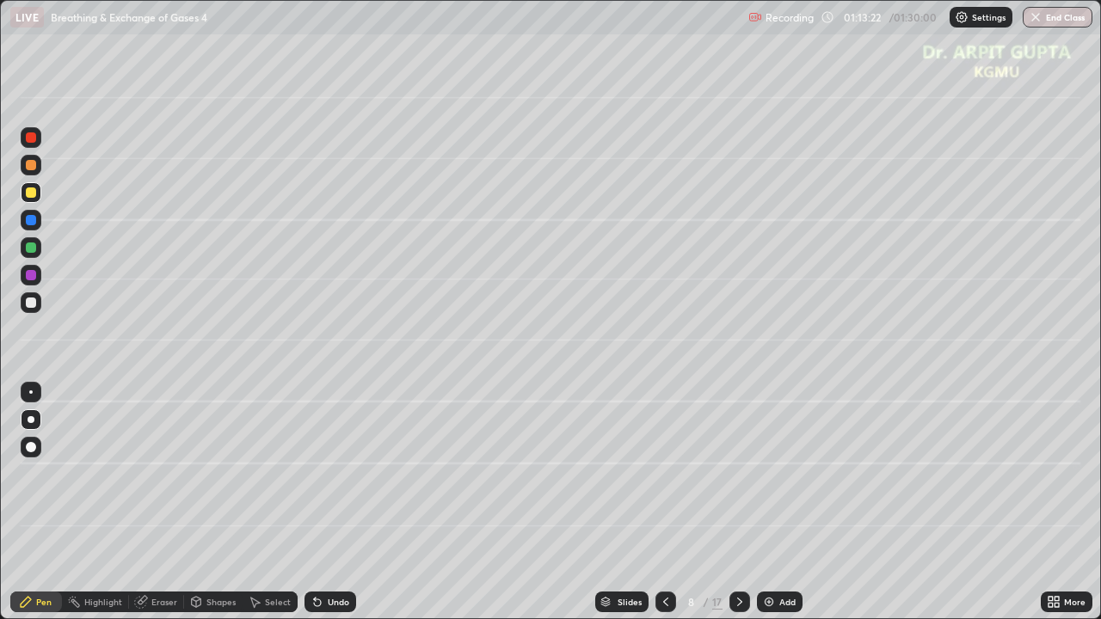
click at [736, 502] on icon at bounding box center [740, 602] width 14 height 14
click at [739, 502] on icon at bounding box center [739, 602] width 5 height 9
click at [317, 502] on icon at bounding box center [317, 602] width 7 height 7
click at [37, 247] on div at bounding box center [31, 247] width 21 height 21
click at [28, 302] on div at bounding box center [31, 303] width 10 height 10
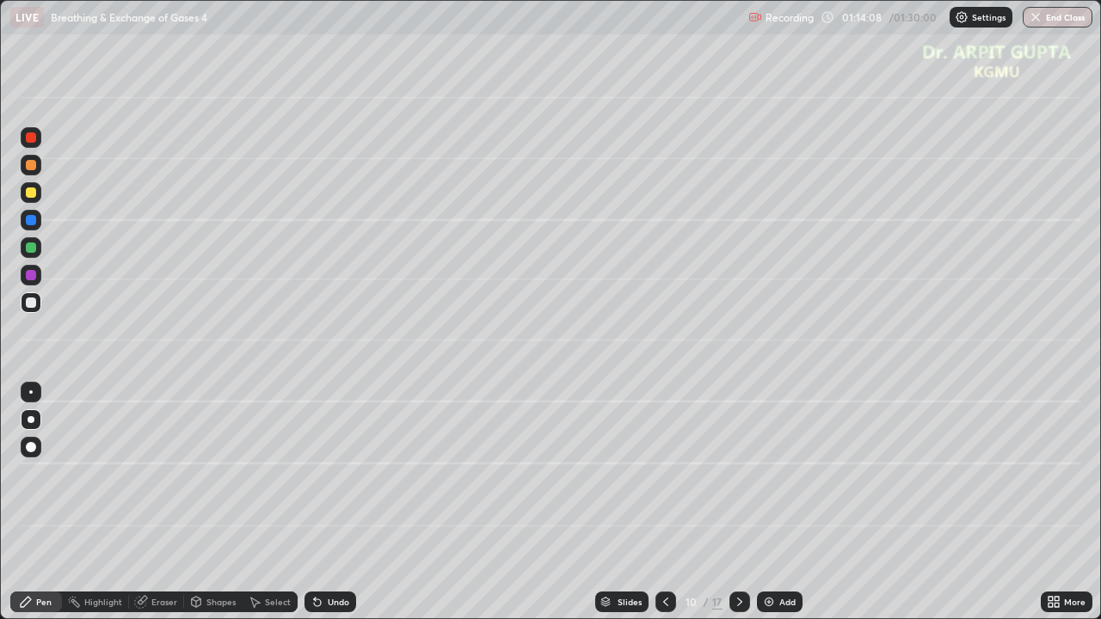
click at [28, 245] on div at bounding box center [31, 248] width 10 height 10
click at [315, 502] on icon at bounding box center [317, 602] width 7 height 7
click at [34, 310] on div at bounding box center [31, 302] width 21 height 21
click at [40, 273] on div at bounding box center [31, 275] width 21 height 21
click at [27, 194] on div at bounding box center [31, 192] width 10 height 10
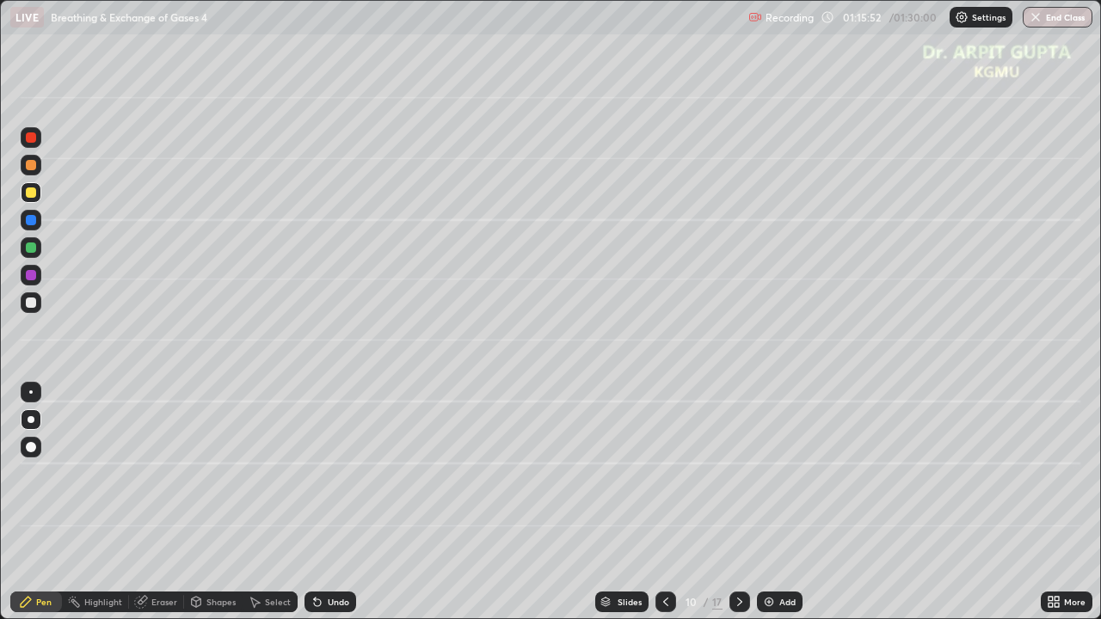
click at [31, 277] on div at bounding box center [31, 275] width 10 height 10
click at [315, 502] on icon at bounding box center [317, 602] width 7 height 7
click at [35, 249] on div at bounding box center [31, 248] width 10 height 10
click at [28, 200] on div at bounding box center [31, 192] width 21 height 21
click at [323, 502] on div "Undo" at bounding box center [330, 602] width 52 height 21
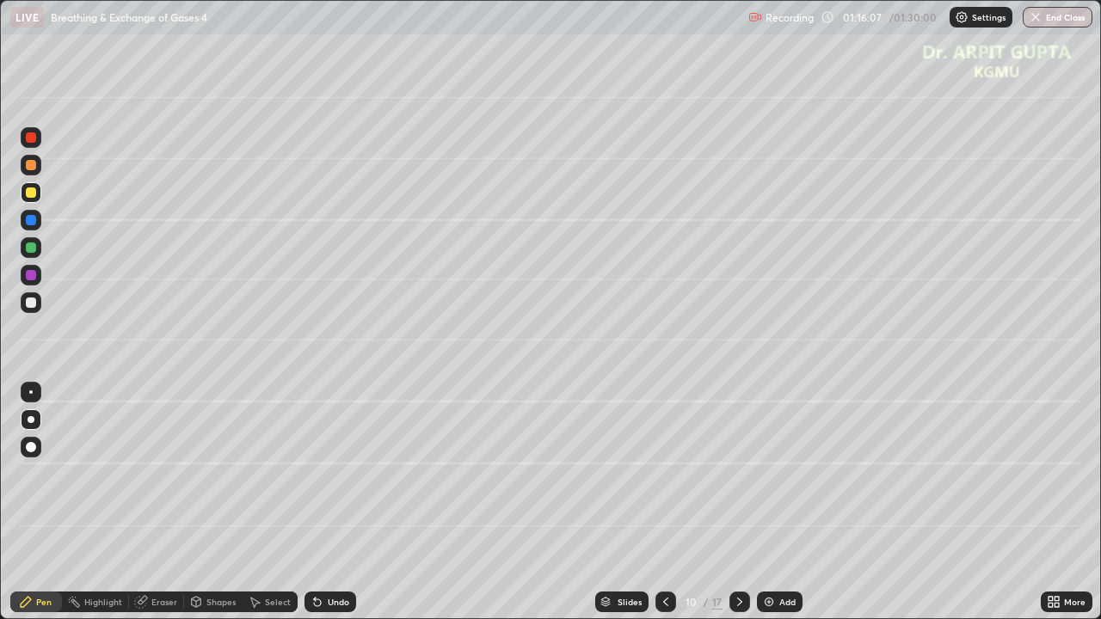
click at [322, 502] on div "Undo" at bounding box center [330, 602] width 52 height 21
click at [38, 278] on div at bounding box center [31, 275] width 21 height 21
click at [26, 278] on div at bounding box center [31, 275] width 10 height 10
click at [33, 249] on div at bounding box center [31, 248] width 10 height 10
click at [37, 274] on div at bounding box center [31, 275] width 21 height 21
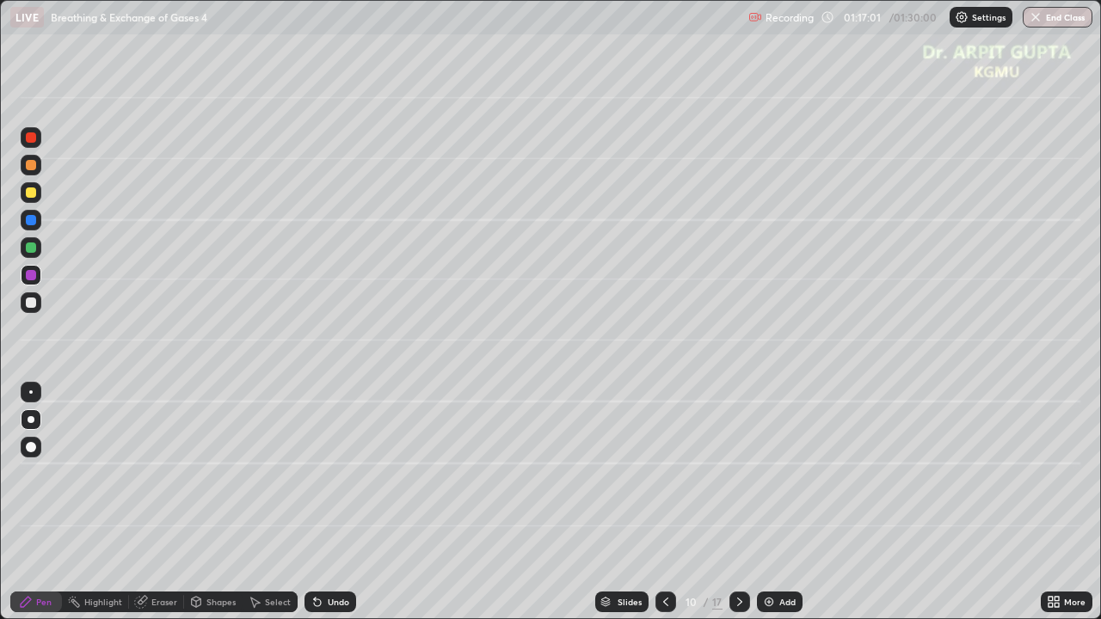
click at [30, 251] on div at bounding box center [31, 248] width 10 height 10
click at [316, 502] on icon at bounding box center [317, 602] width 14 height 14
click at [314, 502] on icon at bounding box center [315, 599] width 2 height 2
click at [334, 502] on div "Undo" at bounding box center [330, 602] width 52 height 21
click at [341, 502] on div "Undo" at bounding box center [338, 602] width 21 height 9
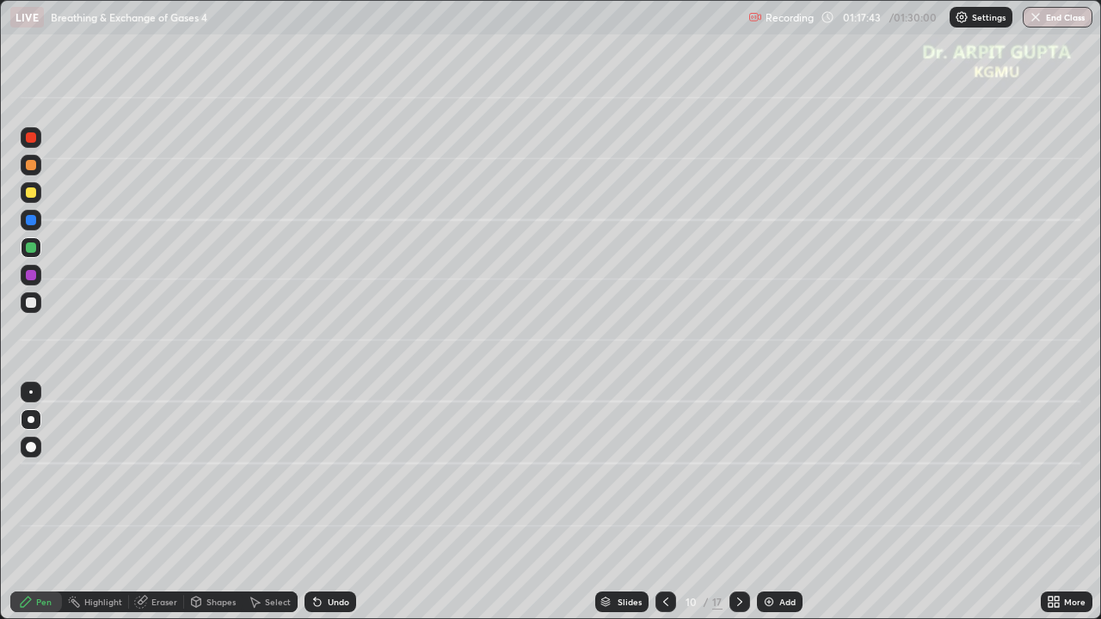
click at [740, 502] on icon at bounding box center [740, 602] width 14 height 14
click at [29, 167] on div at bounding box center [31, 165] width 10 height 10
click at [32, 303] on div at bounding box center [31, 303] width 10 height 10
click at [32, 249] on div at bounding box center [31, 248] width 10 height 10
click at [310, 502] on icon at bounding box center [317, 602] width 14 height 14
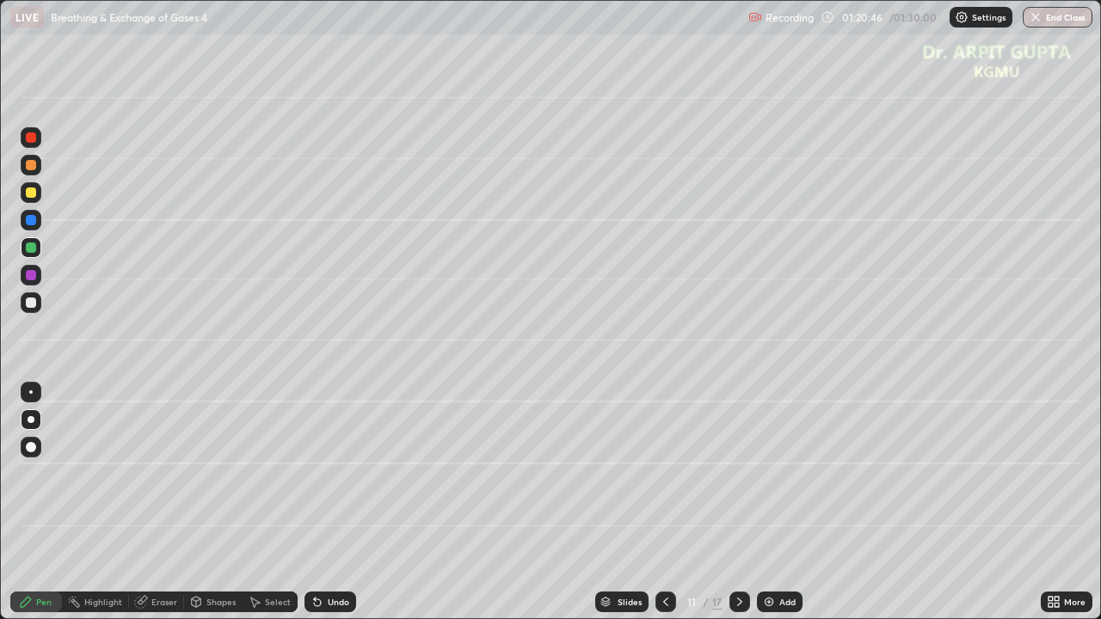
click at [314, 502] on icon at bounding box center [317, 602] width 7 height 7
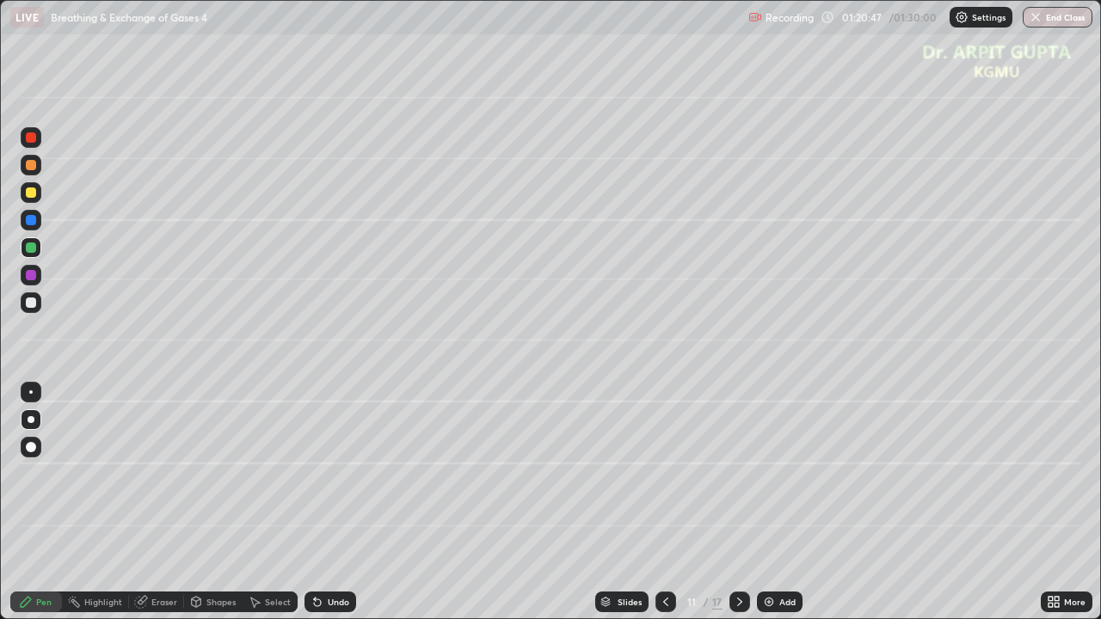
click at [314, 502] on icon at bounding box center [317, 602] width 7 height 7
click at [315, 502] on icon at bounding box center [317, 602] width 7 height 7
click at [313, 502] on icon at bounding box center [317, 602] width 14 height 14
click at [314, 502] on icon at bounding box center [317, 602] width 7 height 7
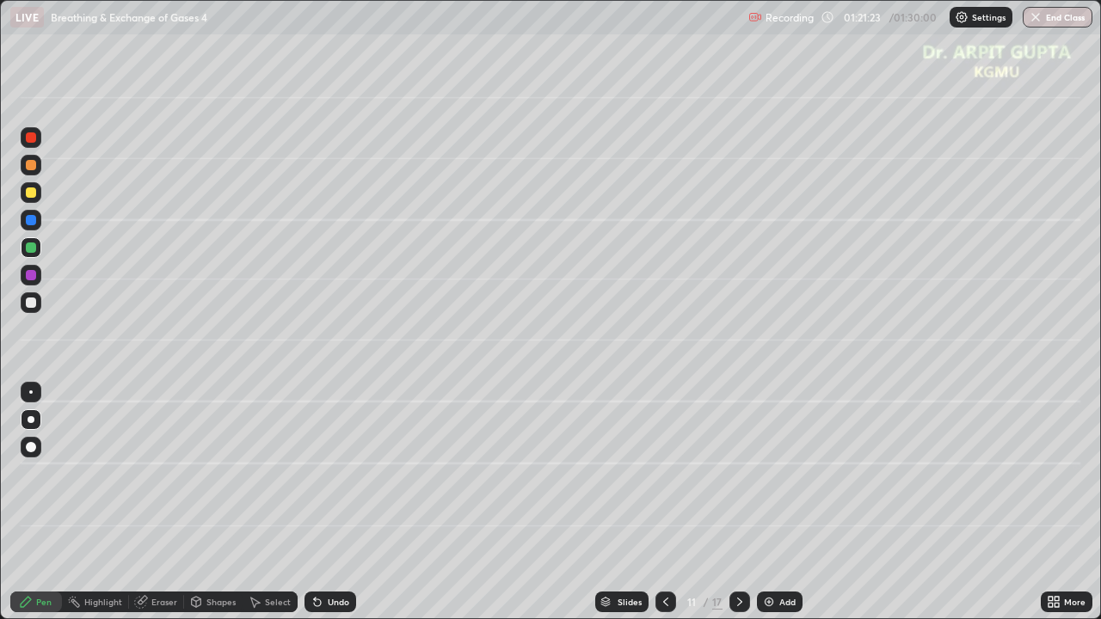
click at [34, 278] on div at bounding box center [31, 275] width 10 height 10
click at [37, 300] on div at bounding box center [31, 302] width 21 height 21
click at [31, 249] on div at bounding box center [31, 248] width 10 height 10
click at [745, 502] on div at bounding box center [739, 602] width 21 height 21
click at [38, 172] on div at bounding box center [31, 165] width 21 height 21
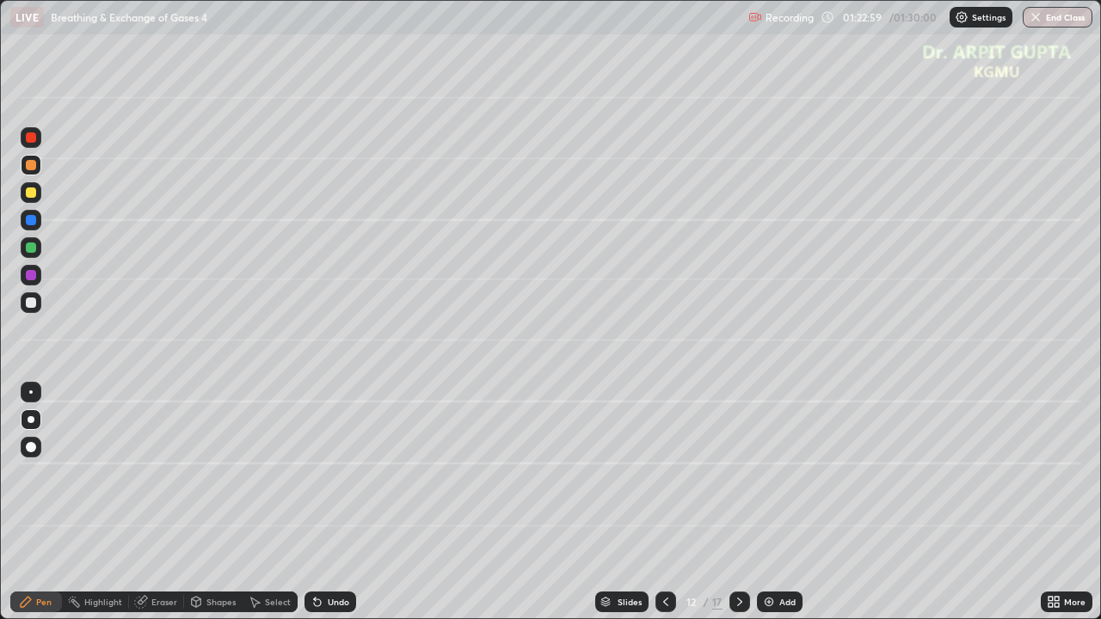
click at [329, 502] on div "Undo" at bounding box center [338, 602] width 21 height 9
click at [328, 502] on div "Undo" at bounding box center [338, 602] width 21 height 9
click at [31, 193] on div at bounding box center [31, 192] width 10 height 10
click at [32, 251] on div at bounding box center [31, 248] width 10 height 10
click at [31, 304] on div at bounding box center [31, 303] width 10 height 10
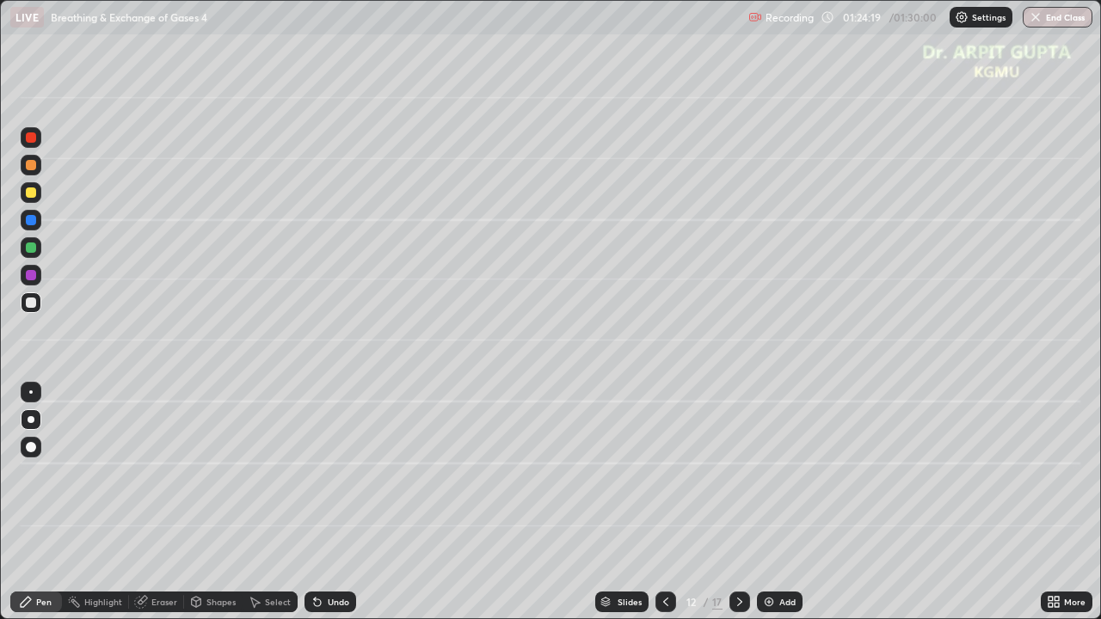
click at [320, 502] on icon at bounding box center [317, 602] width 14 height 14
click at [319, 502] on icon at bounding box center [317, 602] width 14 height 14
click at [323, 502] on div "Undo" at bounding box center [330, 602] width 52 height 21
click at [327, 502] on div "Undo" at bounding box center [330, 602] width 52 height 21
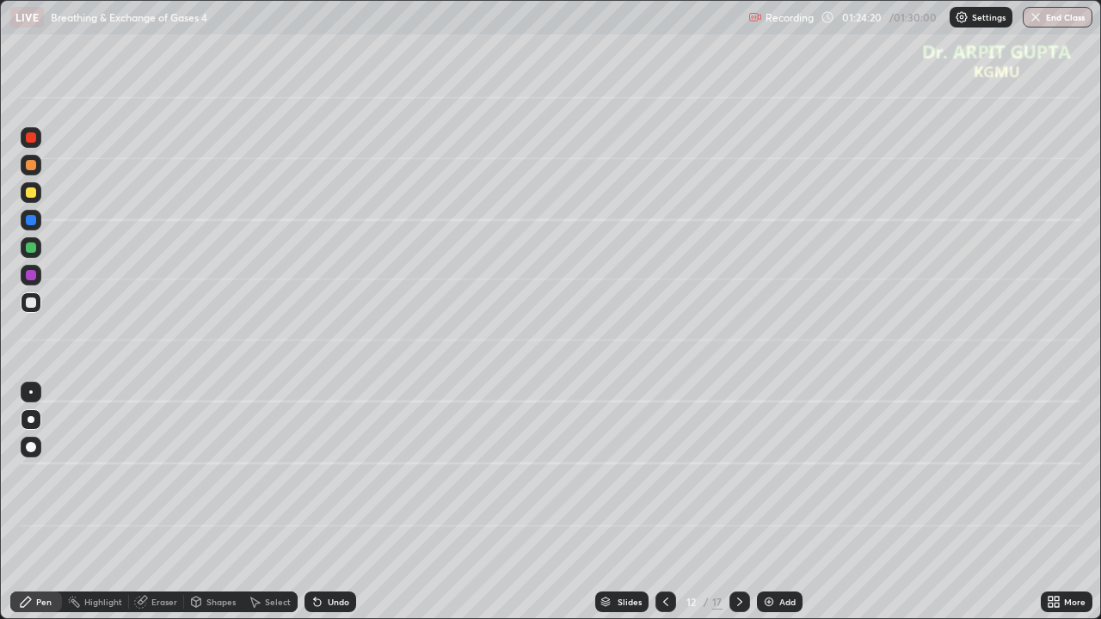
click at [325, 502] on div "Undo" at bounding box center [330, 602] width 52 height 21
click at [322, 502] on div "Undo" at bounding box center [330, 602] width 52 height 21
click at [328, 502] on div "Undo" at bounding box center [338, 602] width 21 height 9
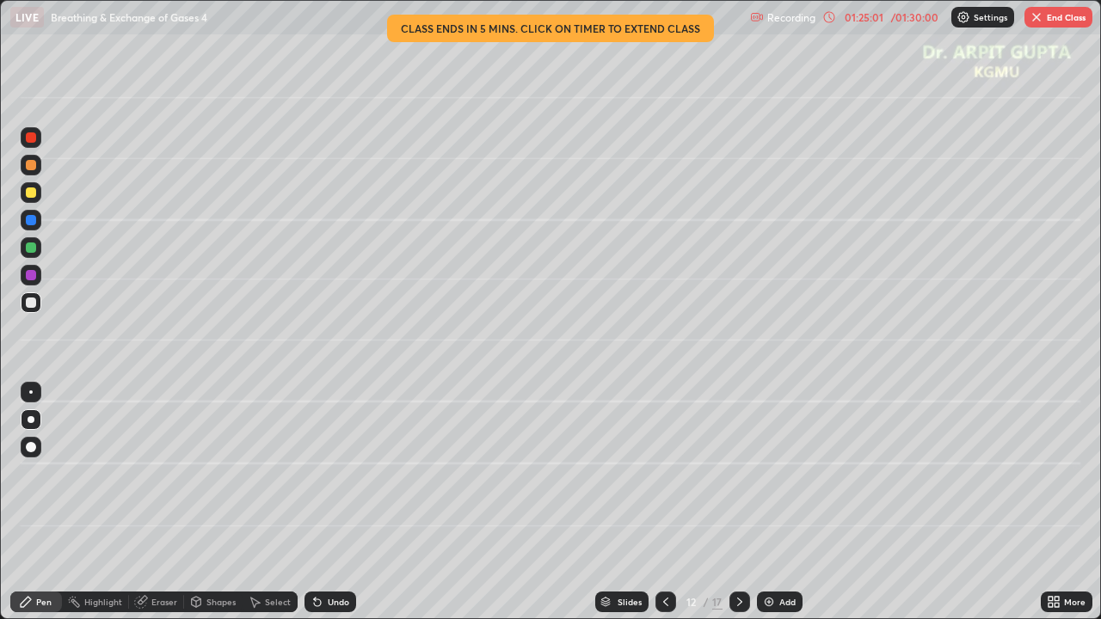
click at [39, 193] on div at bounding box center [31, 192] width 21 height 21
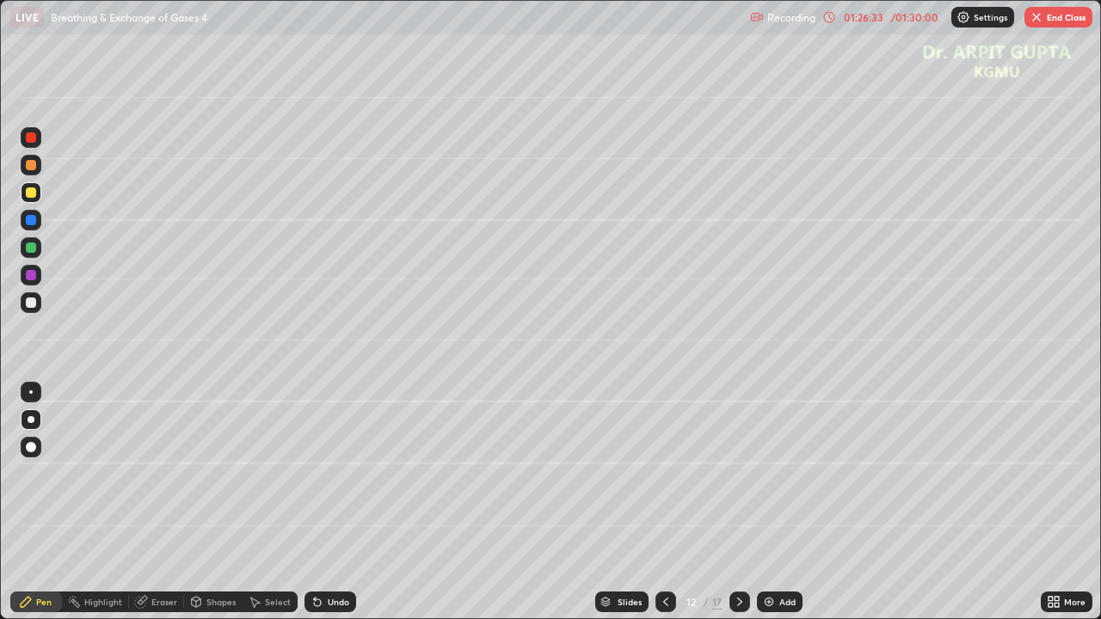
click at [34, 255] on div at bounding box center [31, 247] width 21 height 21
click at [320, 502] on div "Undo" at bounding box center [330, 602] width 52 height 21
click at [328, 502] on div "Undo" at bounding box center [338, 602] width 21 height 9
click at [37, 280] on div at bounding box center [31, 275] width 21 height 21
click at [352, 502] on div "Undo" at bounding box center [330, 602] width 52 height 21
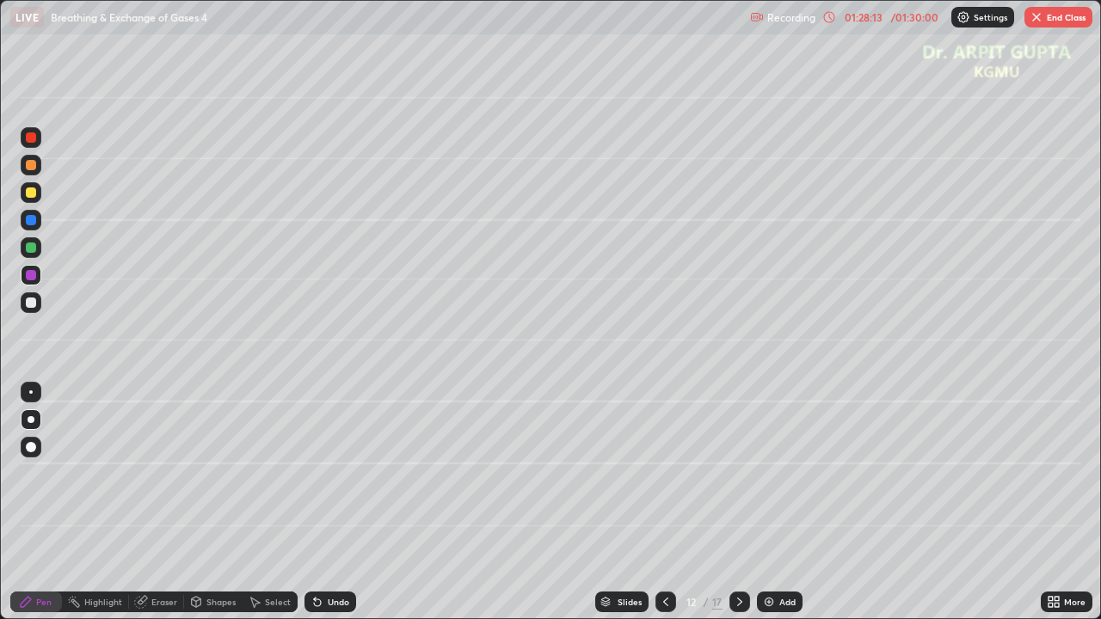
click at [328, 502] on div "Undo" at bounding box center [338, 602] width 21 height 9
click at [333, 502] on div "Undo" at bounding box center [338, 602] width 21 height 9
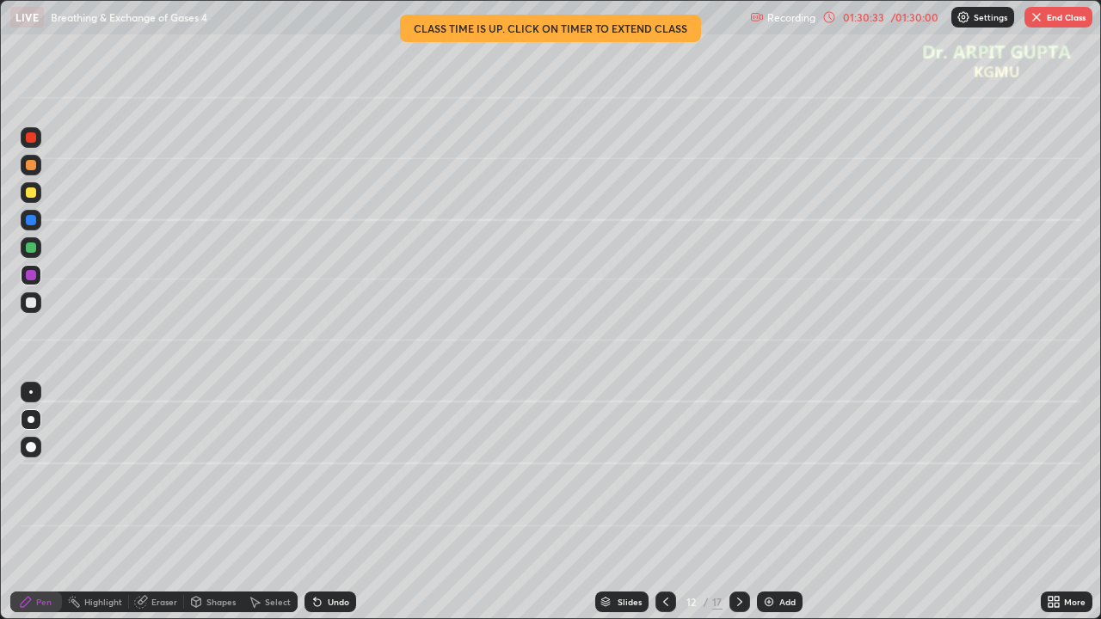
click at [1045, 17] on button "End Class" at bounding box center [1058, 17] width 68 height 21
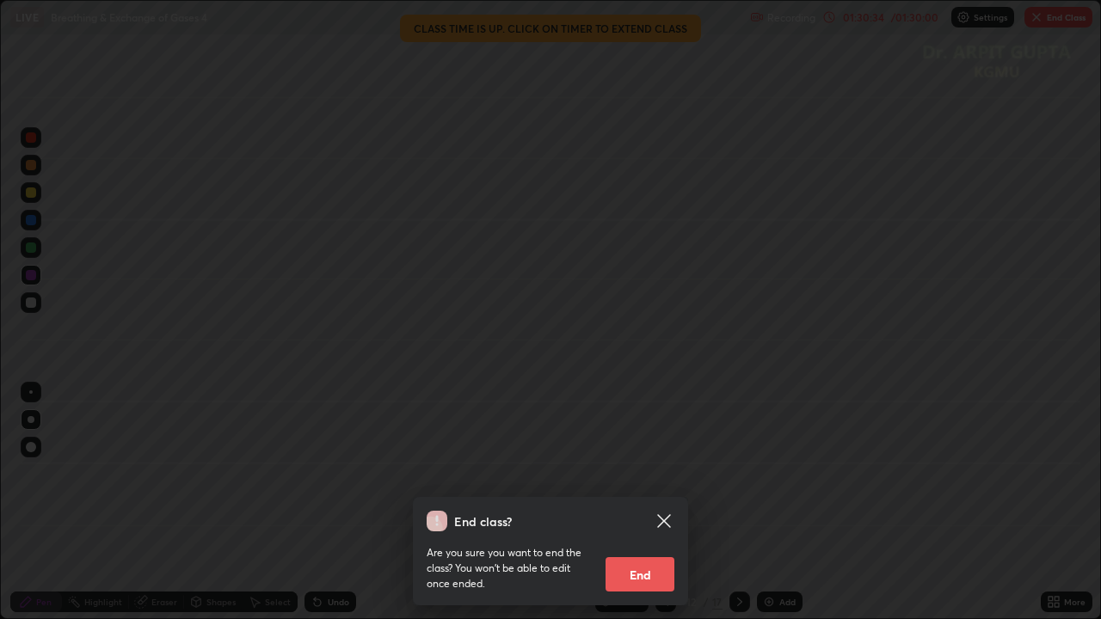
click at [652, 502] on button "End" at bounding box center [639, 574] width 69 height 34
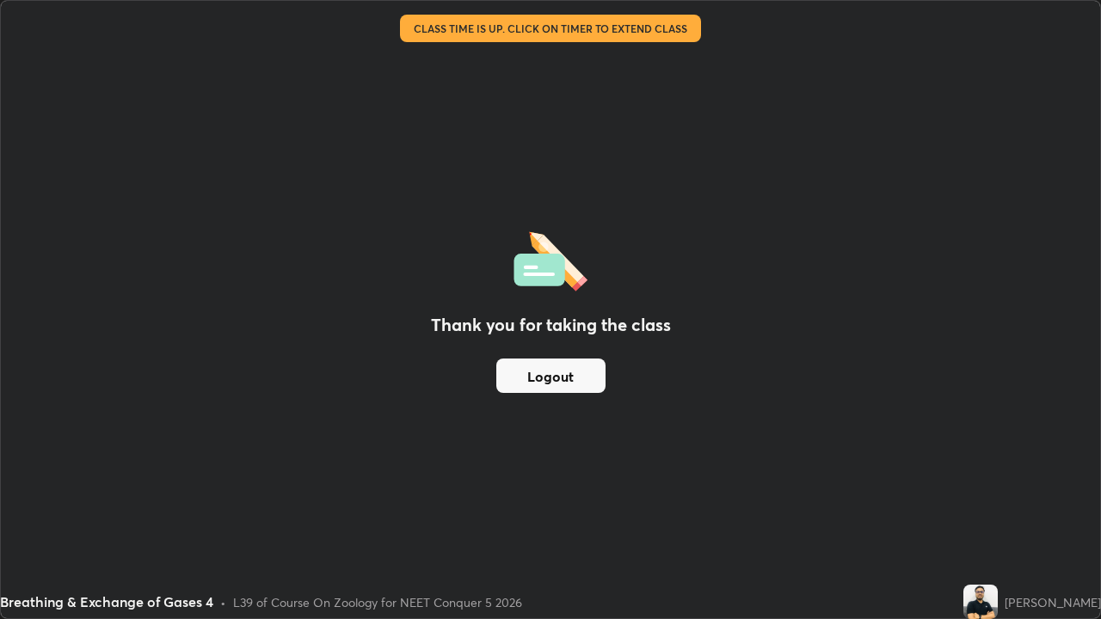
click at [553, 375] on button "Logout" at bounding box center [550, 376] width 109 height 34
